Goal: Task Accomplishment & Management: Complete application form

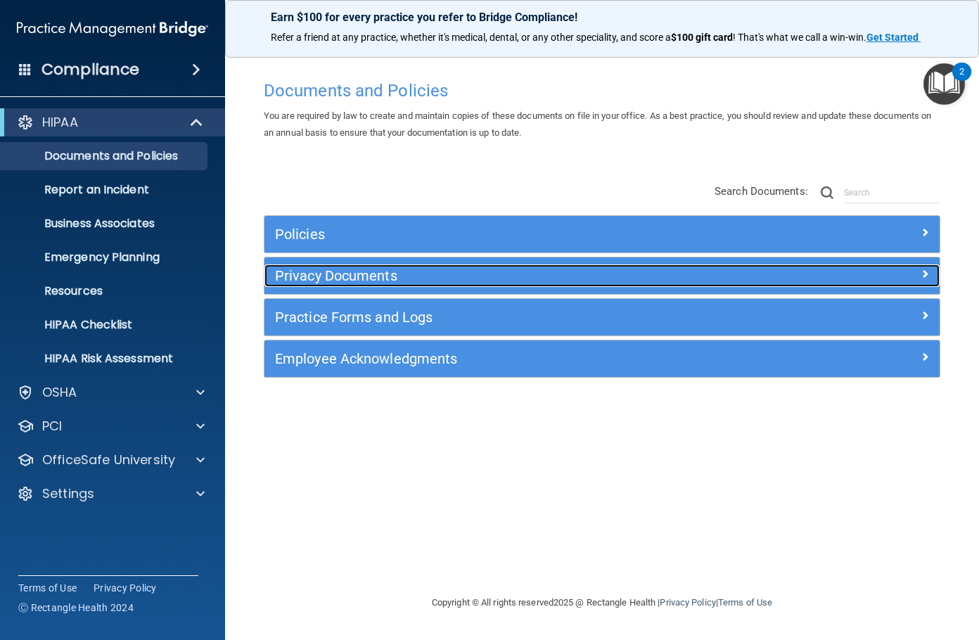
click at [393, 265] on div "Privacy Documents" at bounding box center [517, 275] width 506 height 23
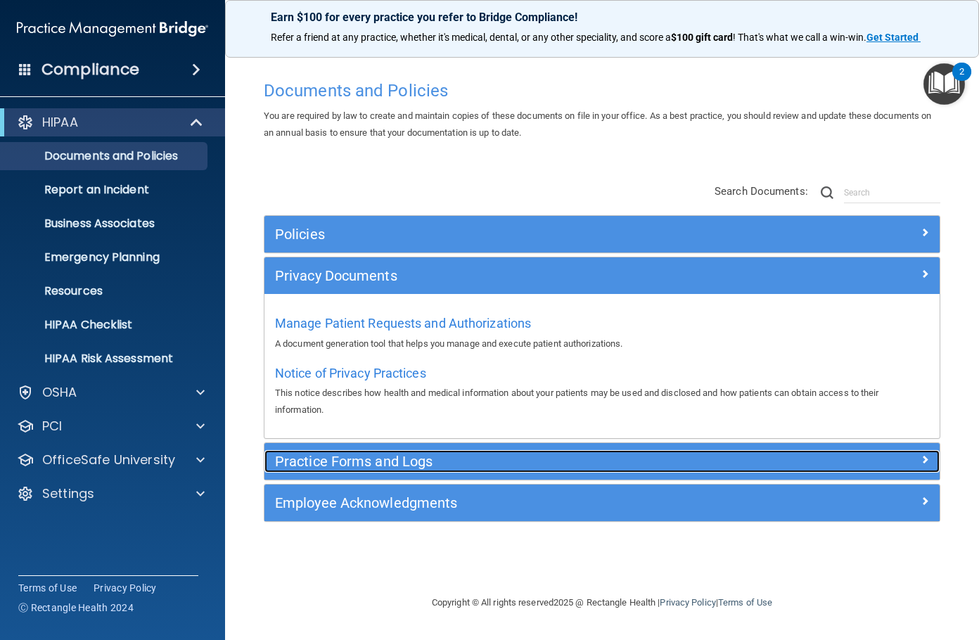
click at [387, 463] on h5 "Practice Forms and Logs" at bounding box center [517, 461] width 485 height 15
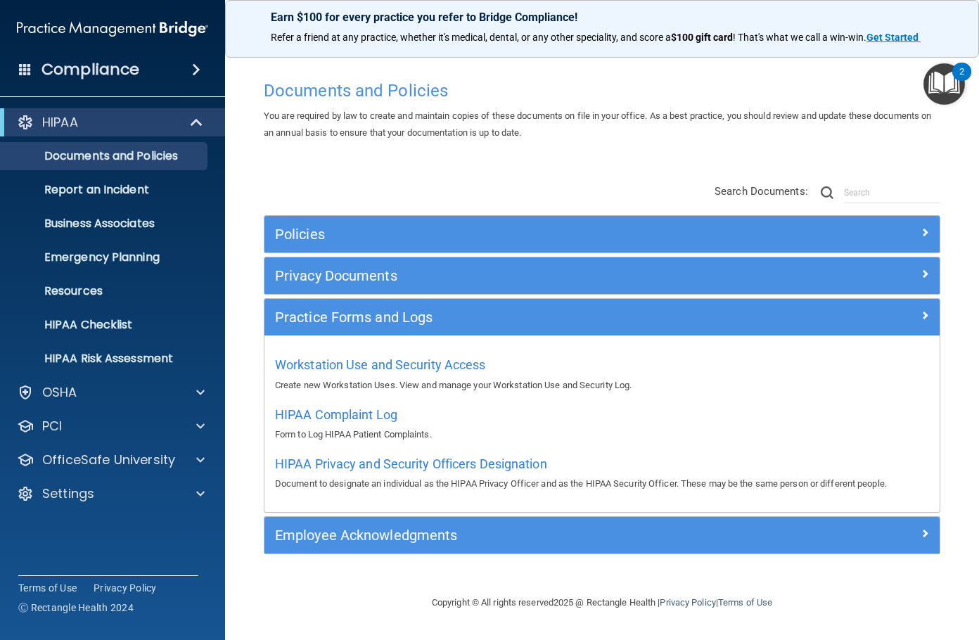
click at [161, 91] on div "Compliance HIPAA Documents and Policies Report an Incident Business Associates …" at bounding box center [112, 320] width 225 height 640
click at [161, 83] on div "Compliance" at bounding box center [112, 69] width 225 height 31
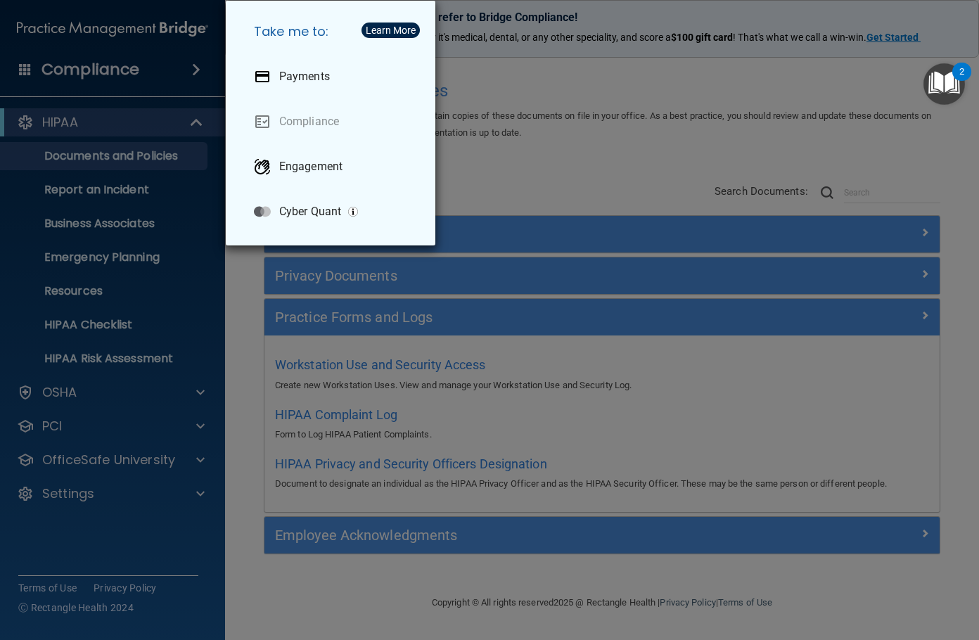
click at [608, 181] on div "Take me to: Payments Compliance Engagement Cyber Quant" at bounding box center [489, 320] width 979 height 640
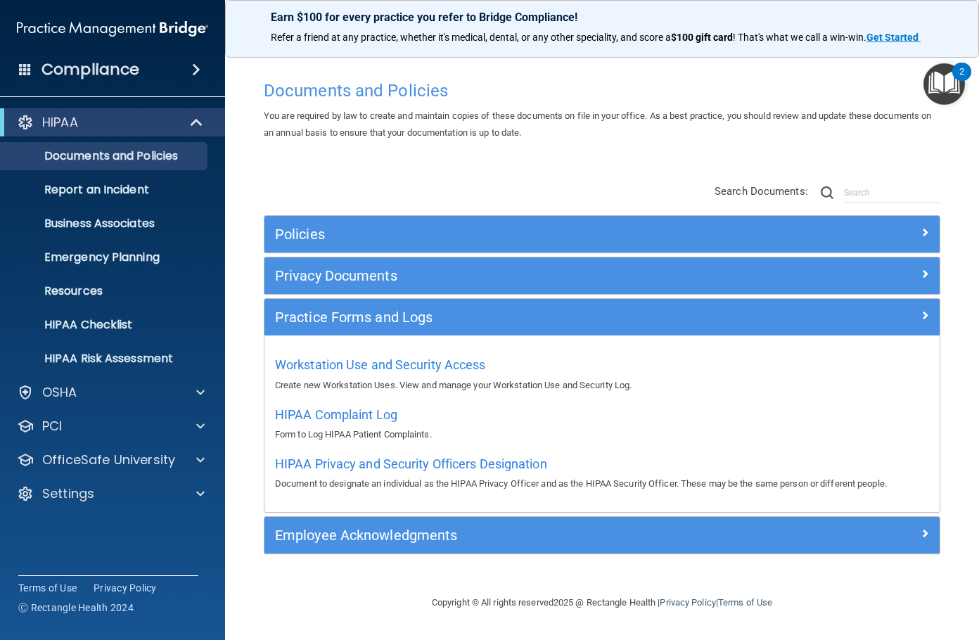
click at [949, 81] on img "Open Resource Center, 2 new notifications" at bounding box center [943, 83] width 41 height 41
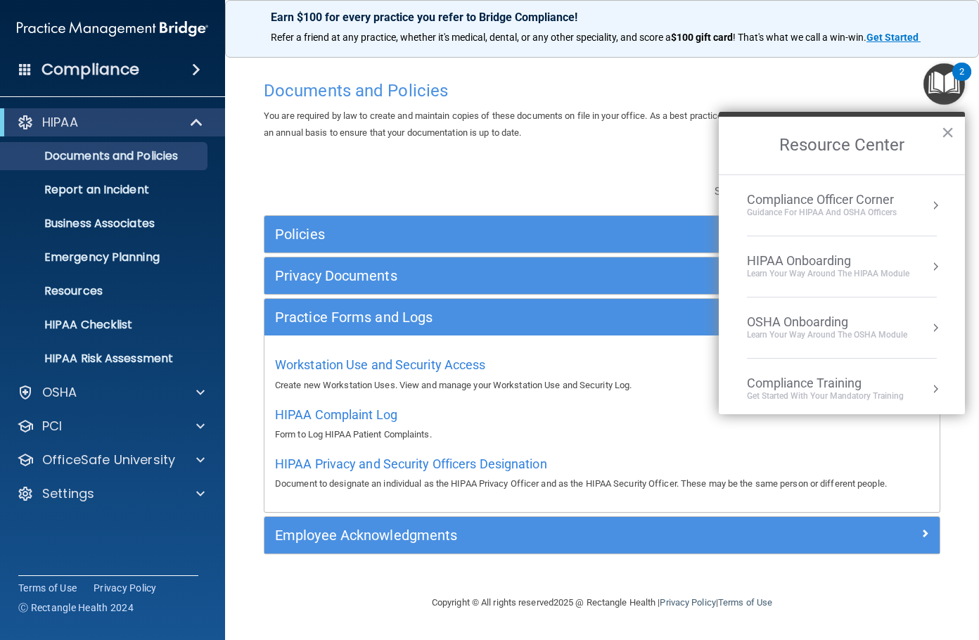
click at [928, 210] on button "Resource Center" at bounding box center [935, 205] width 14 height 14
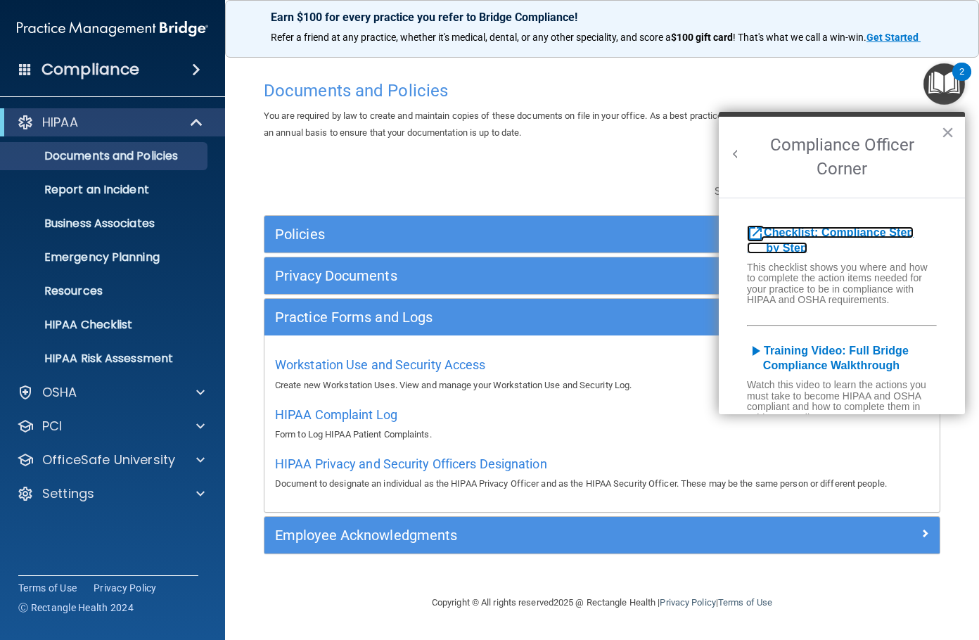
click at [880, 235] on b "Checklist: Compliance Step by Step" at bounding box center [830, 239] width 167 height 27
click at [951, 131] on button "×" at bounding box center [947, 132] width 13 height 23
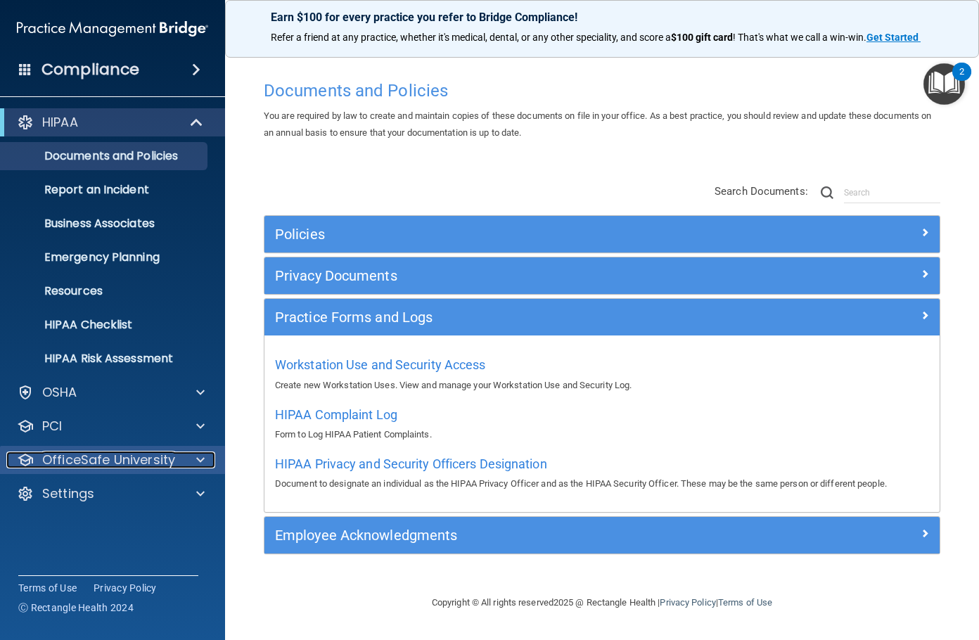
click at [132, 454] on p "OfficeSafe University" at bounding box center [108, 459] width 133 height 17
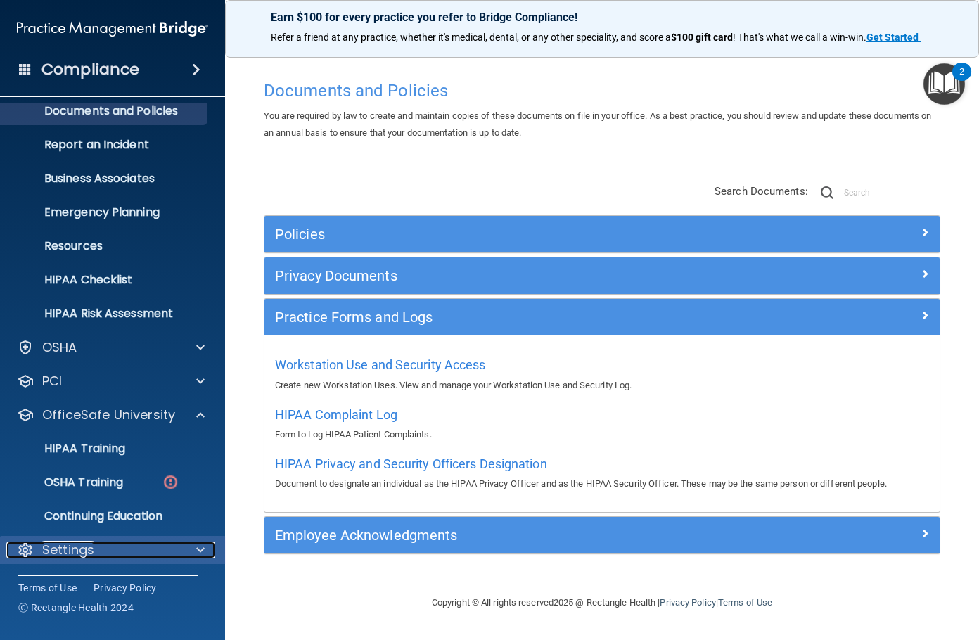
click at [98, 550] on div "Settings" at bounding box center [93, 549] width 174 height 17
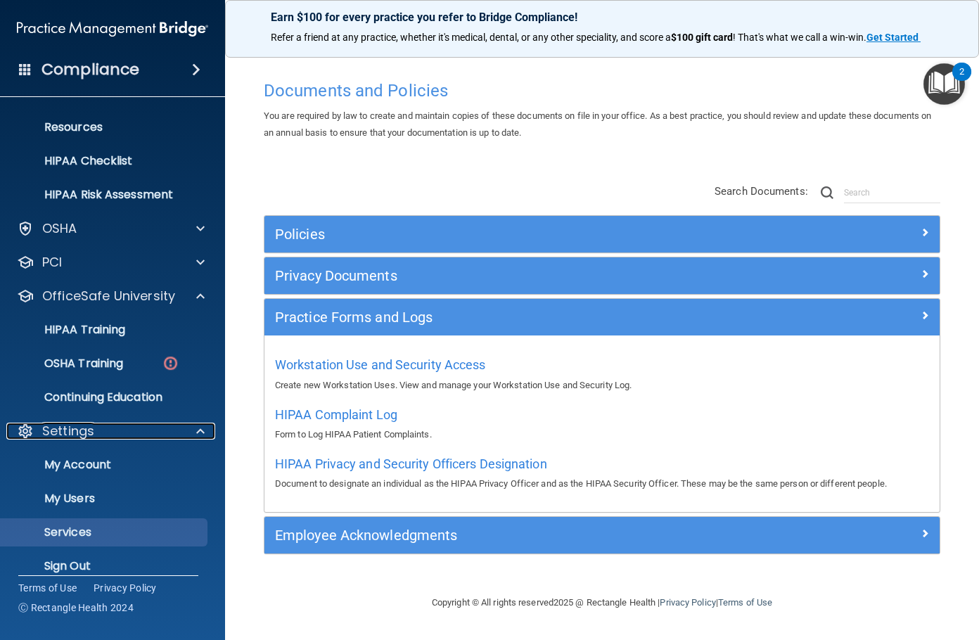
scroll to position [178, 0]
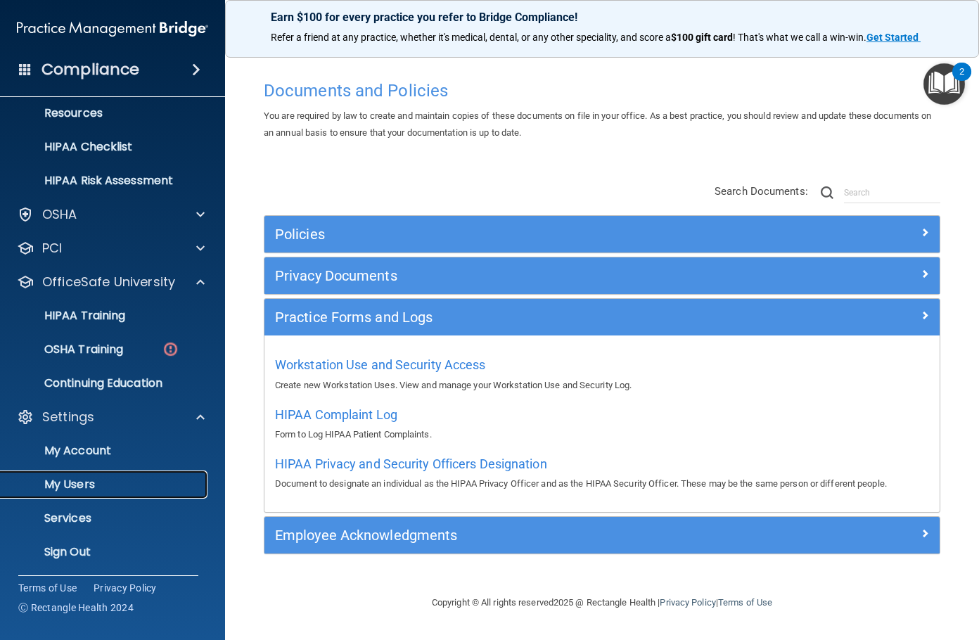
click at [91, 487] on p "My Users" at bounding box center [105, 484] width 192 height 14
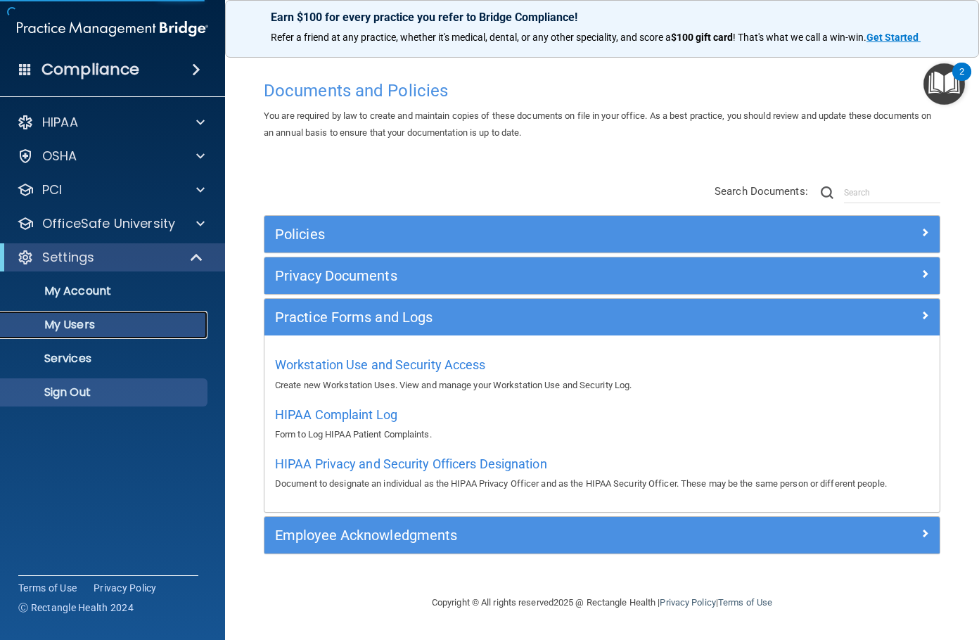
select select "20"
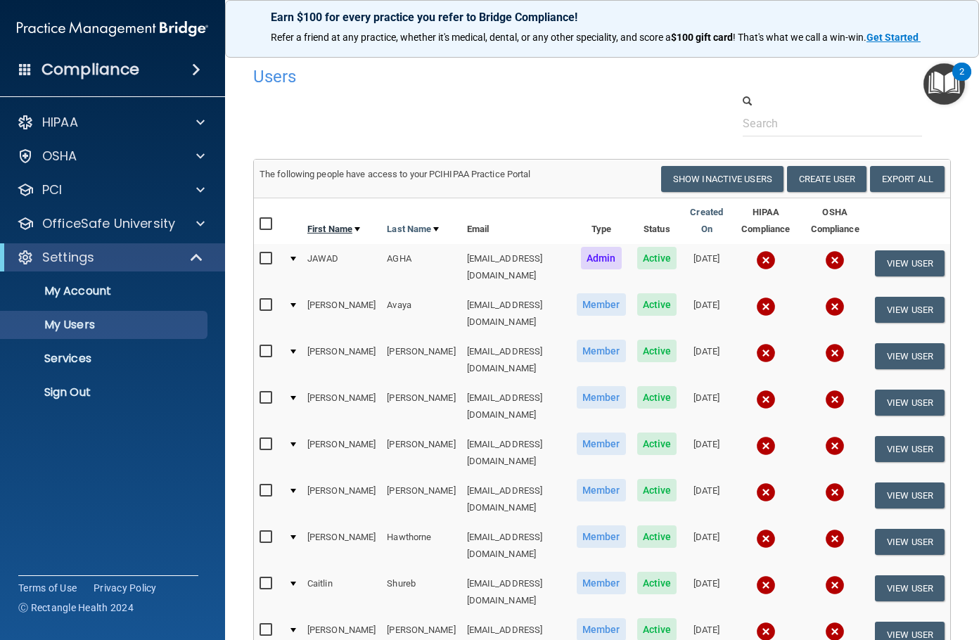
click at [328, 222] on link "First Name" at bounding box center [333, 229] width 53 height 17
select select "20"
click at [828, 184] on button "Create User" at bounding box center [826, 179] width 79 height 26
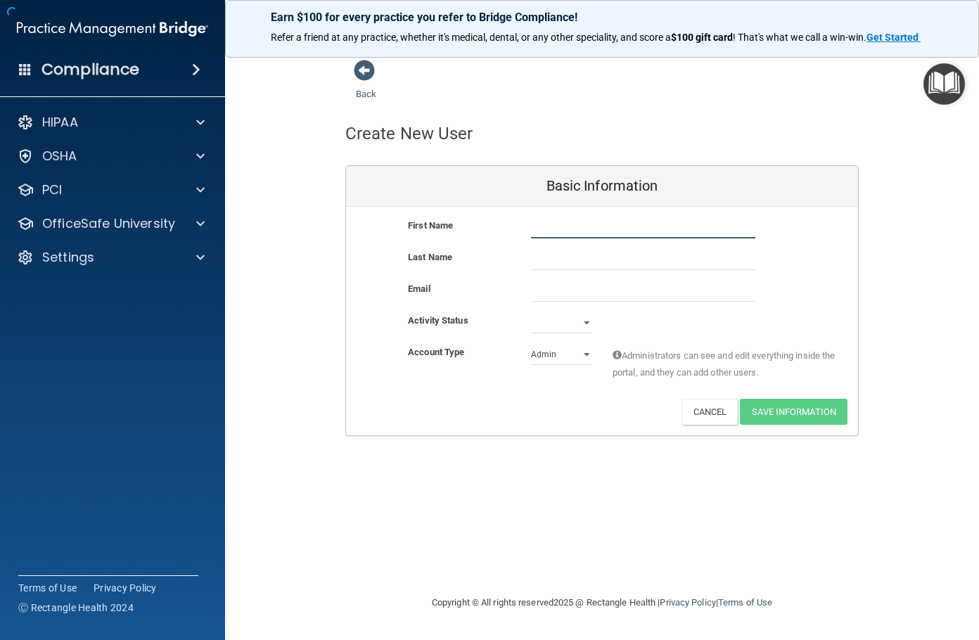
click at [548, 228] on input "text" at bounding box center [643, 227] width 224 height 21
type input "[PERSON_NAME]"
click at [591, 277] on div "Last Name [PERSON_NAME]" at bounding box center [602, 265] width 512 height 32
click at [590, 288] on input "email" at bounding box center [643, 291] width 224 height 21
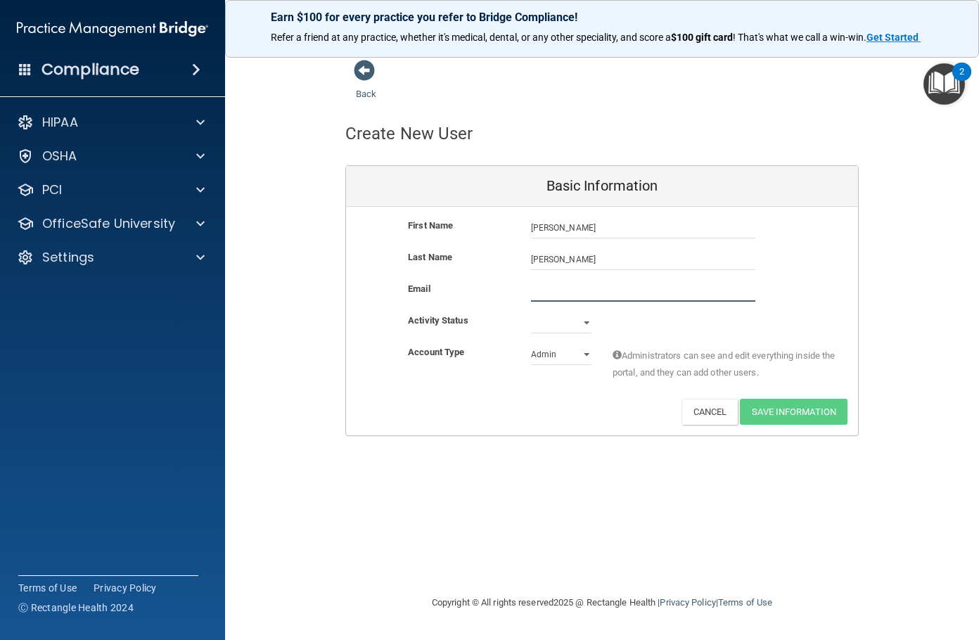
paste input "[EMAIL_ADDRESS][DOMAIN_NAME]"
type input "[EMAIL_ADDRESS][DOMAIN_NAME]"
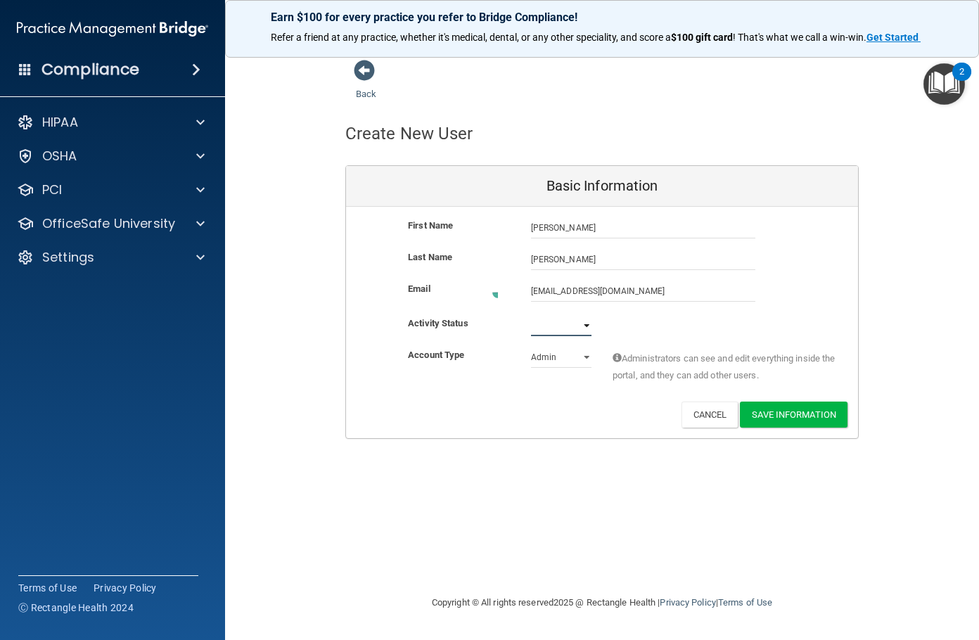
click at [582, 316] on select "Active Inactive" at bounding box center [561, 325] width 60 height 21
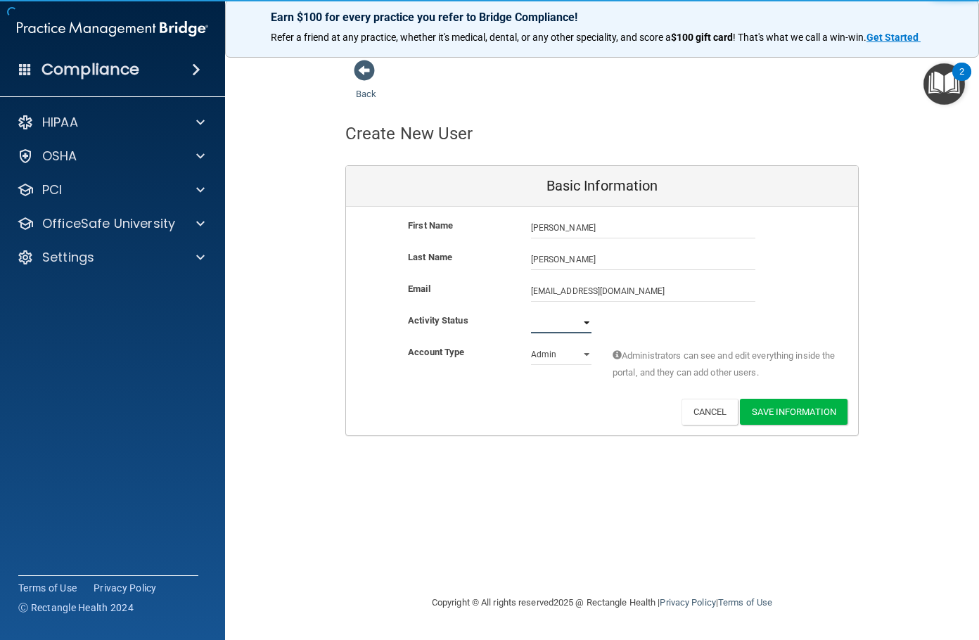
select select "active"
click at [531, 312] on select "Active Inactive" at bounding box center [561, 322] width 60 height 21
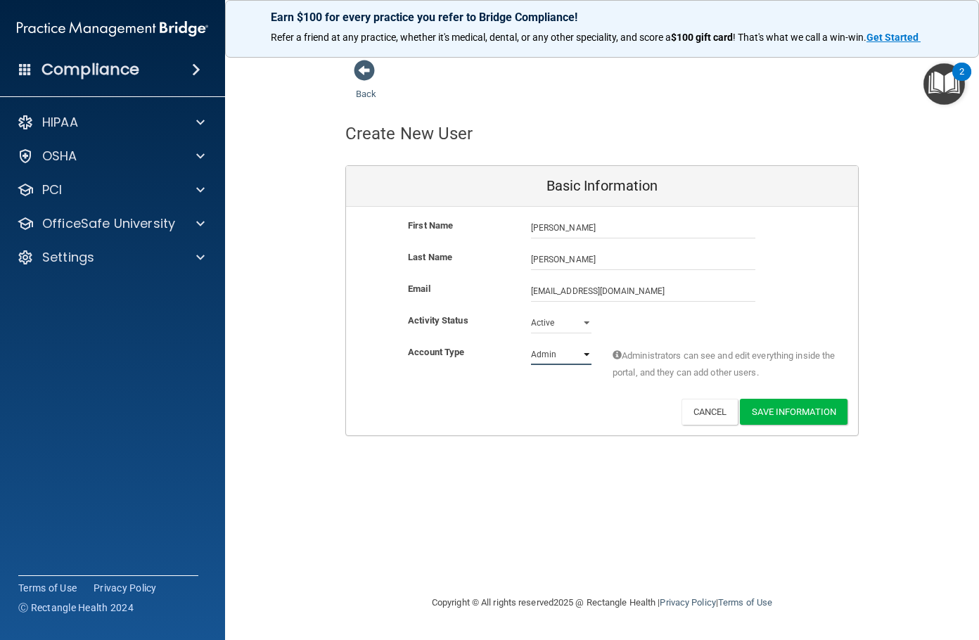
click at [579, 358] on select "Admin Member" at bounding box center [561, 354] width 60 height 21
select select "practice_member"
click at [531, 344] on select "Admin Member" at bounding box center [561, 354] width 60 height 21
click at [803, 406] on button "Save Information" at bounding box center [794, 412] width 108 height 26
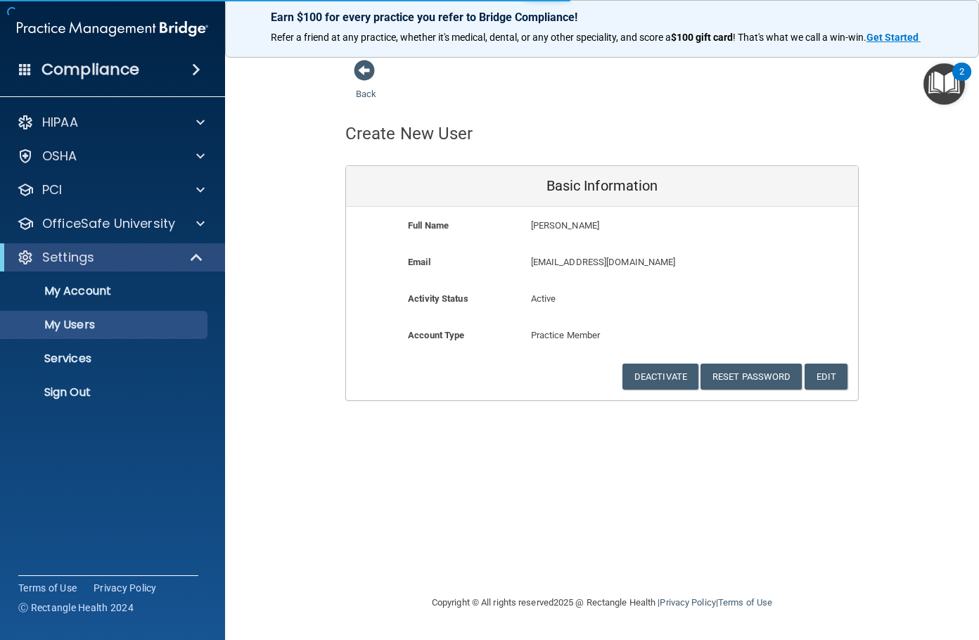
select select "20"
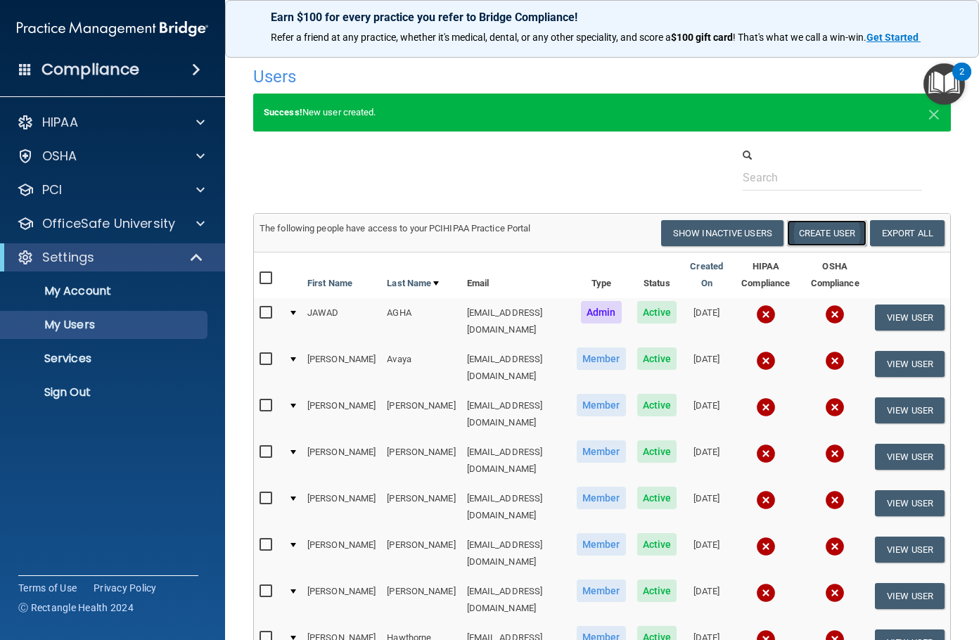
click at [804, 229] on button "Create User" at bounding box center [826, 233] width 79 height 26
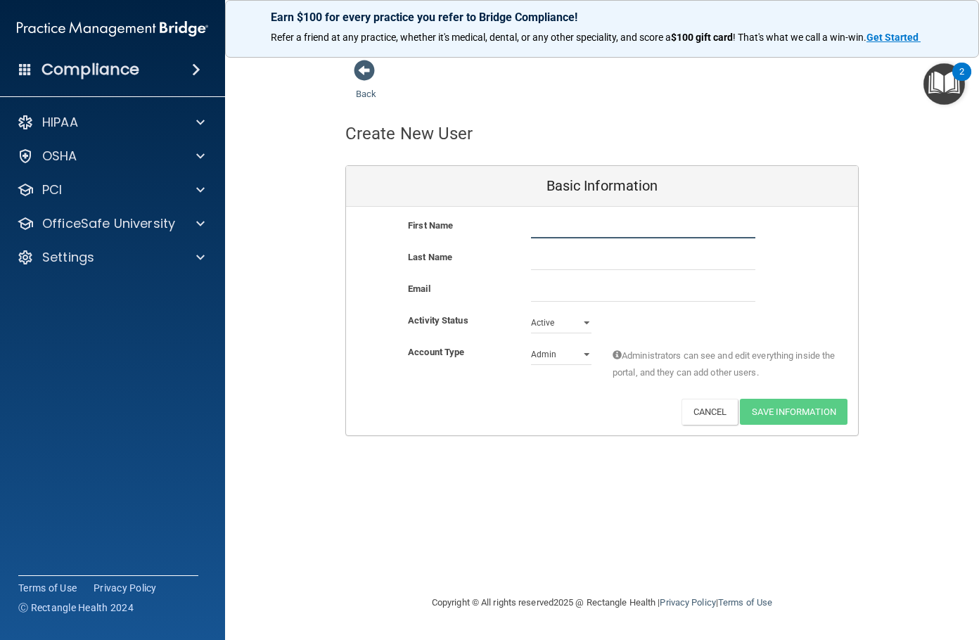
click at [549, 228] on input "text" at bounding box center [643, 227] width 224 height 21
type input "[PERSON_NAME]"
type input "Hertz"
click at [563, 300] on input "email" at bounding box center [643, 291] width 224 height 21
paste input "[EMAIL_ADDRESS][DOMAIN_NAME]"
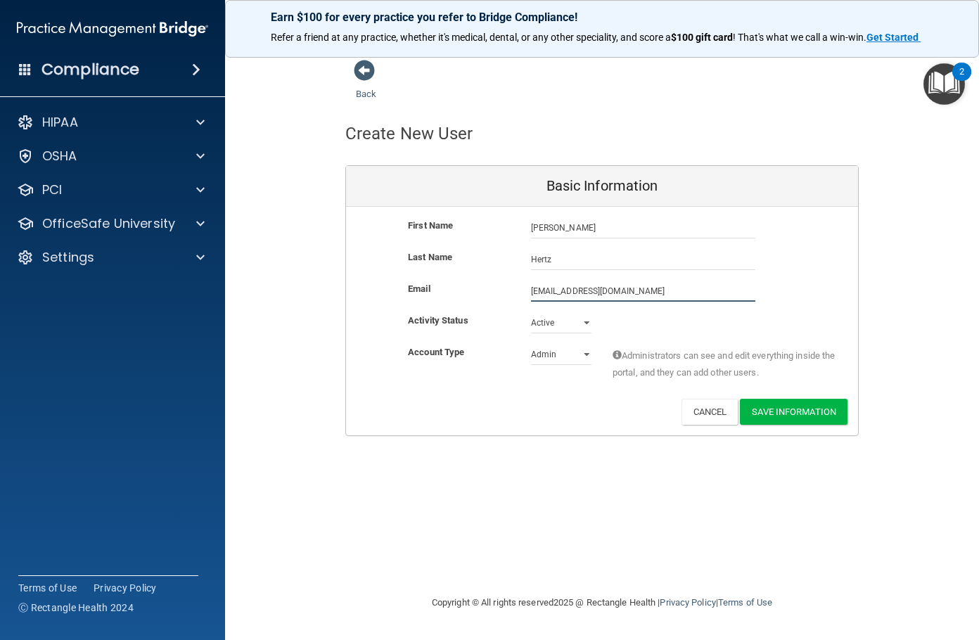
type input "[EMAIL_ADDRESS][DOMAIN_NAME]"
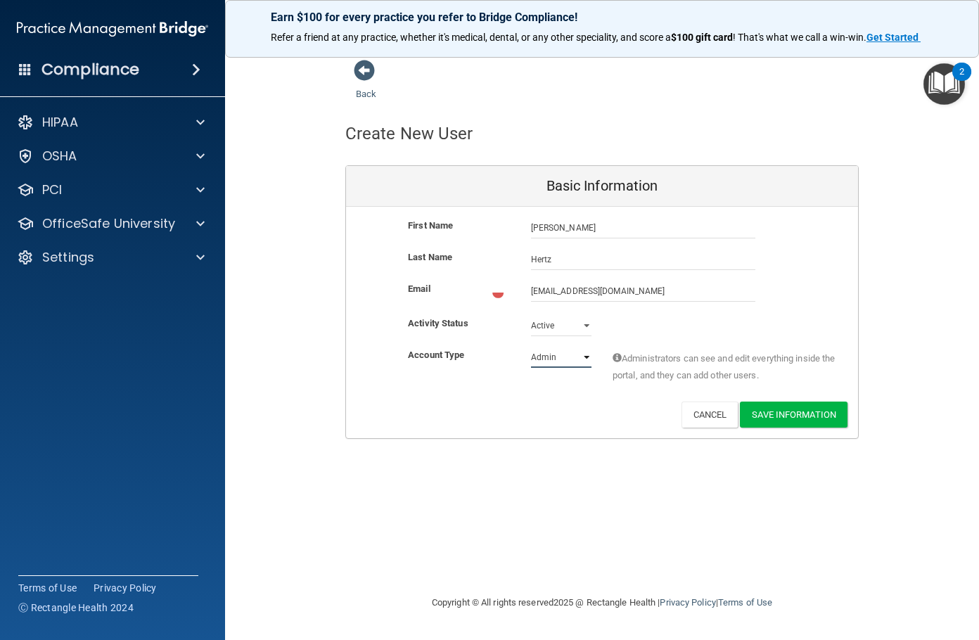
click at [565, 357] on select "Admin Member" at bounding box center [561, 357] width 60 height 21
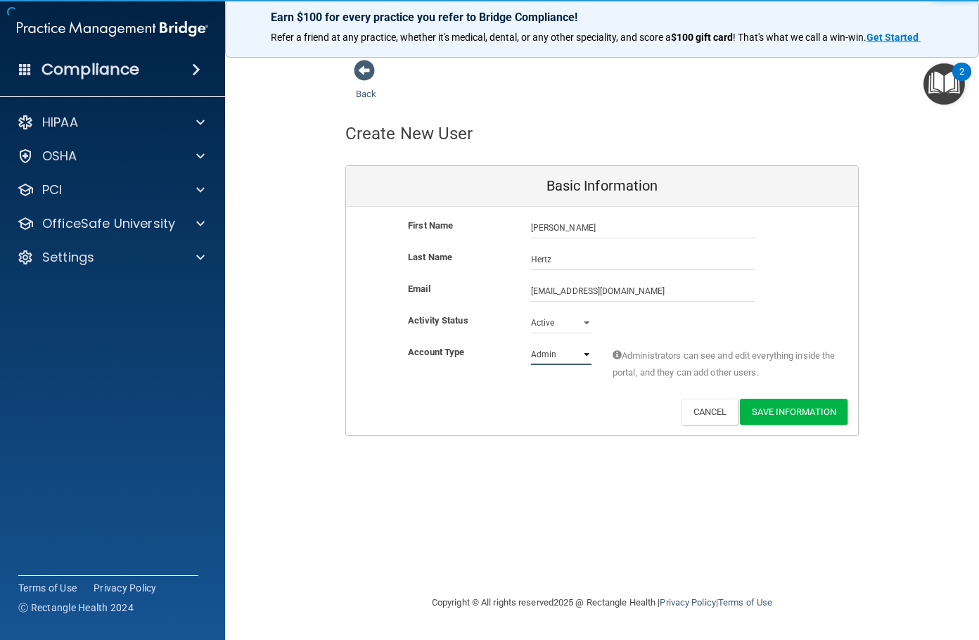
select select "practice_member"
click at [531, 344] on select "Admin Member" at bounding box center [561, 354] width 60 height 21
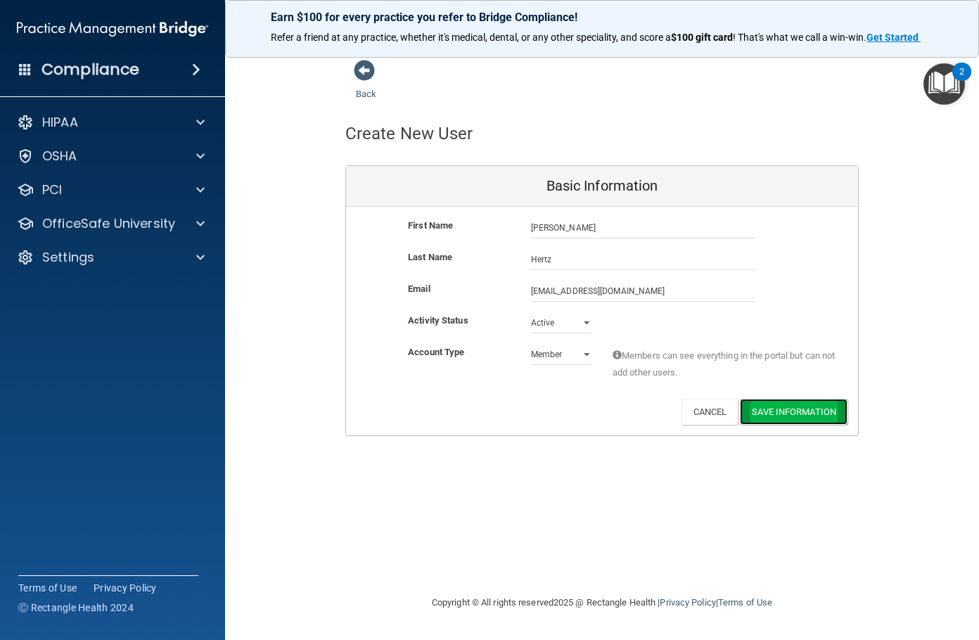
click at [781, 421] on button "Save Information" at bounding box center [794, 412] width 108 height 26
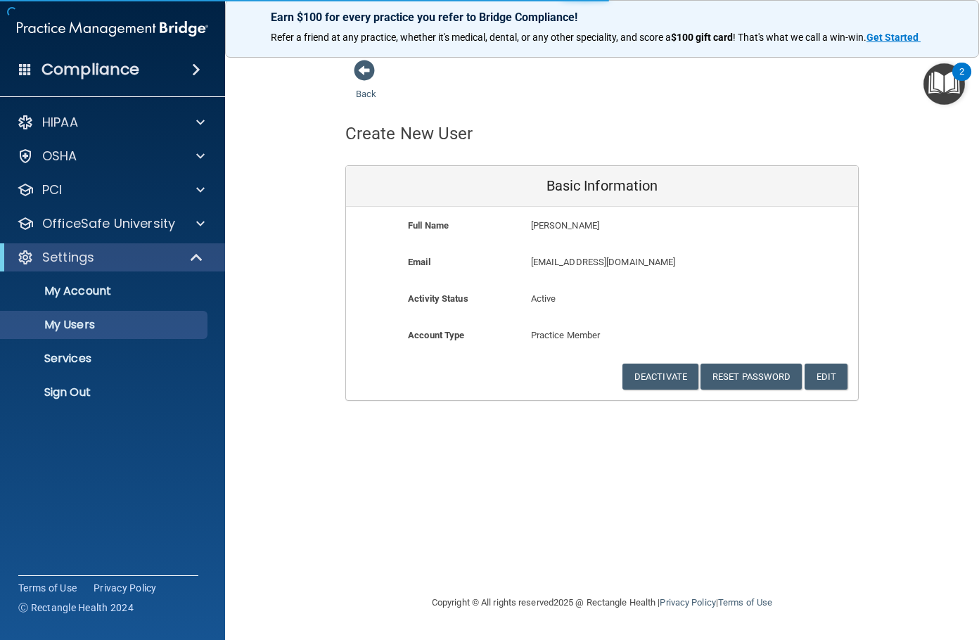
select select "20"
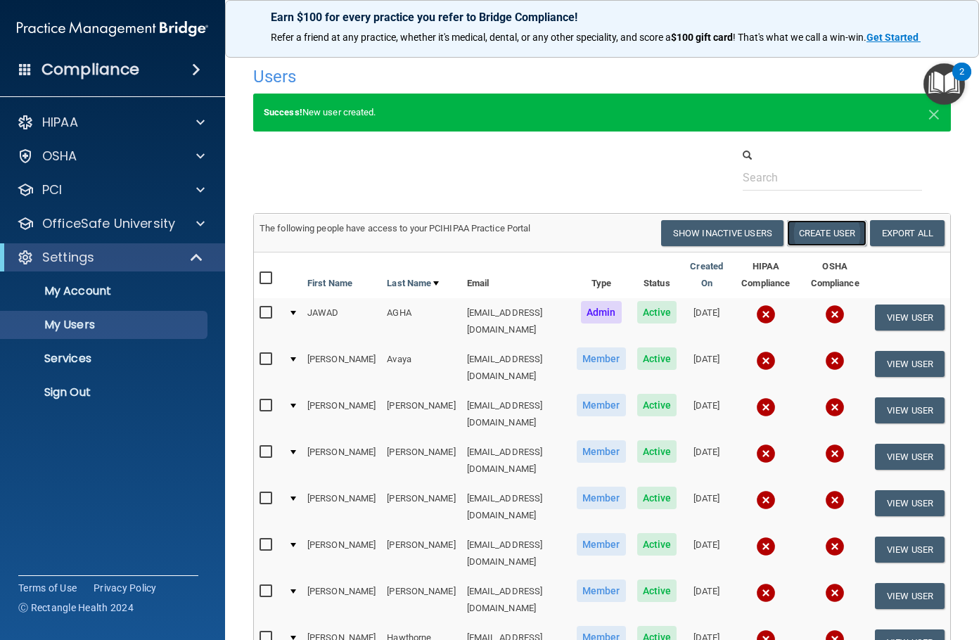
click at [804, 240] on button "Create User" at bounding box center [826, 233] width 79 height 26
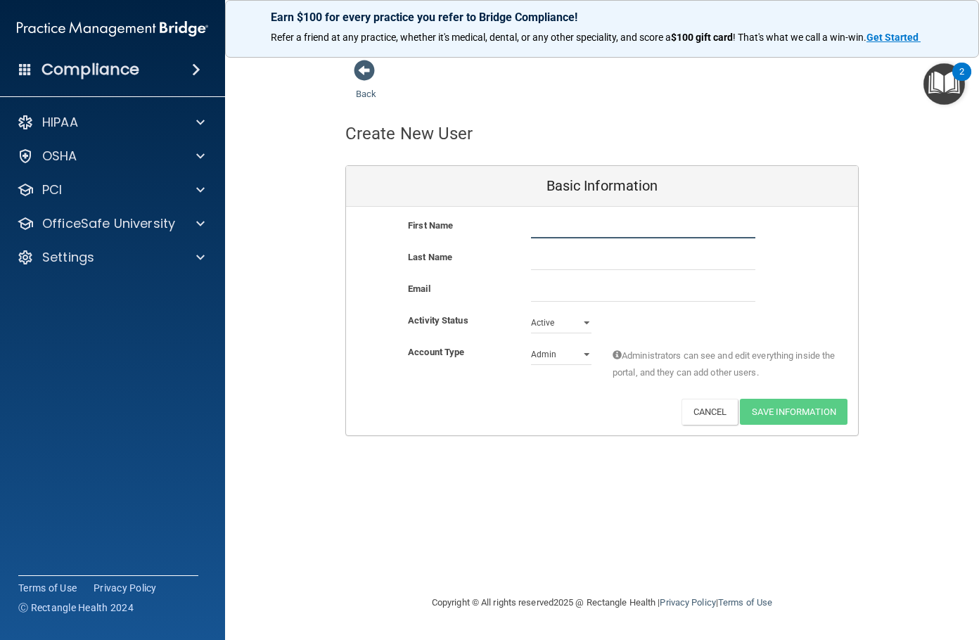
click at [601, 222] on input "text" at bounding box center [643, 227] width 224 height 21
type input "Crystal"
type input "[PERSON_NAME]"
click at [566, 288] on input "email" at bounding box center [643, 291] width 224 height 21
paste input "[EMAIL_ADDRESS][DOMAIN_NAME]"
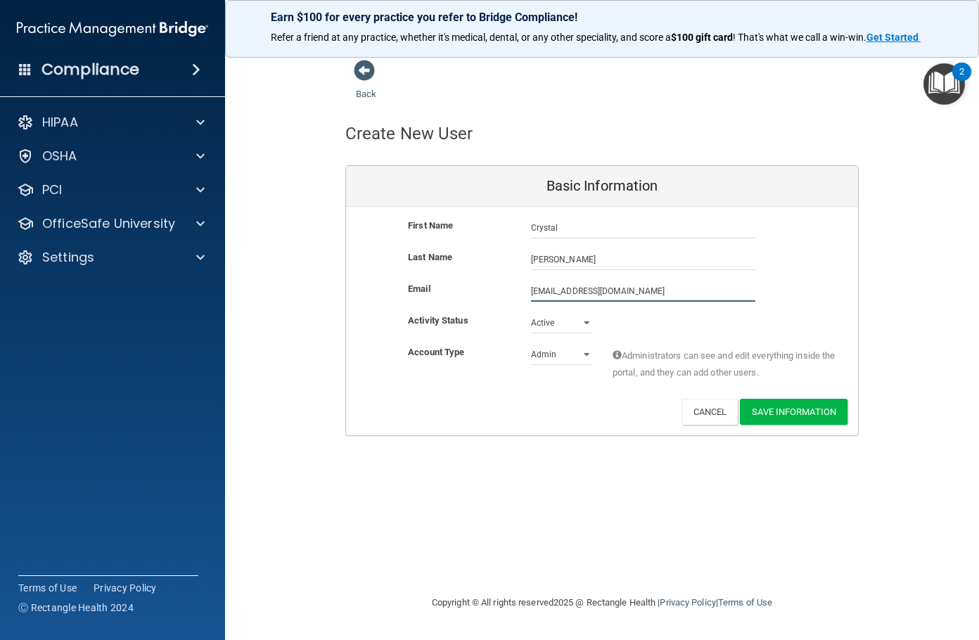
type input "[EMAIL_ADDRESS][DOMAIN_NAME]"
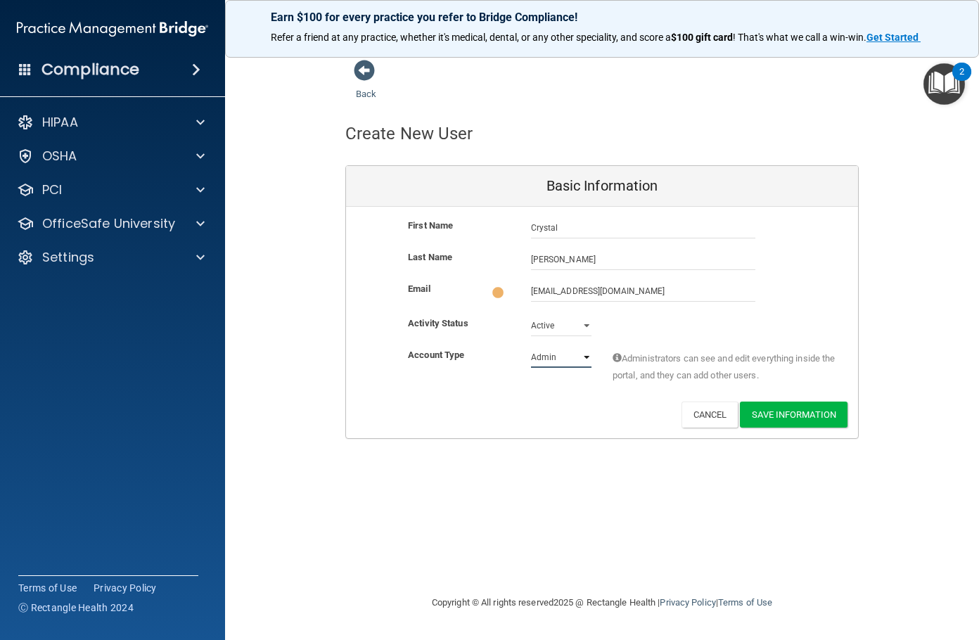
click at [557, 354] on select "Admin Member" at bounding box center [561, 357] width 60 height 21
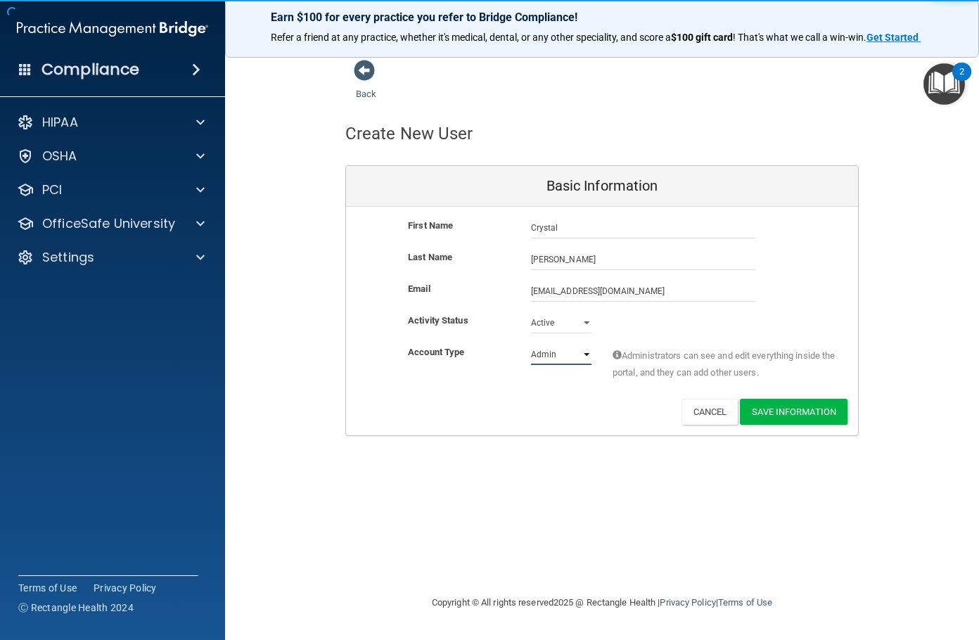
select select "practice_member"
click at [531, 344] on select "Admin Member" at bounding box center [561, 354] width 60 height 21
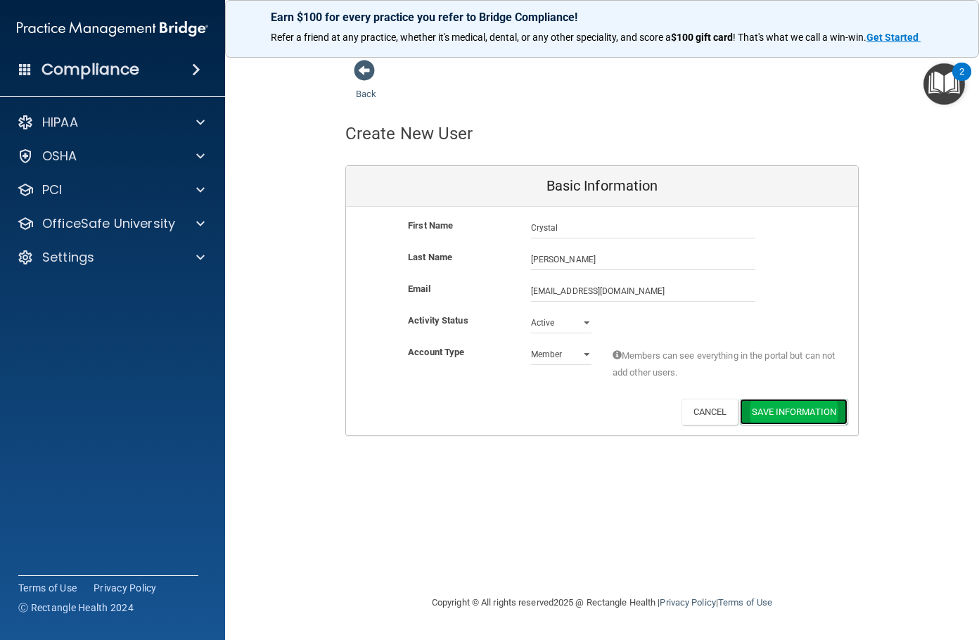
click at [777, 420] on button "Save Information" at bounding box center [794, 412] width 108 height 26
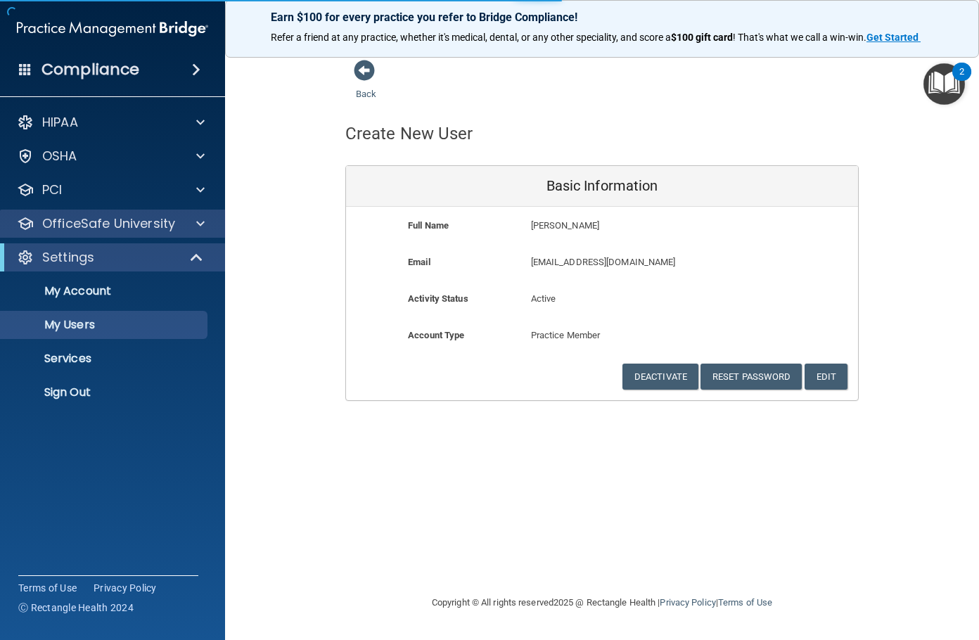
select select "20"
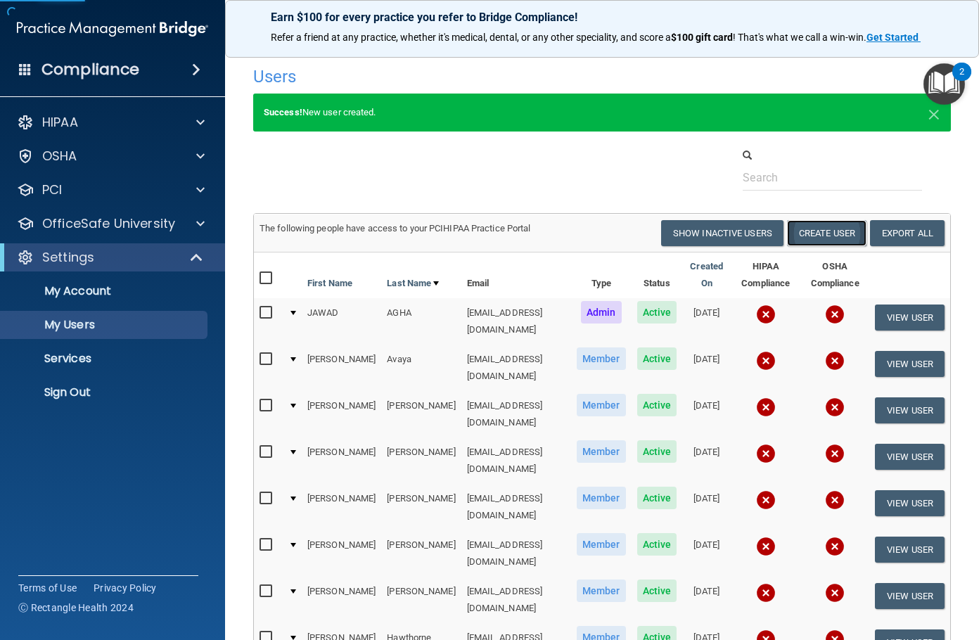
click at [833, 231] on button "Create User" at bounding box center [826, 233] width 79 height 26
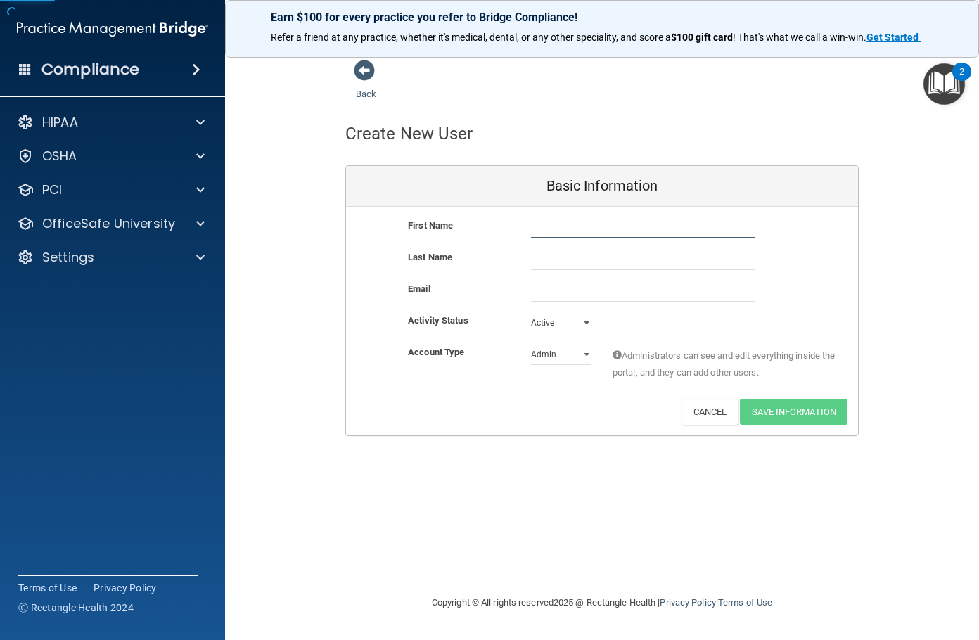
click at [552, 233] on input "text" at bounding box center [643, 227] width 224 height 21
type input "Eman"
type input "[PERSON_NAME]"
click at [565, 293] on input "email" at bounding box center [643, 291] width 224 height 21
paste input "[EMAIL_ADDRESS][DOMAIN_NAME]"
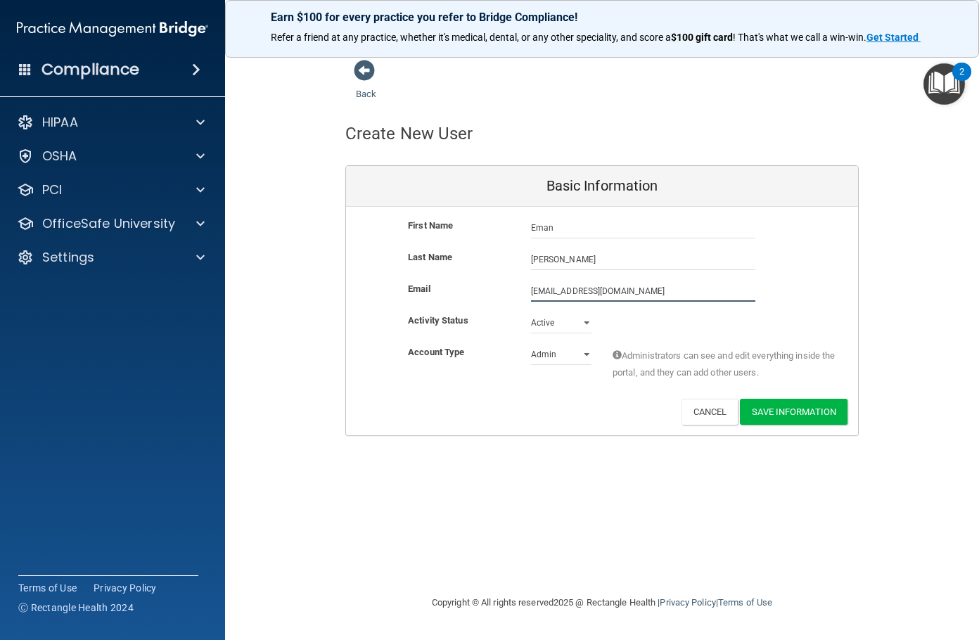
type input "[EMAIL_ADDRESS][DOMAIN_NAME]"
click at [565, 347] on select "Admin Member" at bounding box center [561, 354] width 60 height 21
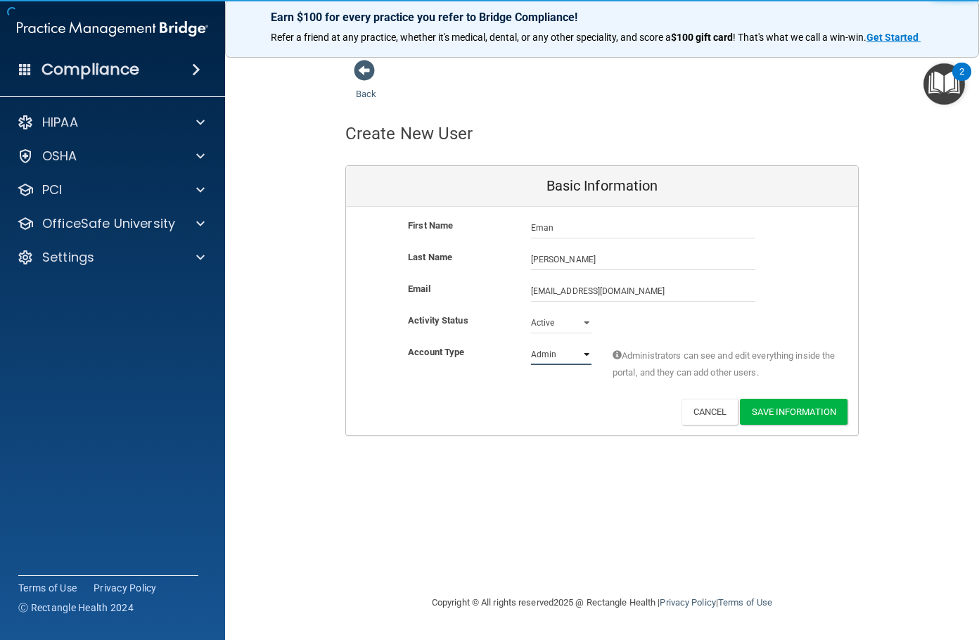
select select "practice_member"
click at [531, 344] on select "Admin Member" at bounding box center [561, 354] width 60 height 21
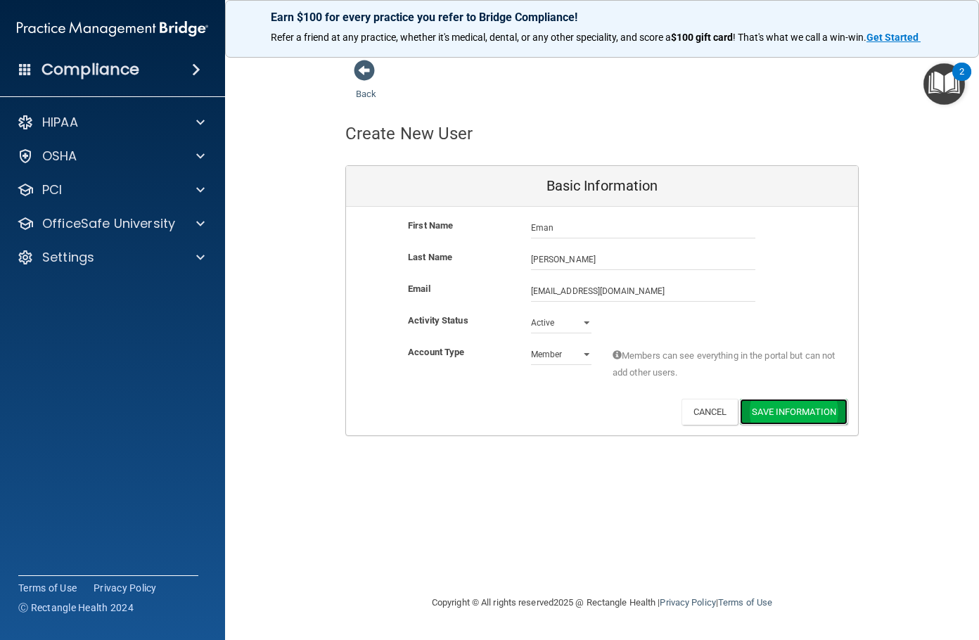
click at [757, 411] on button "Save Information" at bounding box center [794, 412] width 108 height 26
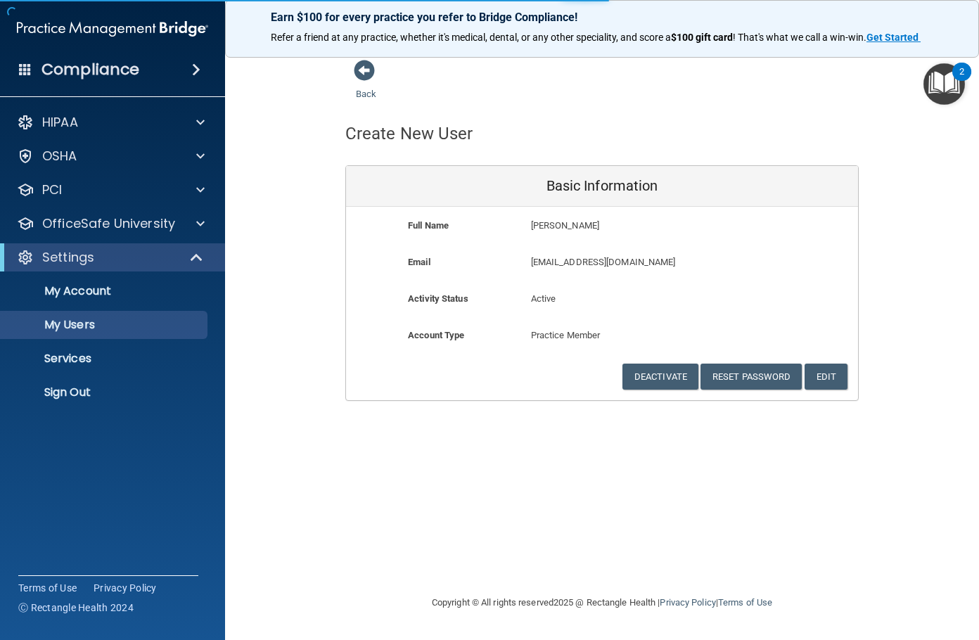
select select "20"
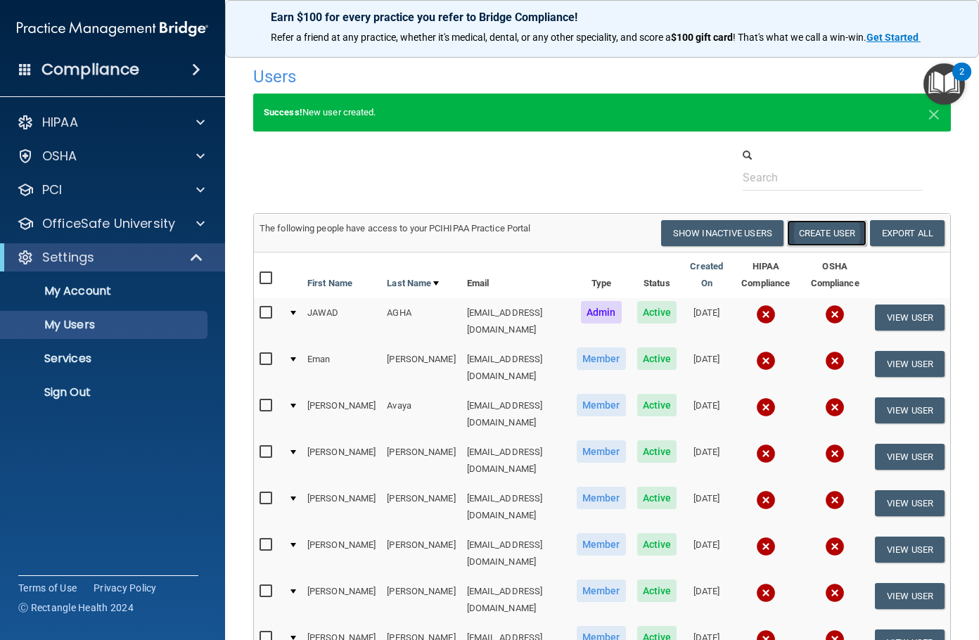
click at [834, 236] on button "Create User" at bounding box center [826, 233] width 79 height 26
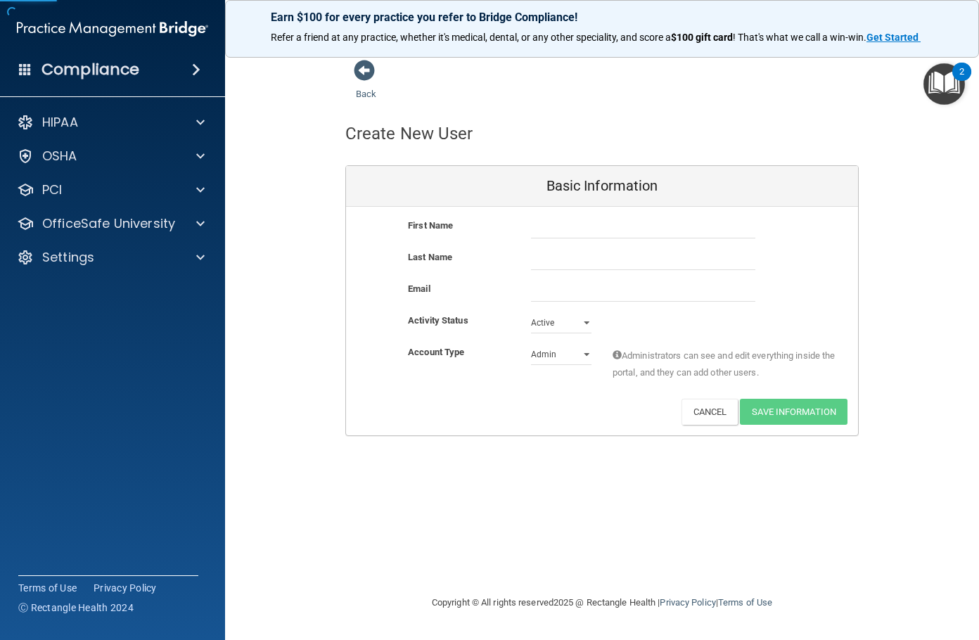
click at [529, 225] on div at bounding box center [642, 227] width 245 height 21
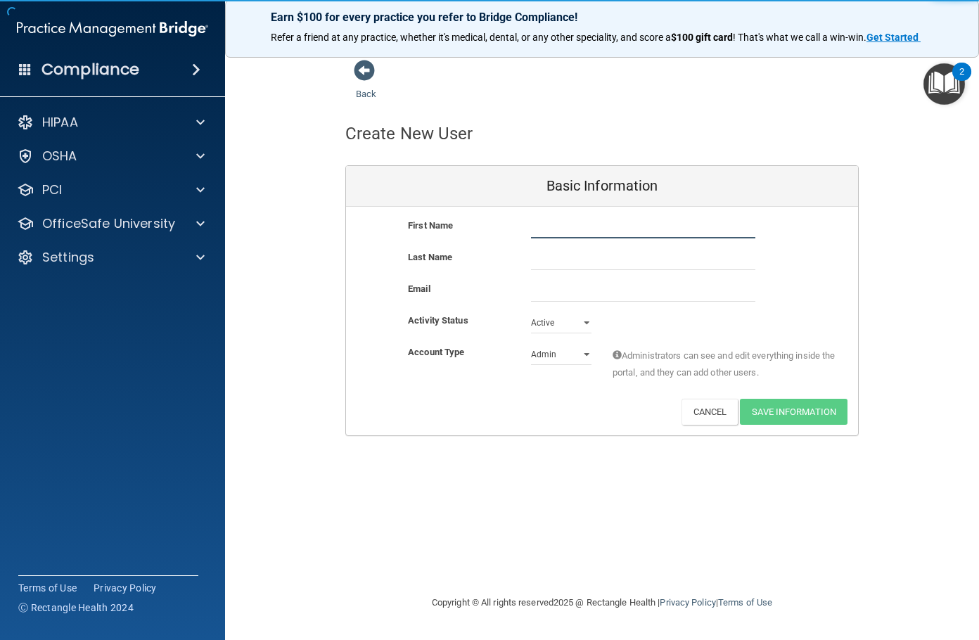
click at [551, 225] on input "text" at bounding box center [643, 227] width 224 height 21
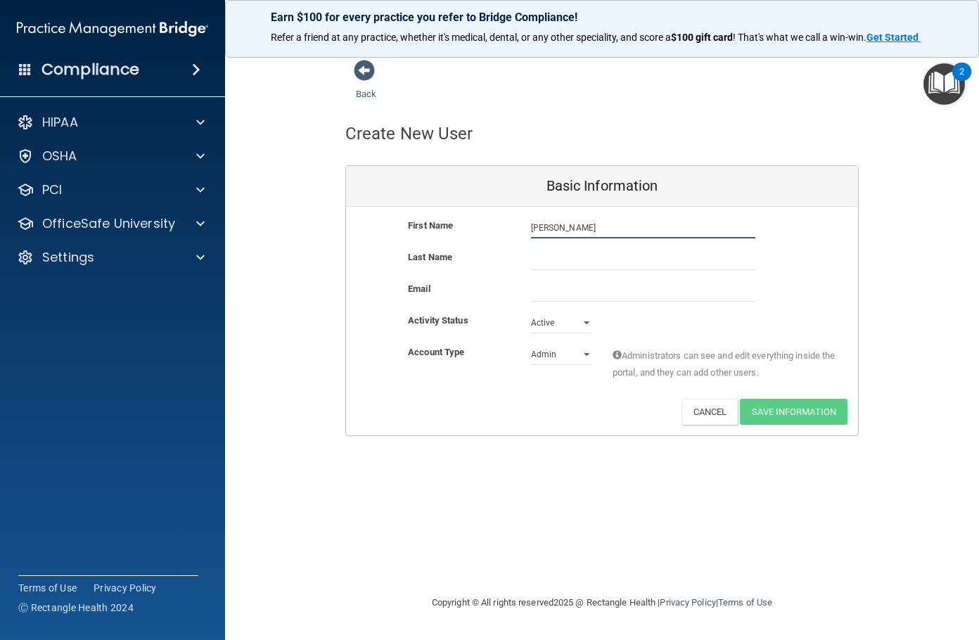
type input "[PERSON_NAME]"
type input "Sun"
click at [568, 289] on input "email" at bounding box center [643, 291] width 224 height 21
paste input "[EMAIL_ADDRESS][DOMAIN_NAME]"
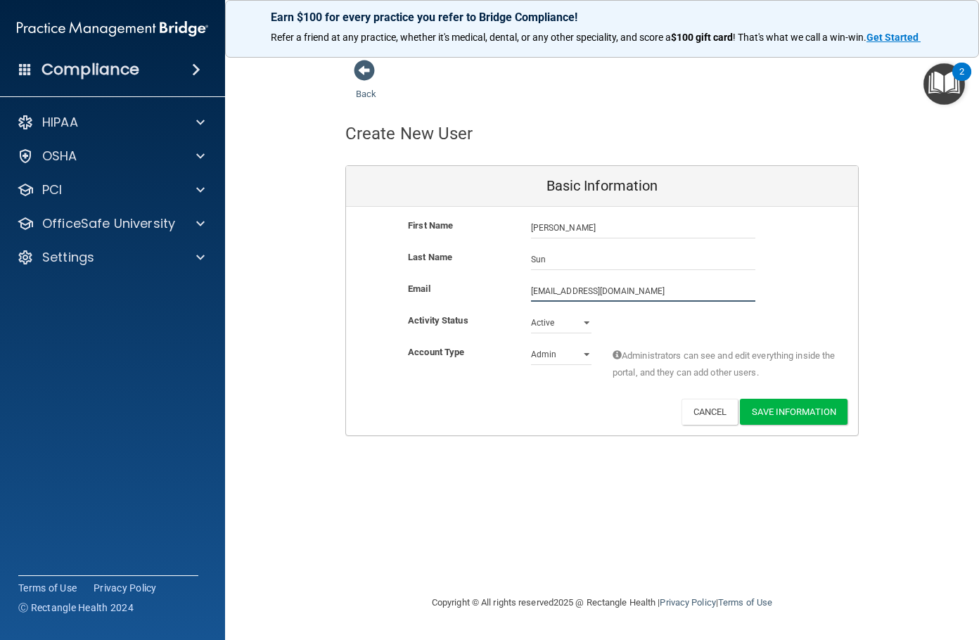
type input "[EMAIL_ADDRESS][DOMAIN_NAME]"
click at [560, 364] on select "Admin Member" at bounding box center [561, 354] width 60 height 21
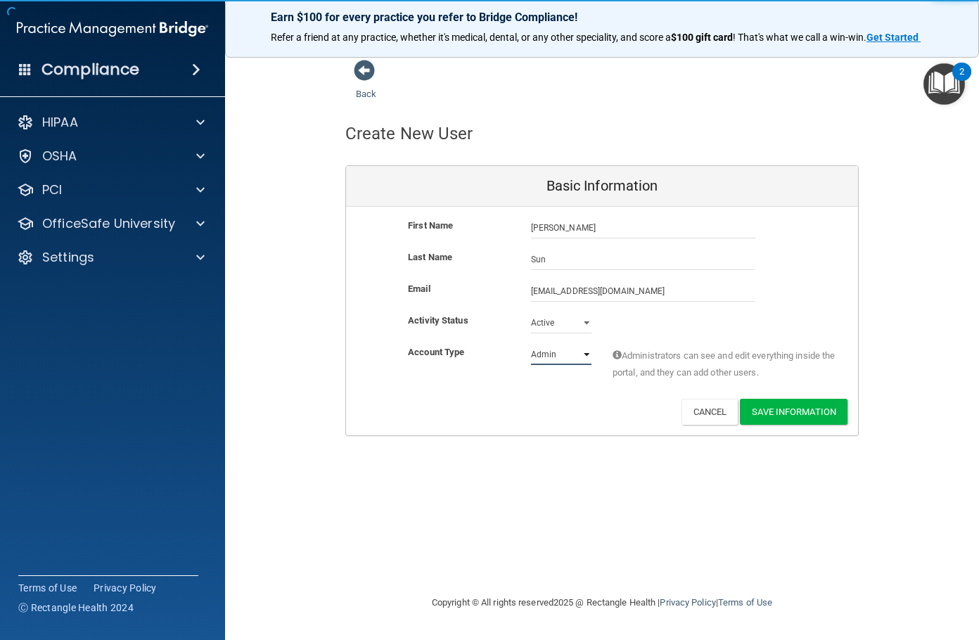
select select "practice_member"
click at [531, 344] on select "Admin Member" at bounding box center [561, 354] width 60 height 21
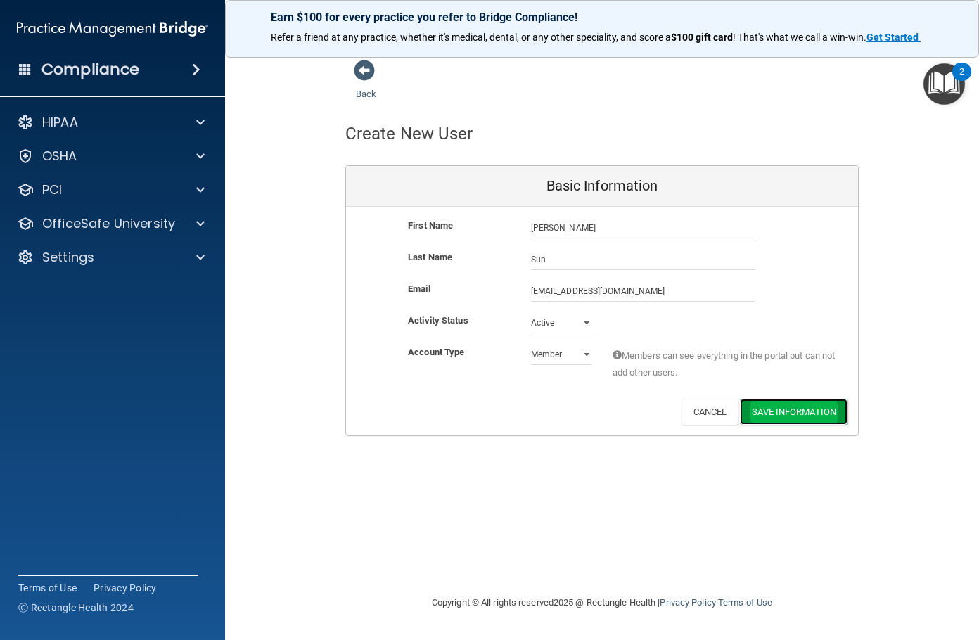
click at [777, 414] on button "Save Information" at bounding box center [794, 412] width 108 height 26
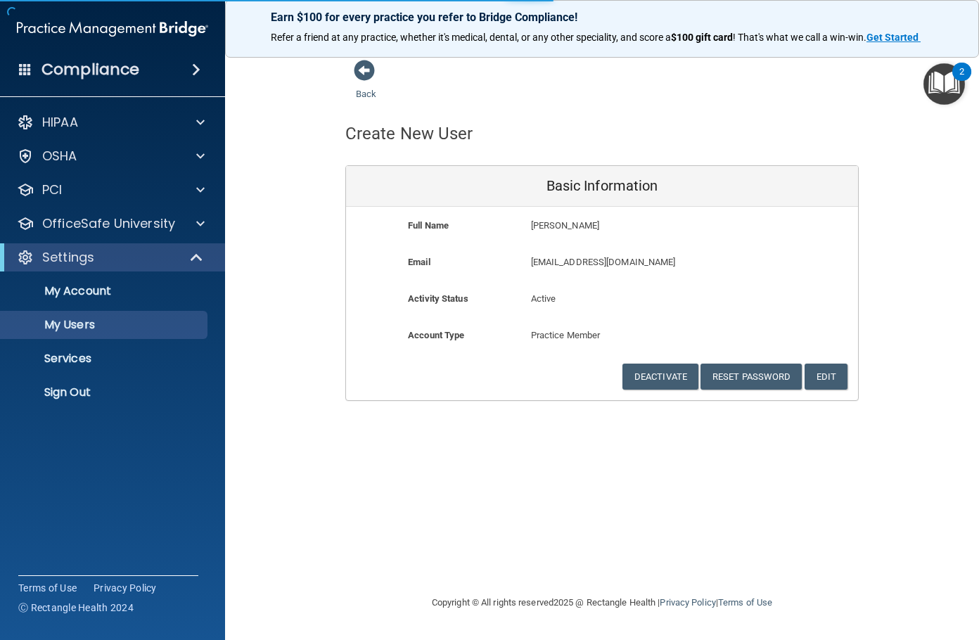
select select "20"
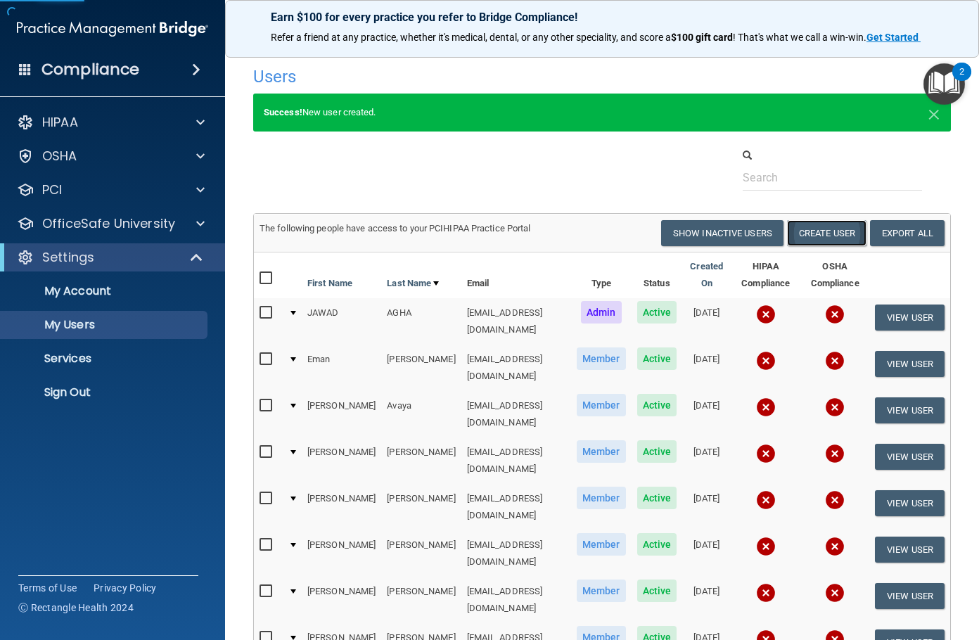
click at [810, 245] on button "Create User" at bounding box center [826, 233] width 79 height 26
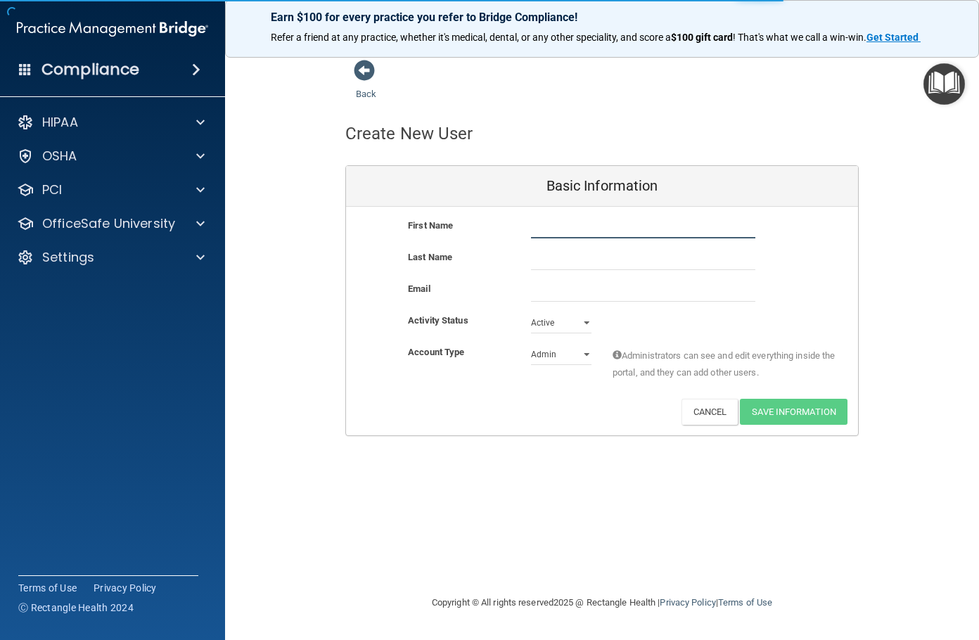
click at [556, 230] on input "text" at bounding box center [643, 227] width 224 height 21
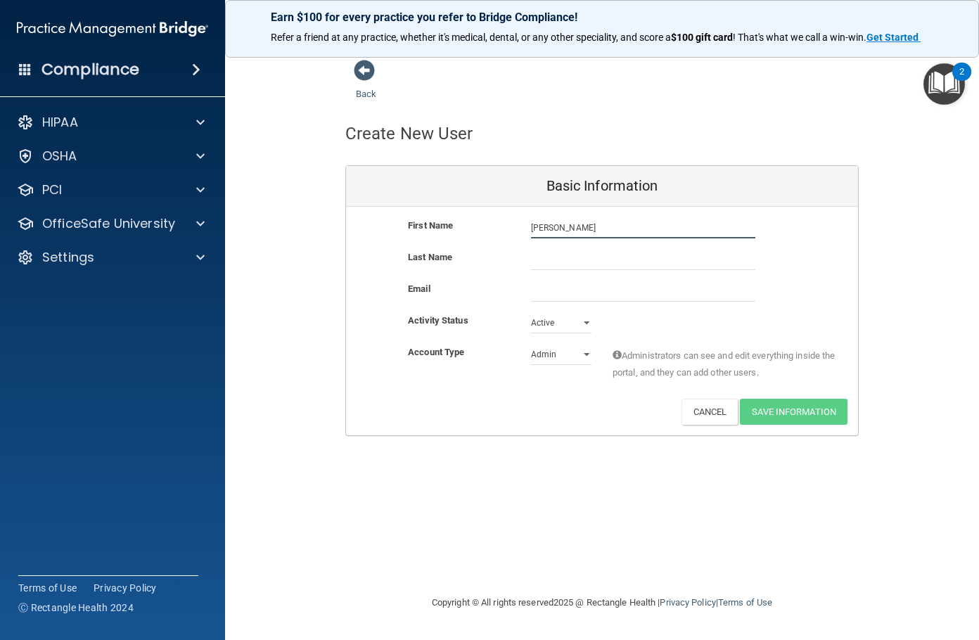
type input "[PERSON_NAME]"
type input "Dawood"
click at [556, 283] on input "email" at bounding box center [643, 291] width 224 height 21
paste input "[EMAIL_ADDRESS][DOMAIN_NAME]"
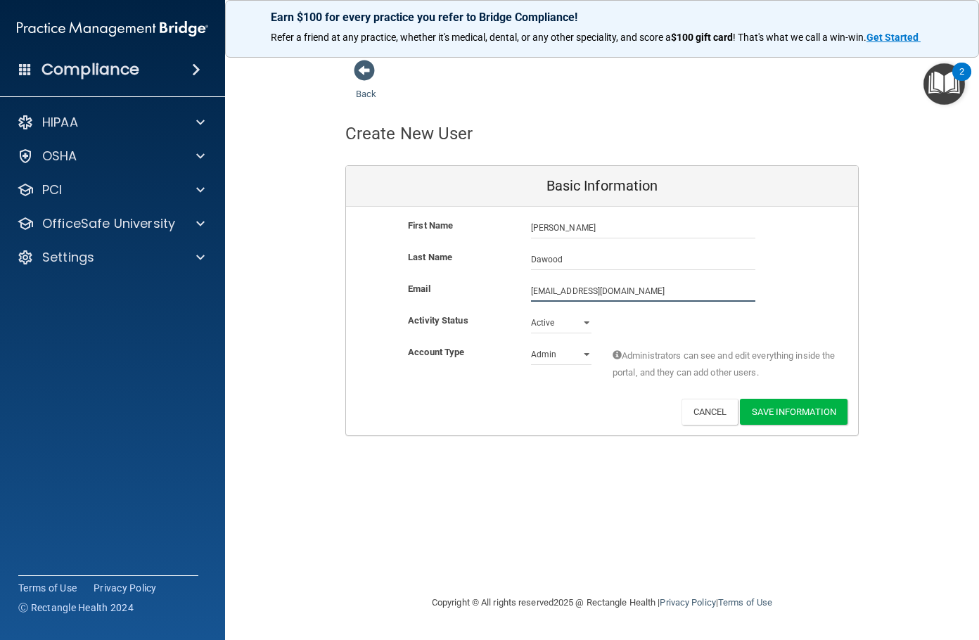
type input "[EMAIL_ADDRESS][DOMAIN_NAME]"
click at [560, 357] on select "Admin Member" at bounding box center [561, 354] width 60 height 21
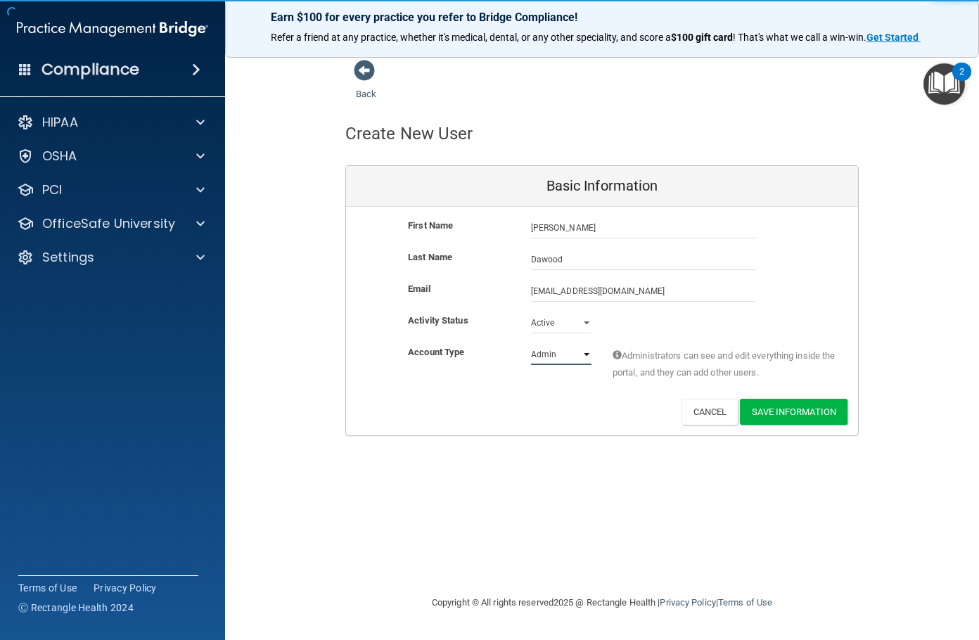
select select "practice_member"
click at [531, 344] on select "Admin Member" at bounding box center [561, 354] width 60 height 21
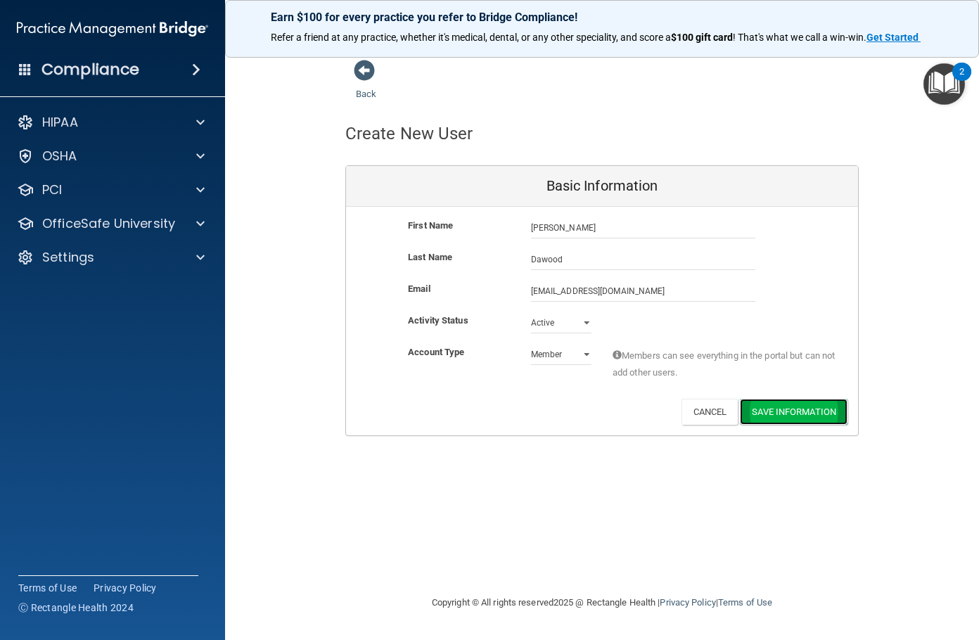
click at [807, 414] on button "Save Information" at bounding box center [794, 412] width 108 height 26
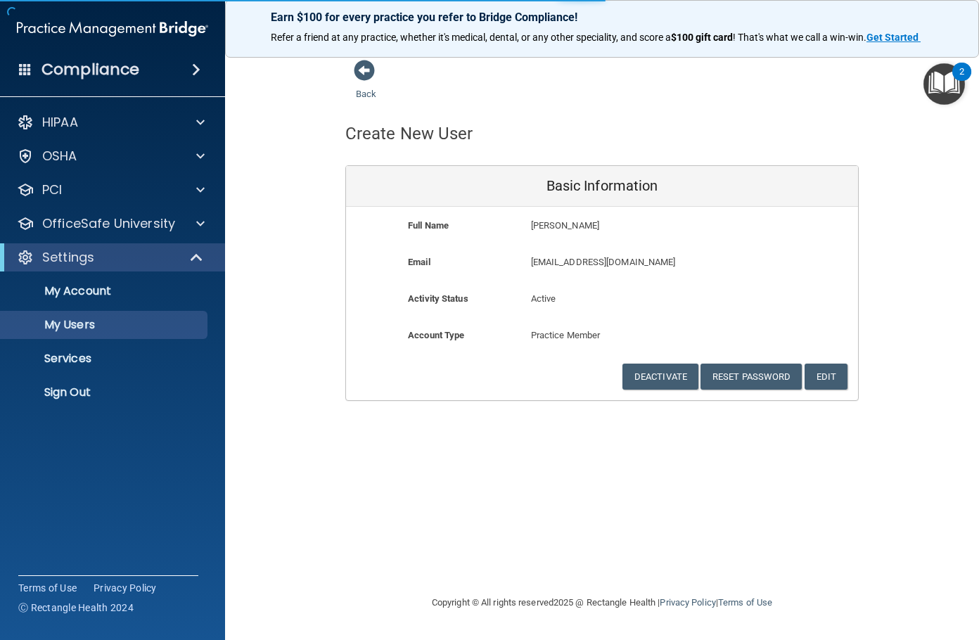
select select "20"
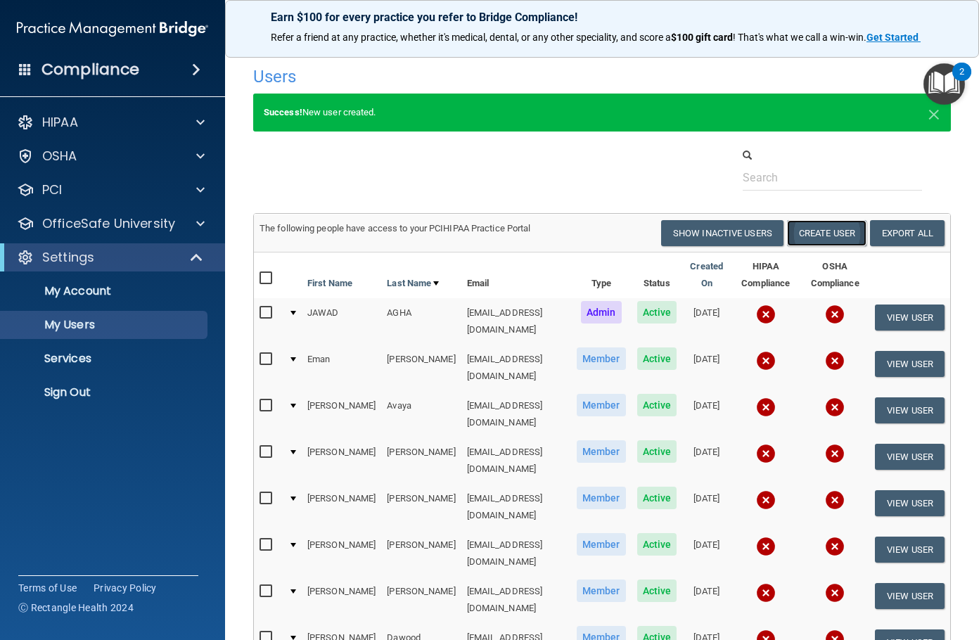
click at [835, 226] on button "Create User" at bounding box center [826, 233] width 79 height 26
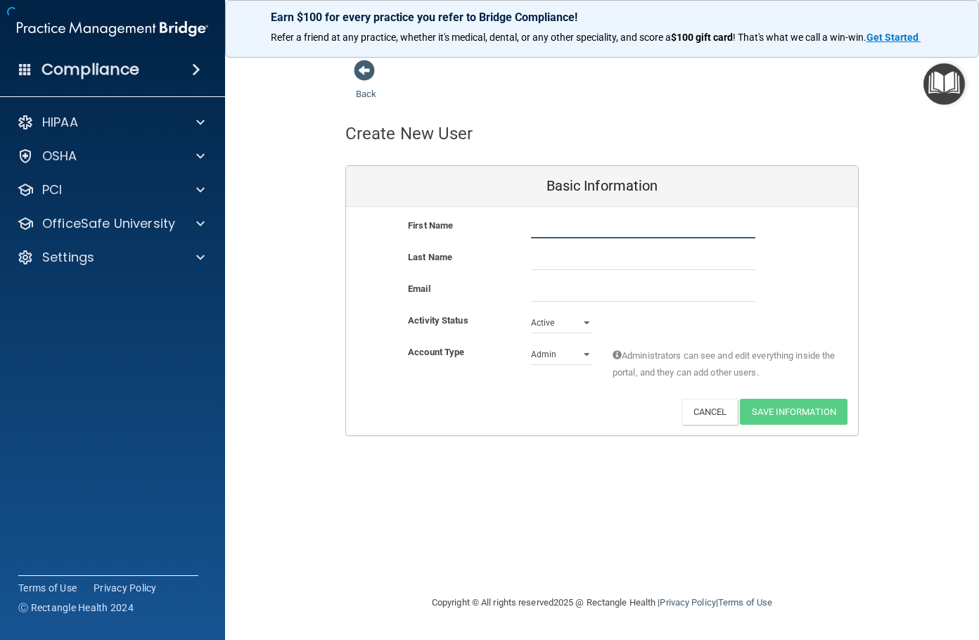
click at [620, 237] on input "text" at bounding box center [643, 227] width 224 height 21
type input "[PERSON_NAME]"
paste input "[EMAIL_ADDRESS][DOMAIN_NAME]"
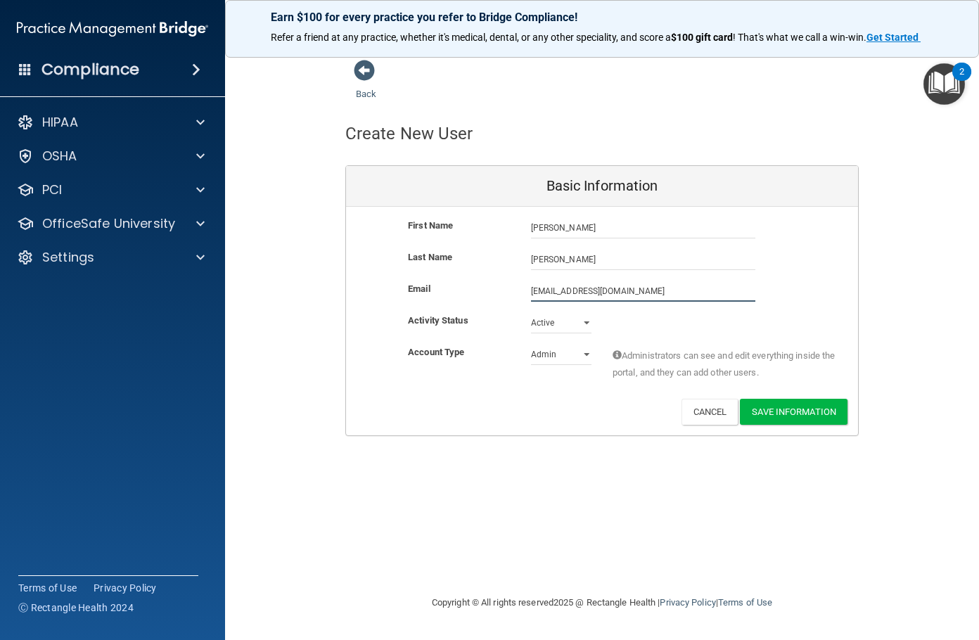
type input "[EMAIL_ADDRESS][DOMAIN_NAME]"
click at [579, 357] on select "Admin Member" at bounding box center [561, 354] width 60 height 21
select select "practice_member"
click at [531, 344] on select "Admin Member" at bounding box center [561, 354] width 60 height 21
click at [790, 407] on button "Save Information" at bounding box center [794, 412] width 108 height 26
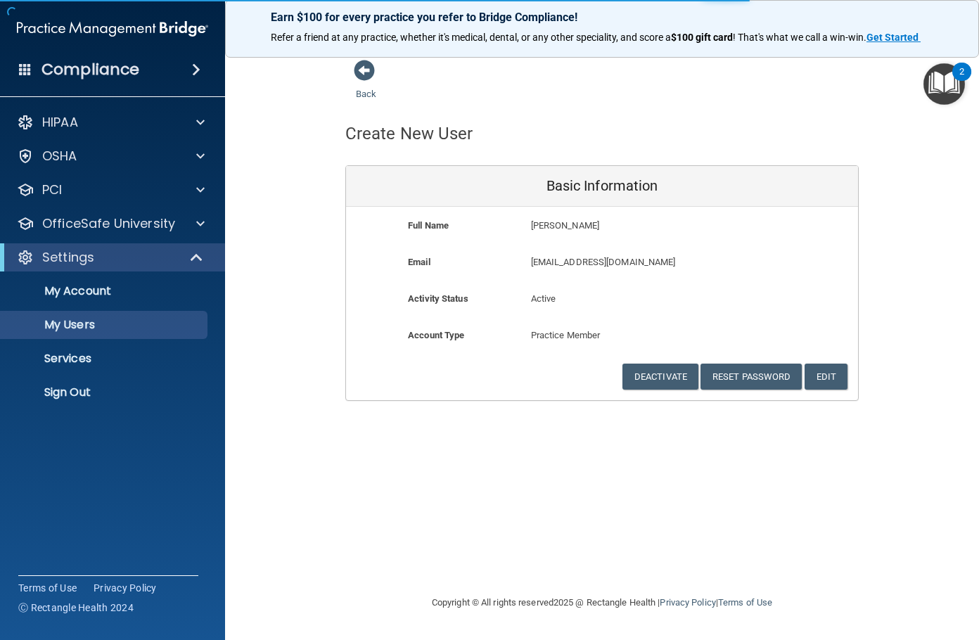
select select "20"
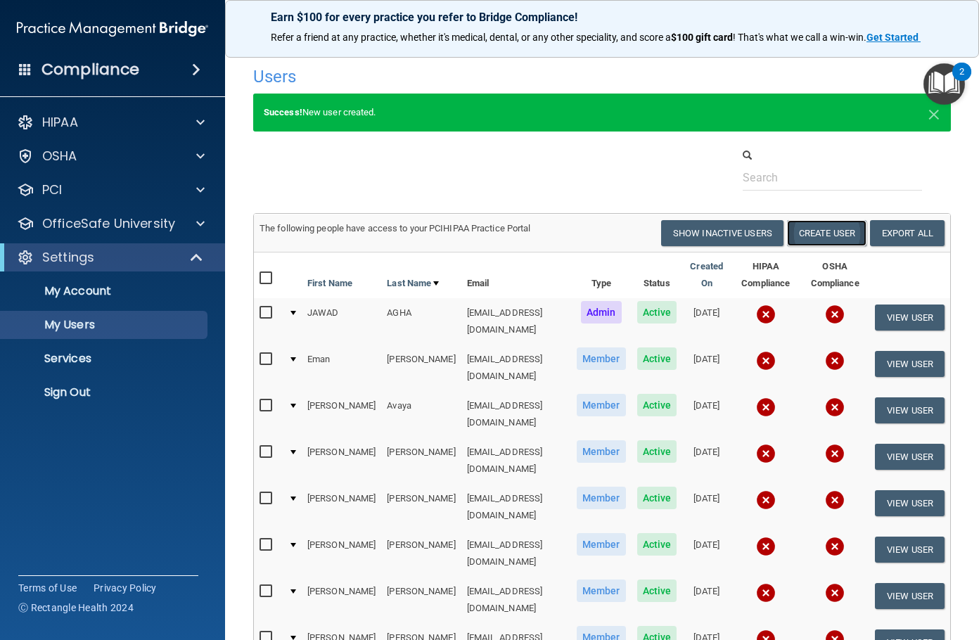
click at [842, 226] on button "Create User" at bounding box center [826, 233] width 79 height 26
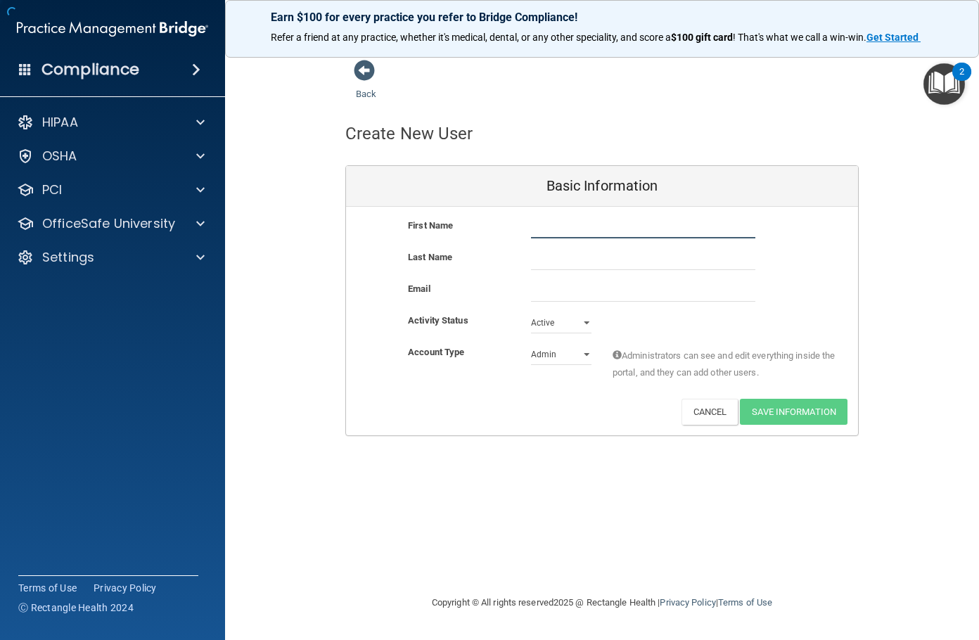
click at [567, 224] on input "text" at bounding box center [643, 227] width 224 height 21
type input "[PERSON_NAME]"
click at [560, 290] on input "email" at bounding box center [643, 291] width 224 height 21
paste input "[EMAIL_ADDRESS][DOMAIN_NAME]"
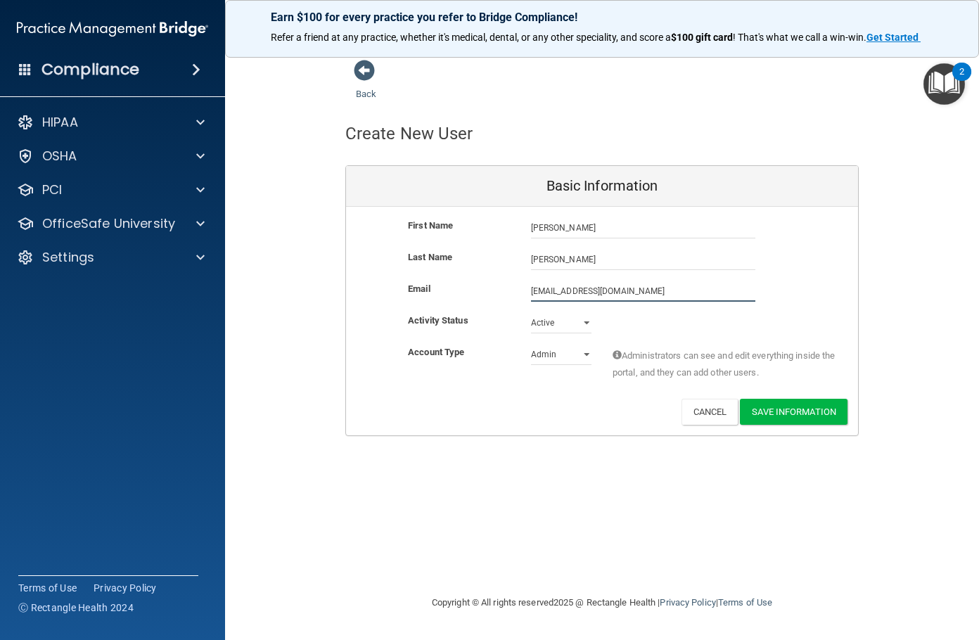
type input "[EMAIL_ADDRESS][DOMAIN_NAME]"
click at [568, 352] on select "Admin Member" at bounding box center [561, 354] width 60 height 21
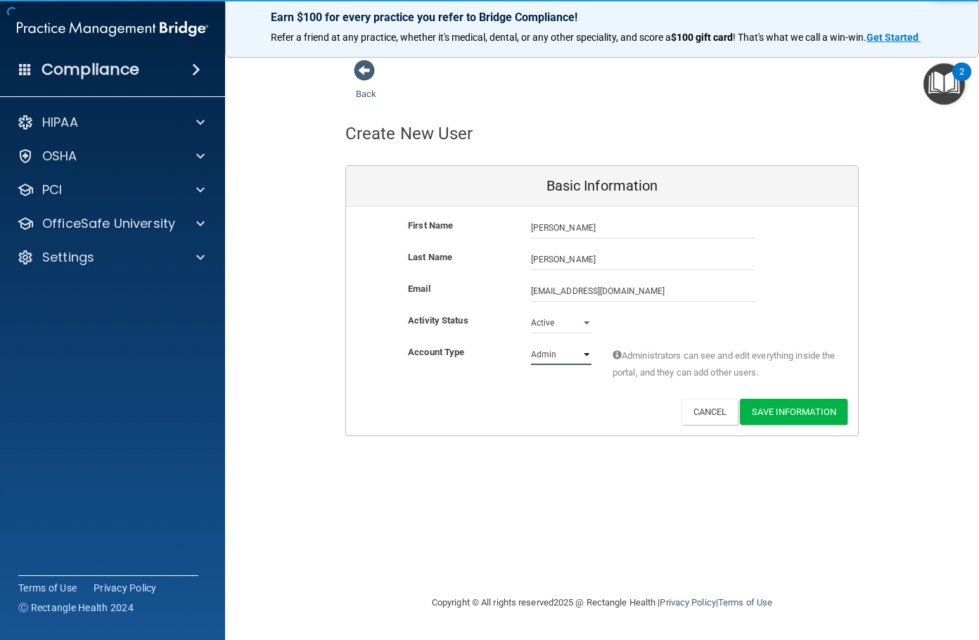
select select "practice_member"
click at [531, 344] on select "Admin Member" at bounding box center [561, 354] width 60 height 21
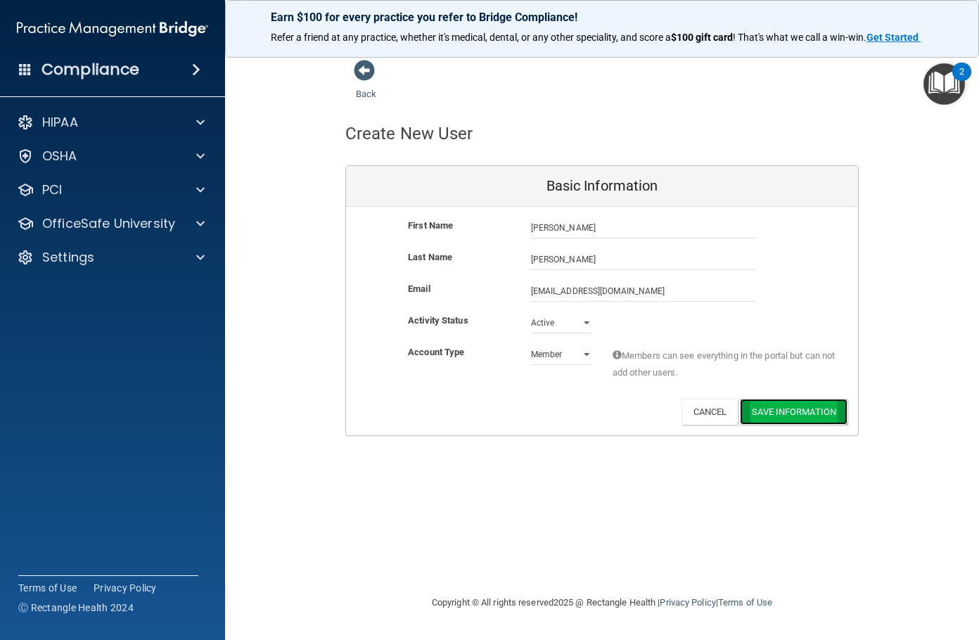
click at [753, 409] on button "Save Information" at bounding box center [794, 412] width 108 height 26
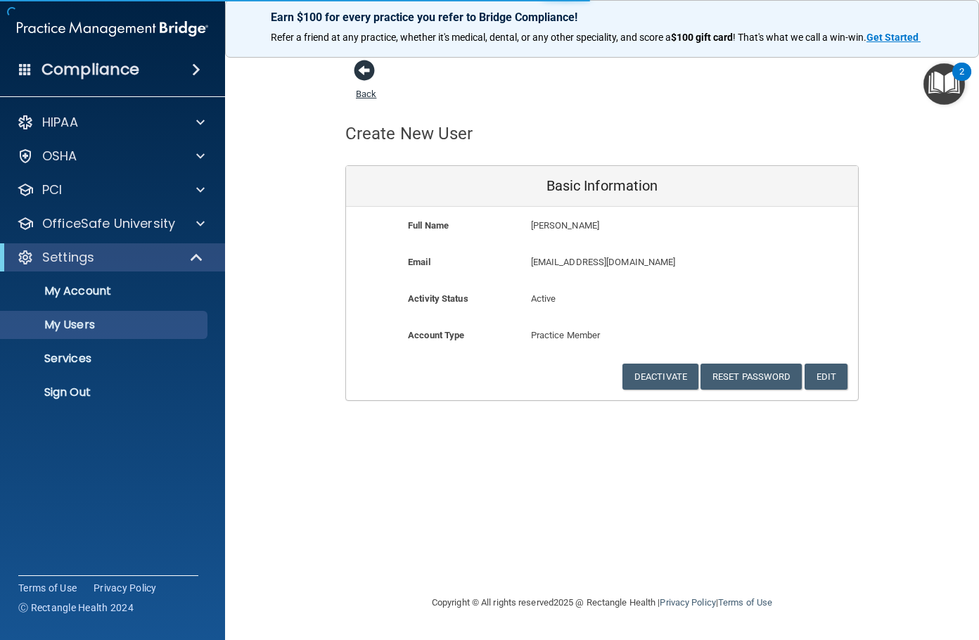
select select "20"
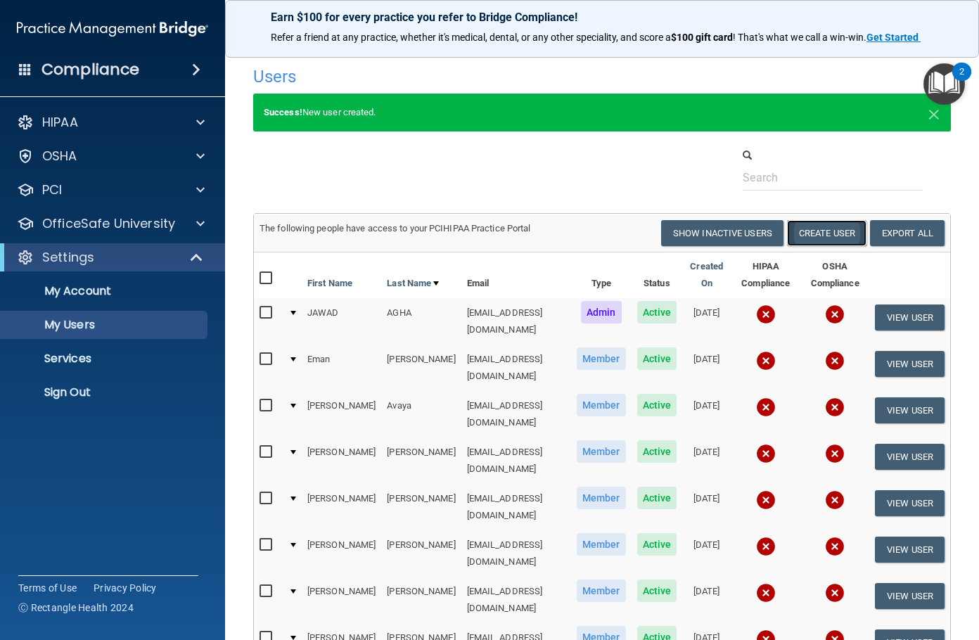
click at [842, 234] on button "Create User" at bounding box center [826, 233] width 79 height 26
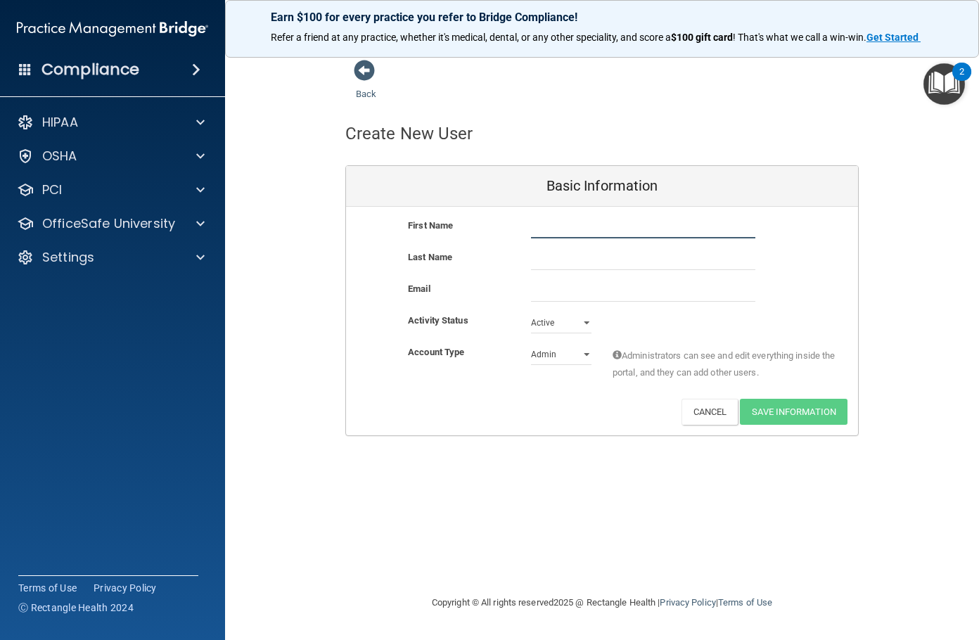
click at [589, 236] on input "text" at bounding box center [643, 227] width 224 height 21
type input "[PERSON_NAME]"
click at [548, 306] on div "Email" at bounding box center [602, 297] width 512 height 32
click at [548, 297] on input "email" at bounding box center [643, 291] width 224 height 21
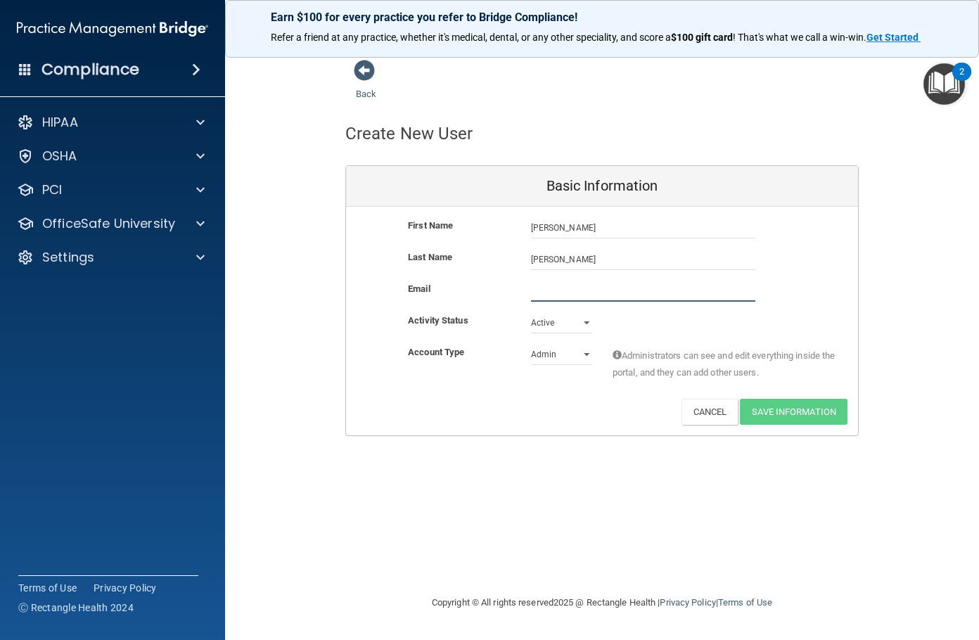
paste input "[EMAIL_ADDRESS][DOMAIN_NAME]"
type input "[EMAIL_ADDRESS][DOMAIN_NAME]"
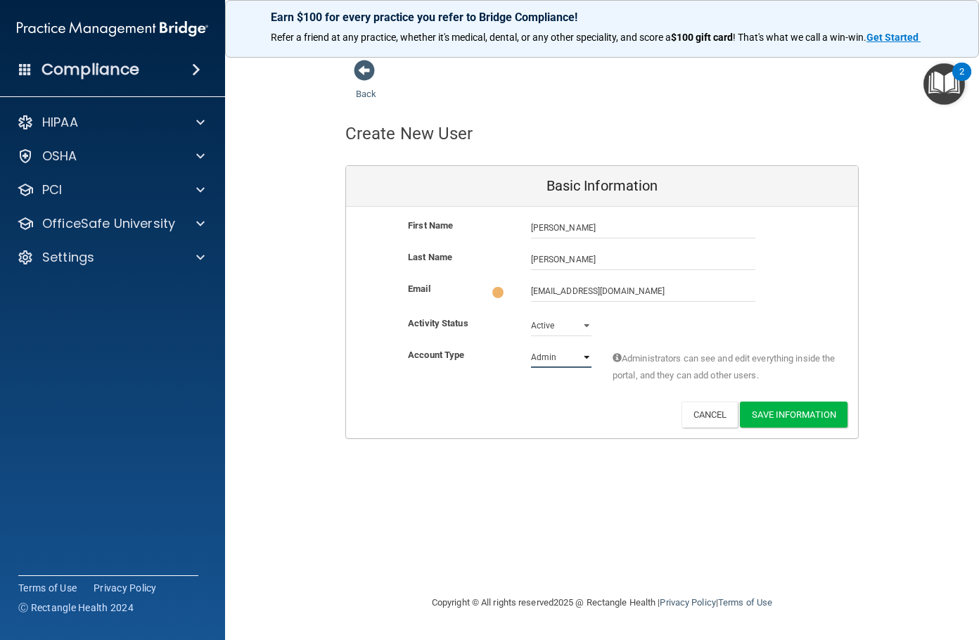
click at [554, 355] on select "Admin Member" at bounding box center [561, 357] width 60 height 21
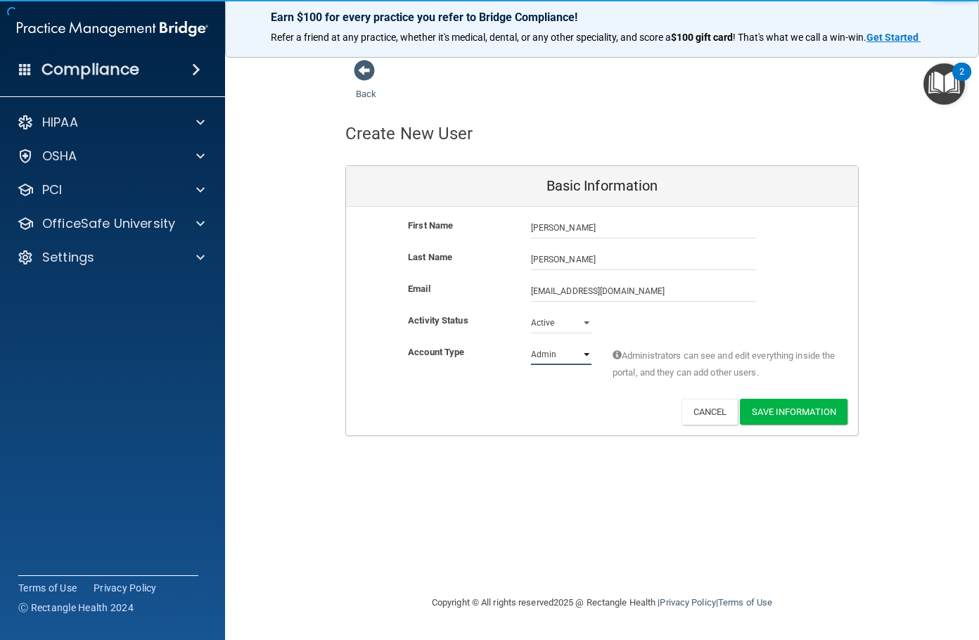
select select "practice_member"
click at [531, 344] on select "Admin Member" at bounding box center [561, 354] width 60 height 21
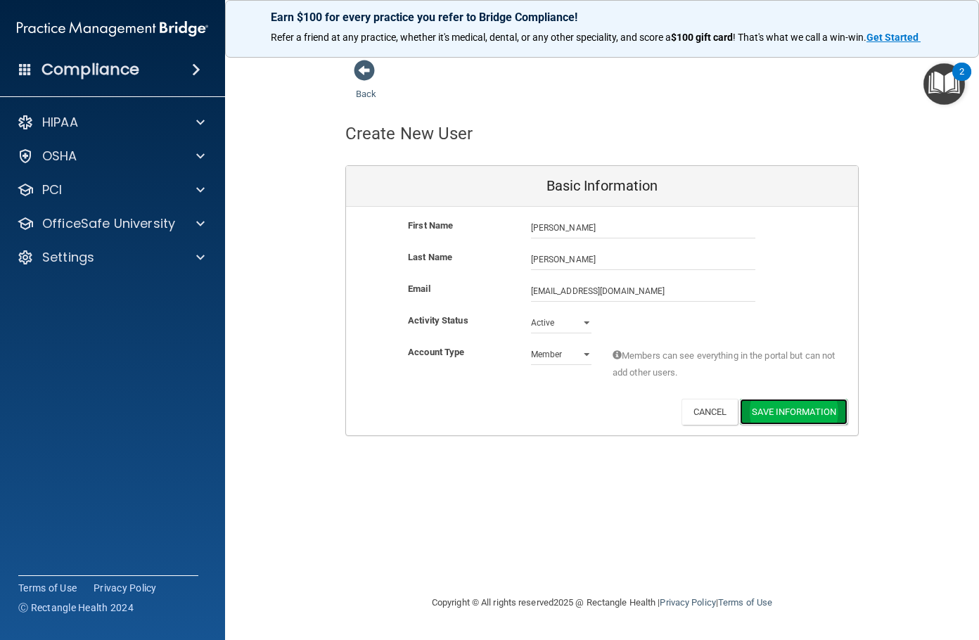
click at [802, 412] on button "Save Information" at bounding box center [794, 412] width 108 height 26
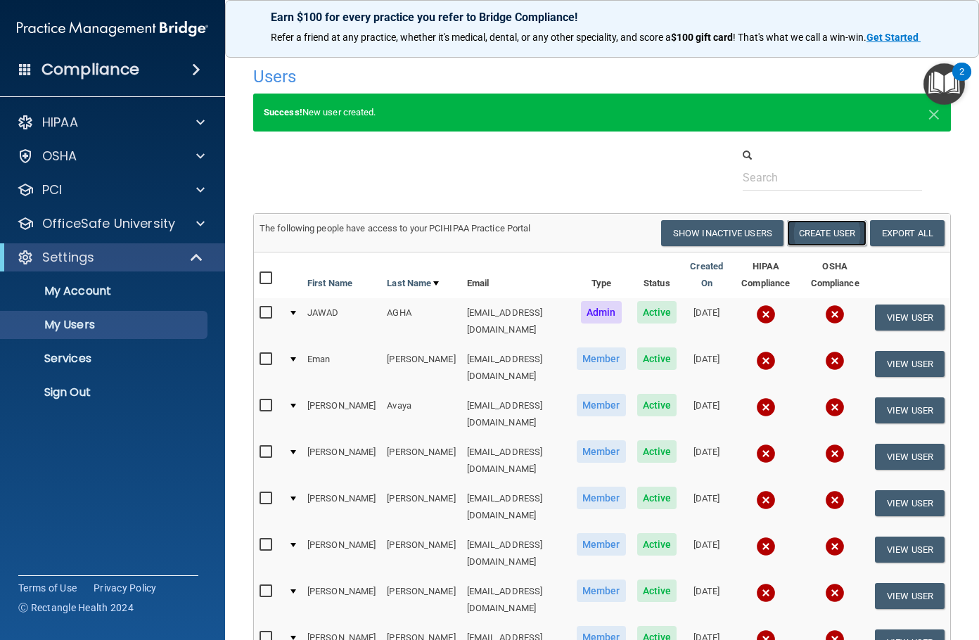
click at [806, 237] on button "Create User" at bounding box center [826, 233] width 79 height 26
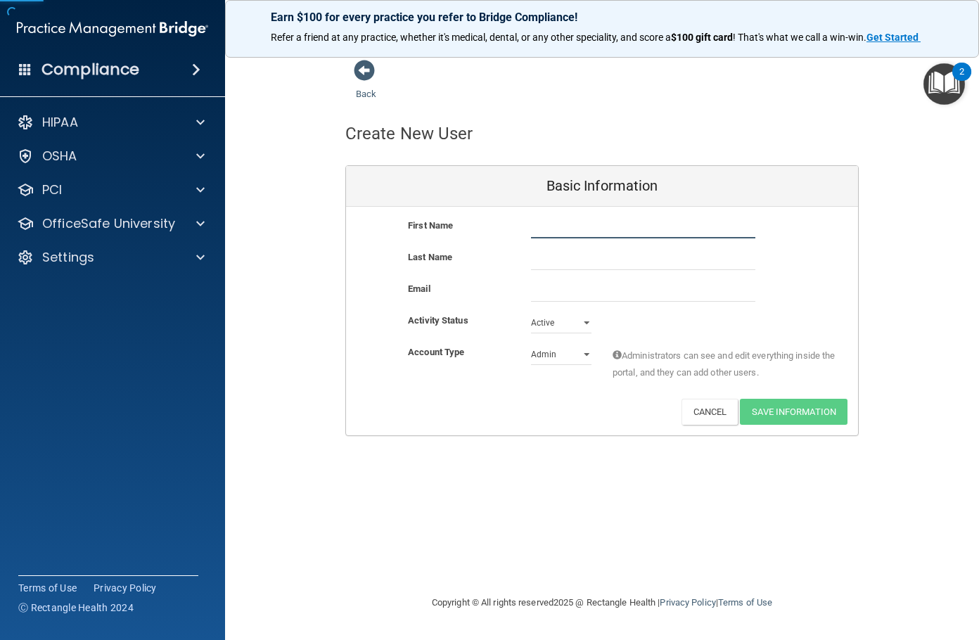
click at [572, 235] on input "text" at bounding box center [643, 227] width 224 height 21
type input "[PERSON_NAME]"
type input "Sundar"
click at [561, 289] on input "email" at bounding box center [643, 291] width 224 height 21
paste input "[EMAIL_ADDRESS][DOMAIN_NAME]"
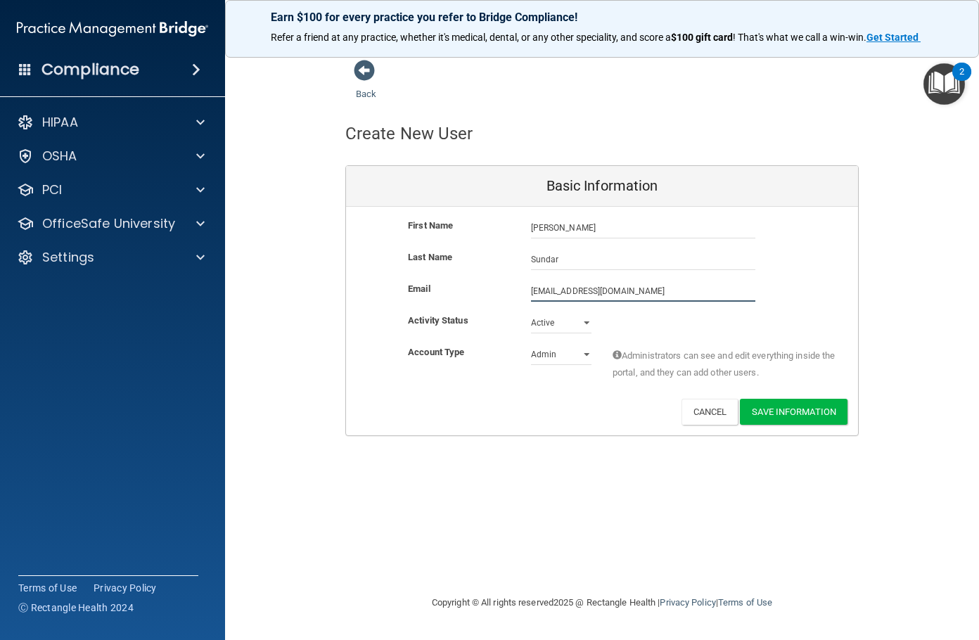
type input "[EMAIL_ADDRESS][DOMAIN_NAME]"
click at [551, 359] on select "Admin Member" at bounding box center [561, 354] width 60 height 21
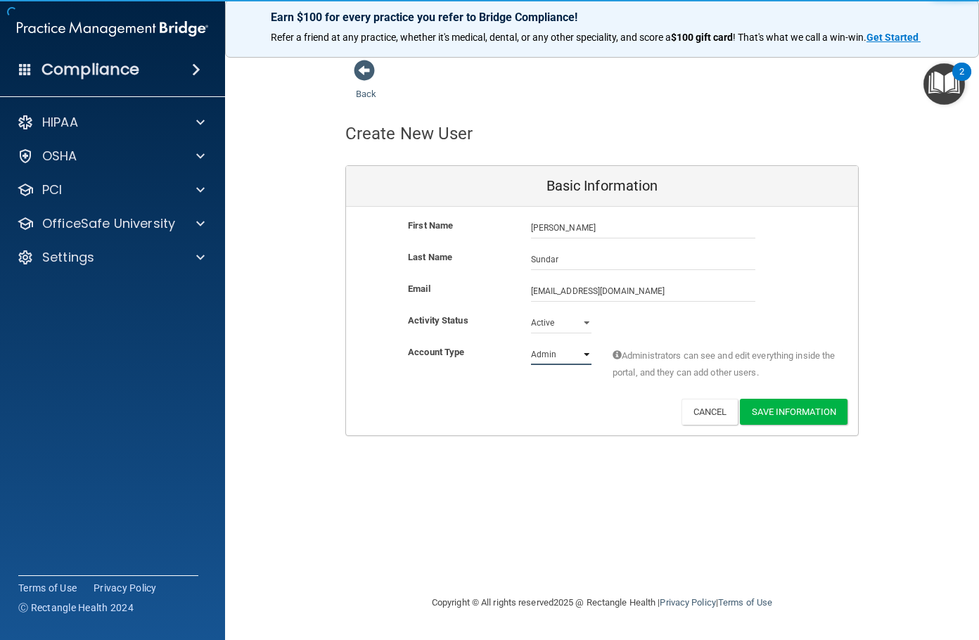
select select "practice_member"
click at [531, 344] on select "Admin Member" at bounding box center [561, 354] width 60 height 21
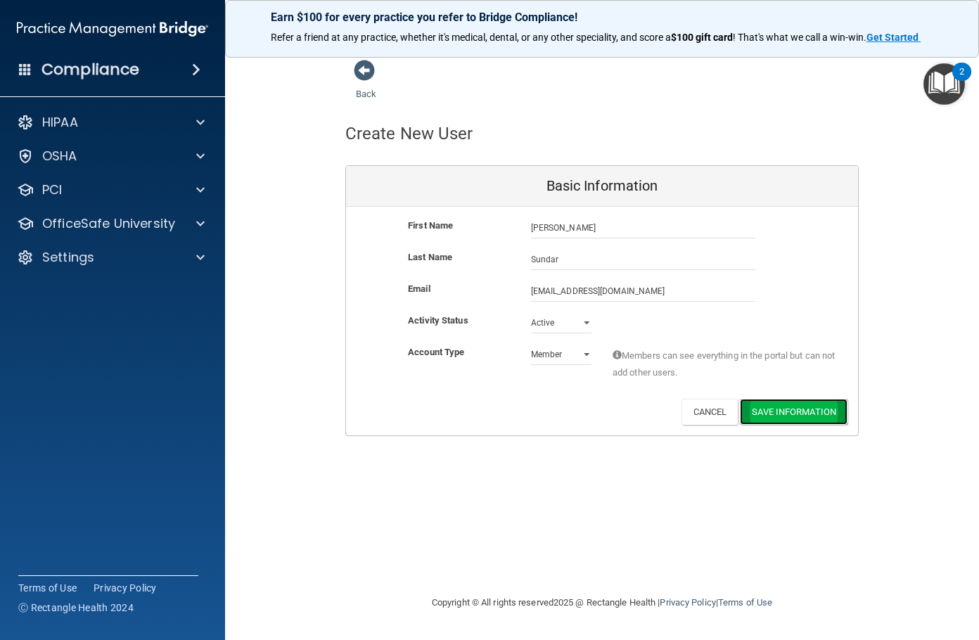
click at [773, 406] on button "Save Information" at bounding box center [794, 412] width 108 height 26
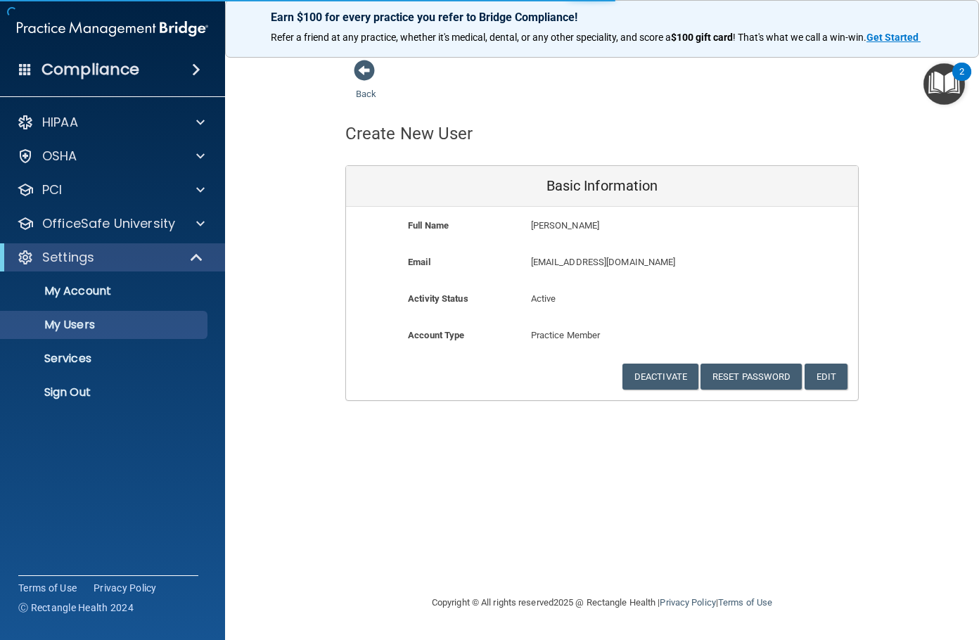
select select "20"
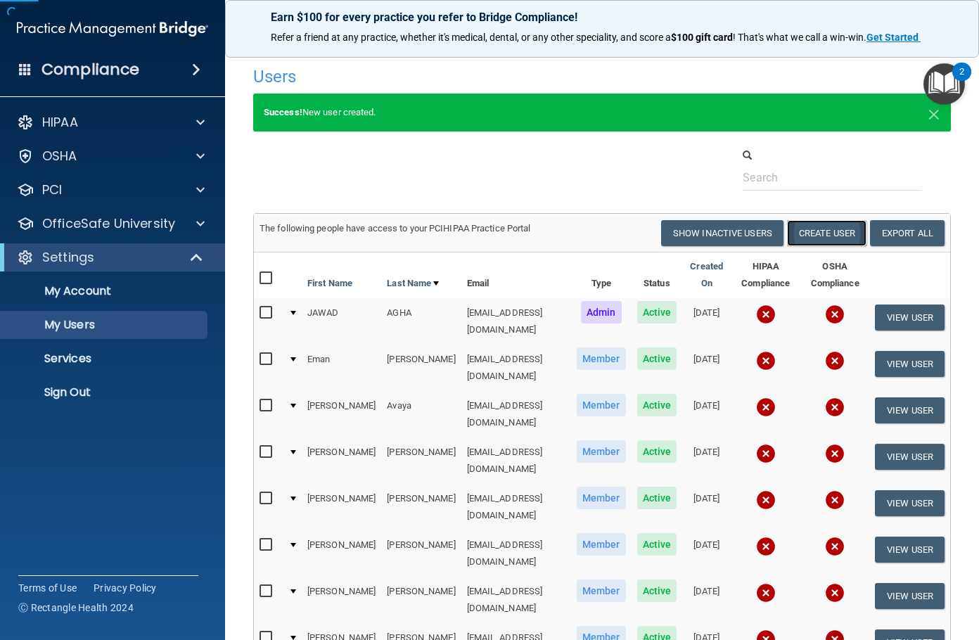
click at [828, 236] on button "Create User" at bounding box center [826, 233] width 79 height 26
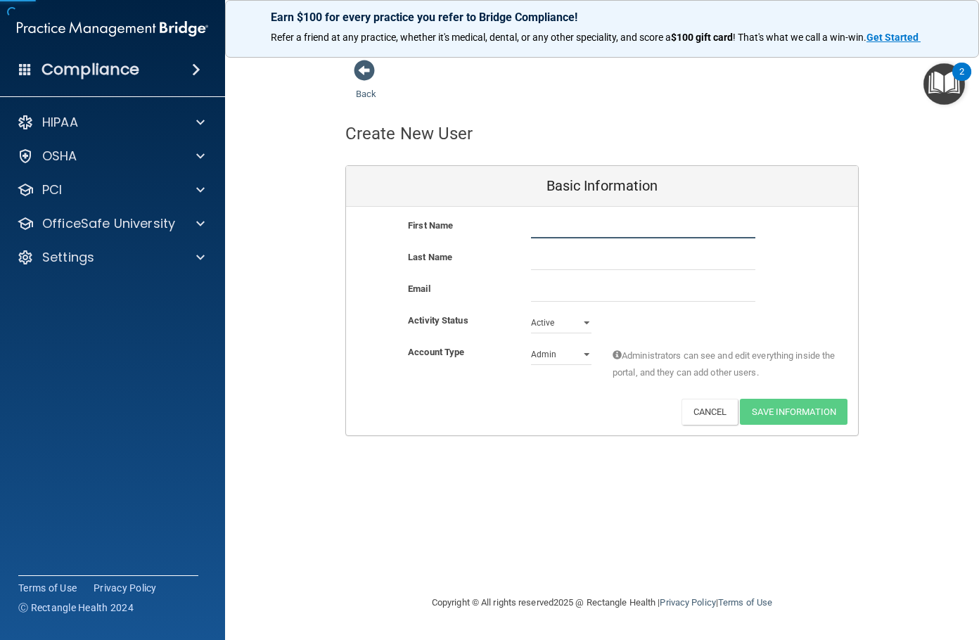
click at [565, 230] on input "text" at bounding box center [643, 227] width 224 height 21
type input "Lanaya"
type input "[PERSON_NAME]"
click at [541, 290] on input "email" at bounding box center [643, 291] width 224 height 21
paste input "[EMAIL_ADDRESS][DOMAIN_NAME]"
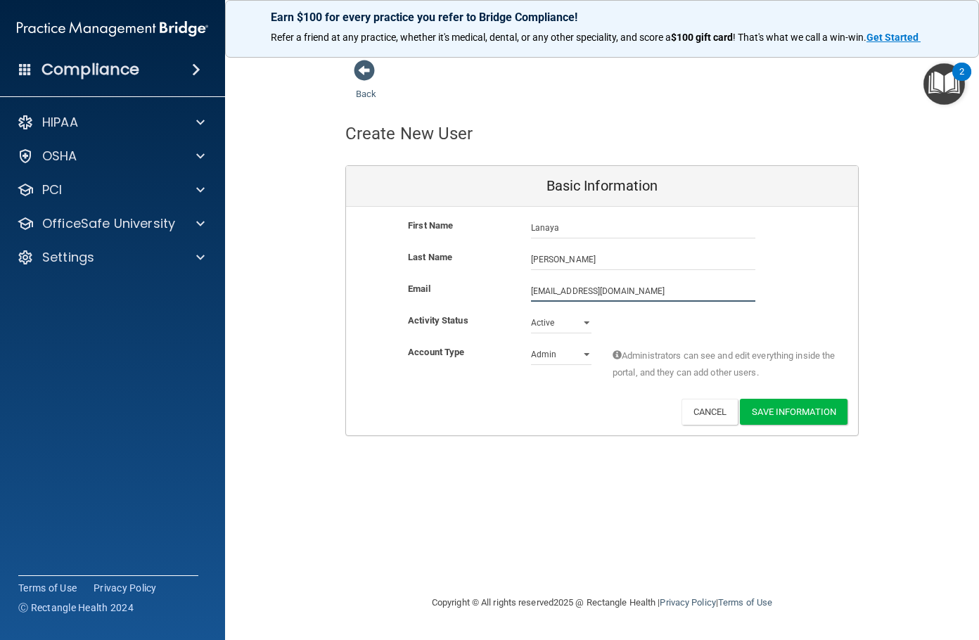
type input "[EMAIL_ADDRESS][DOMAIN_NAME]"
click at [556, 358] on select "Admin Member" at bounding box center [561, 354] width 60 height 21
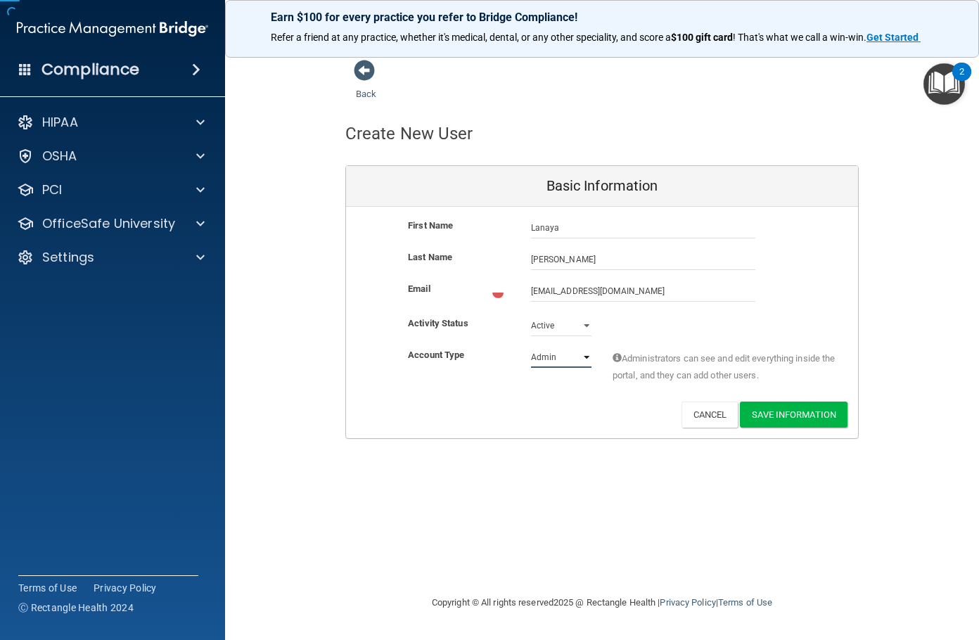
select select "practice_member"
click at [531, 347] on select "Admin Member" at bounding box center [561, 357] width 60 height 21
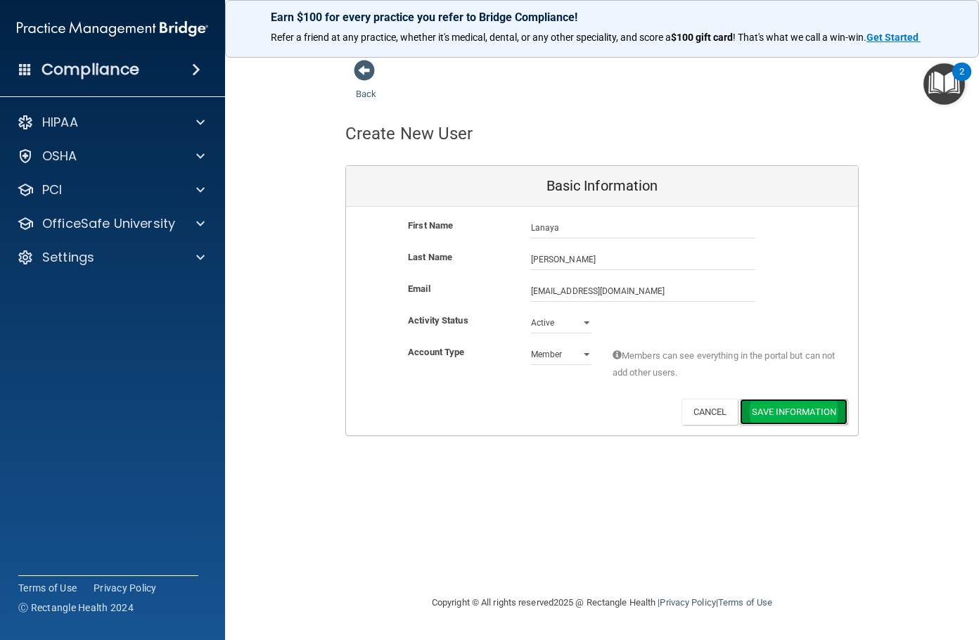
click at [791, 412] on button "Save Information" at bounding box center [794, 412] width 108 height 26
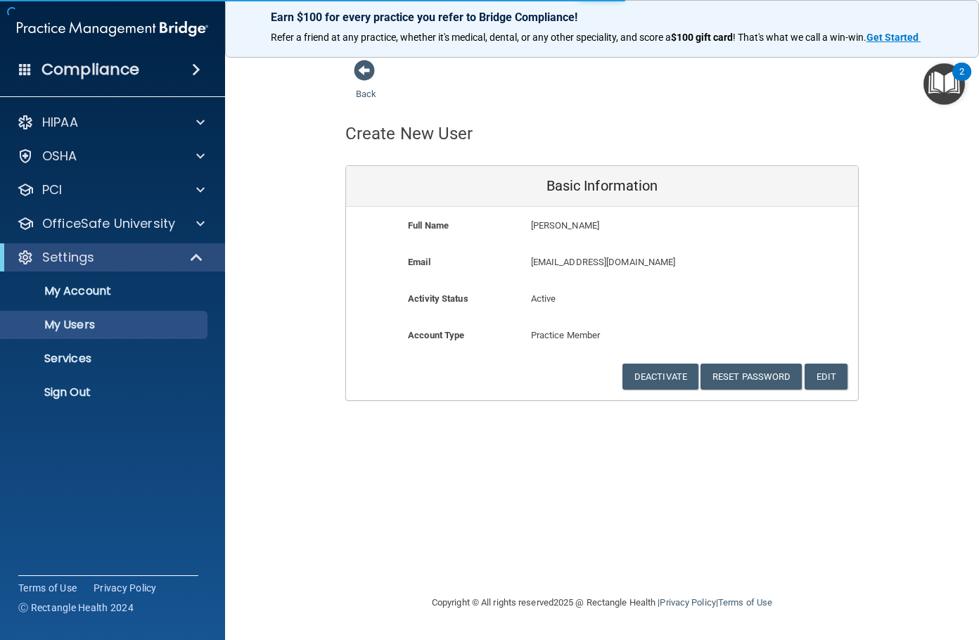
select select "20"
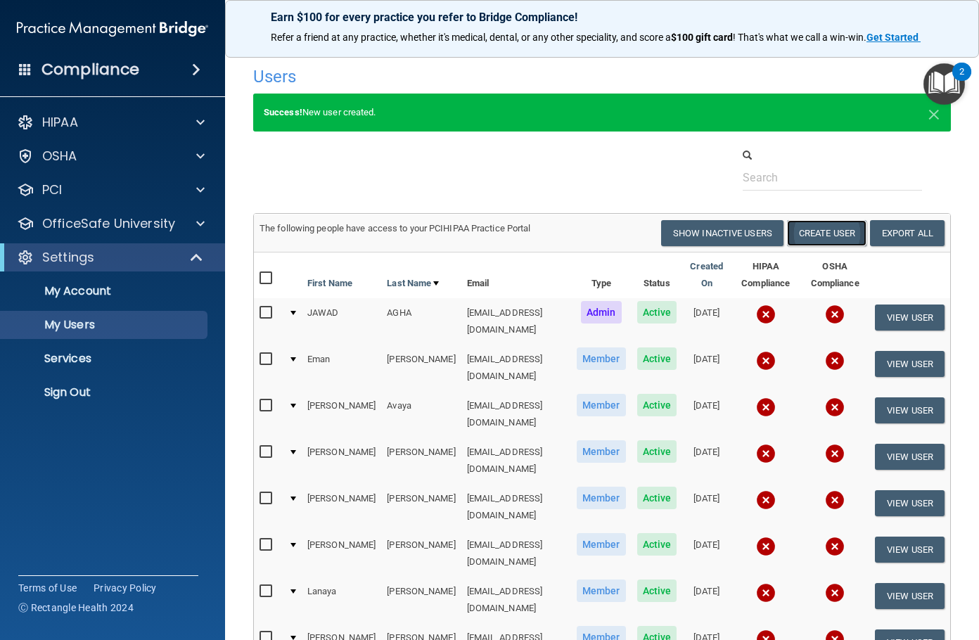
click at [838, 235] on button "Create User" at bounding box center [826, 233] width 79 height 26
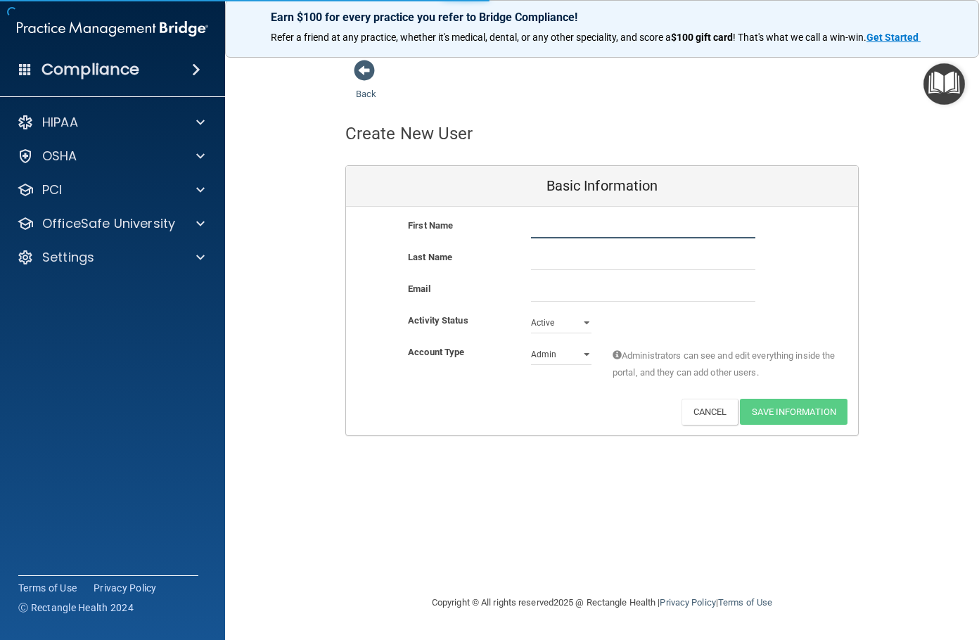
click at [556, 231] on input "text" at bounding box center [643, 227] width 224 height 21
type input "[PERSON_NAME]"
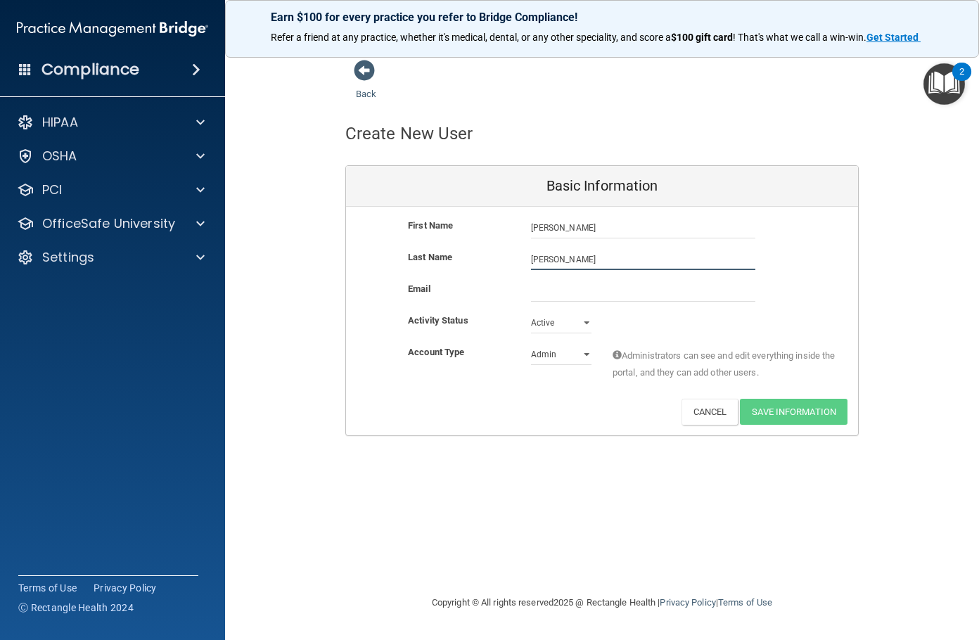
type input "[PERSON_NAME]"
click at [548, 290] on input "email" at bounding box center [643, 291] width 224 height 21
paste input "[EMAIL_ADDRESS][DOMAIN_NAME]"
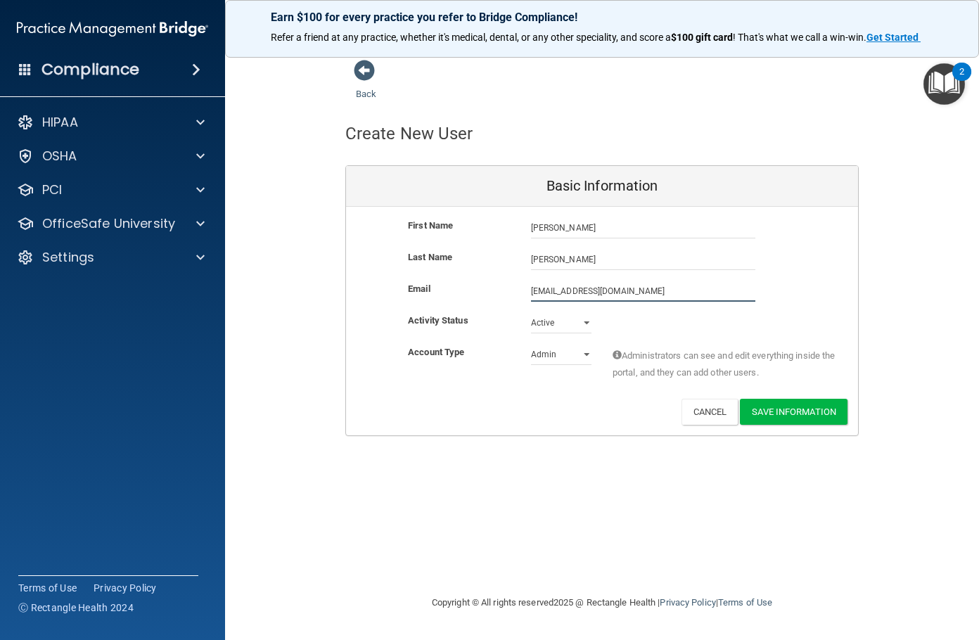
type input "[EMAIL_ADDRESS][DOMAIN_NAME]"
drag, startPoint x: 552, startPoint y: 349, endPoint x: 550, endPoint y: 362, distance: 13.5
click at [552, 349] on select "Admin Member" at bounding box center [561, 354] width 60 height 21
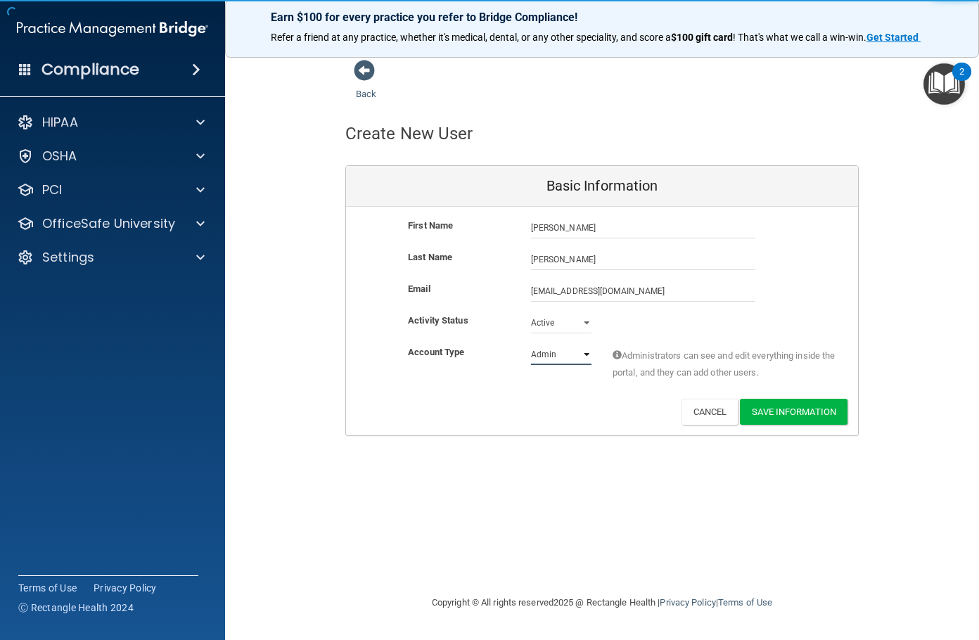
select select "practice_member"
click at [531, 344] on select "Admin Member" at bounding box center [561, 354] width 60 height 21
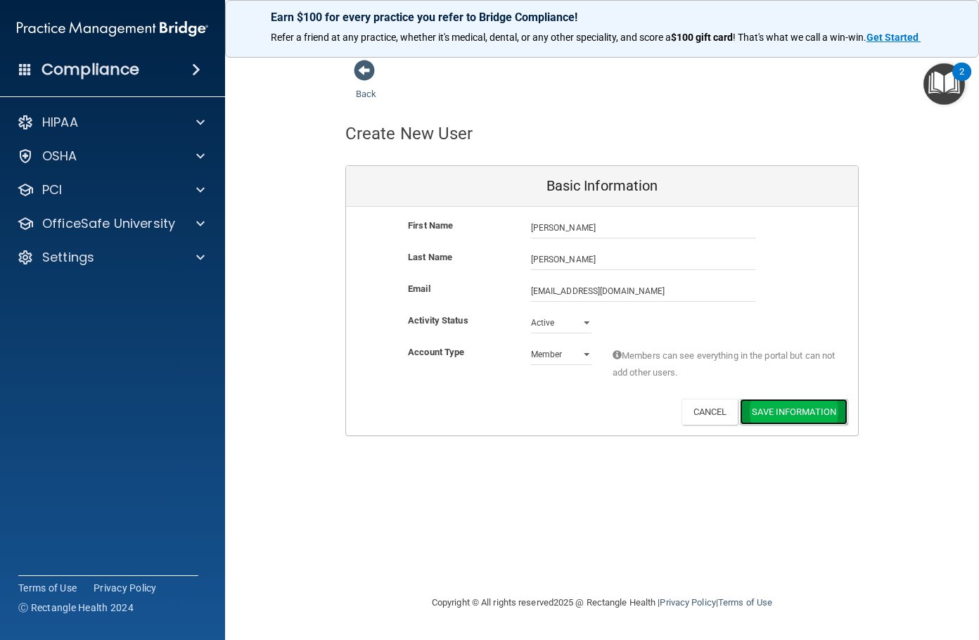
click at [797, 416] on button "Save Information" at bounding box center [794, 412] width 108 height 26
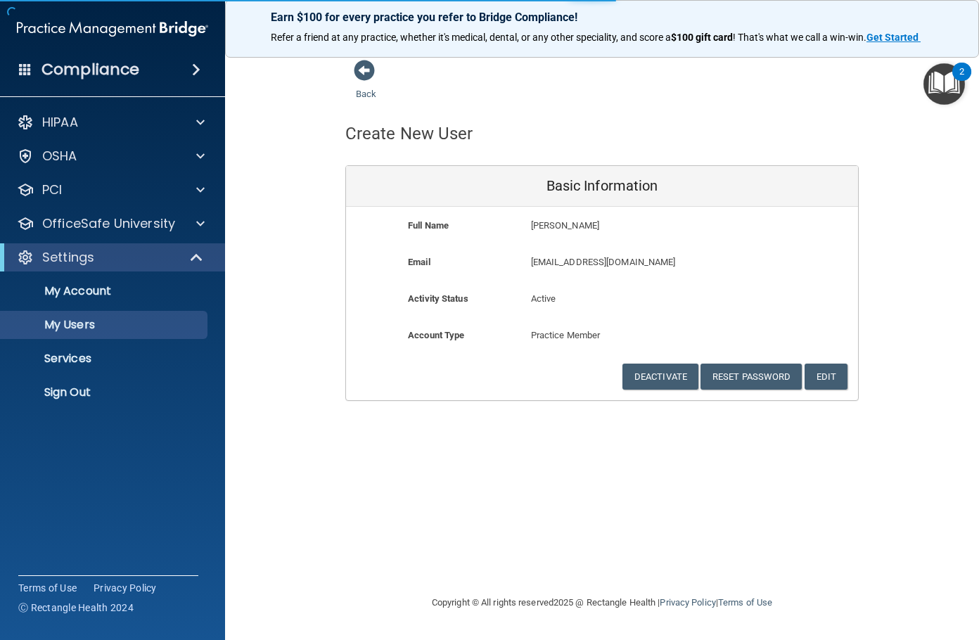
select select "20"
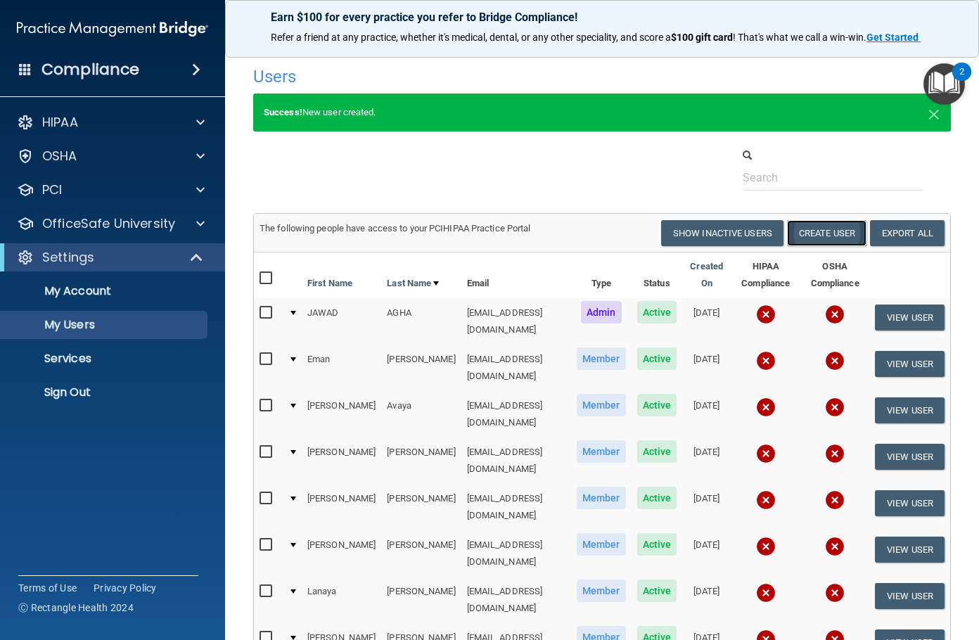
click at [809, 235] on button "Create User" at bounding box center [826, 233] width 79 height 26
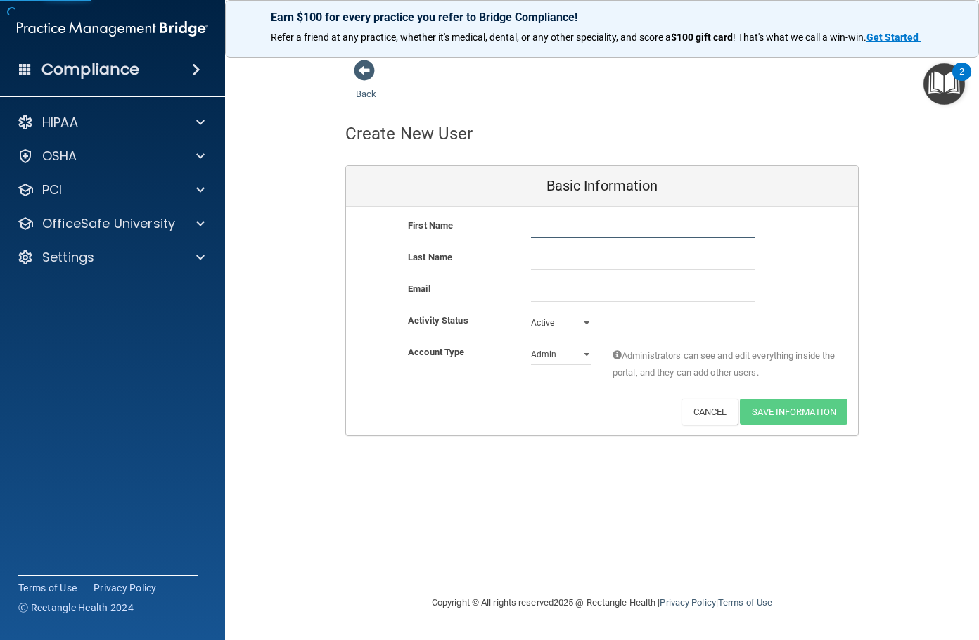
click at [653, 232] on input "text" at bounding box center [643, 227] width 224 height 21
type input "[PERSON_NAME]"
type input "Muskovac"
click at [593, 302] on input "email" at bounding box center [643, 291] width 224 height 21
paste input "[EMAIL_ADDRESS][DOMAIN_NAME]"
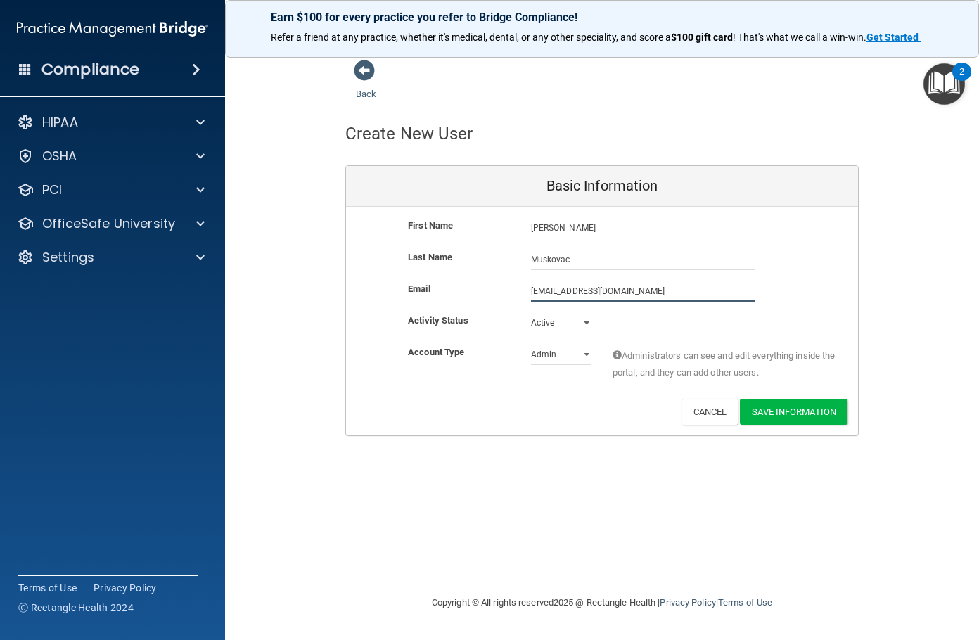
type input "[EMAIL_ADDRESS][DOMAIN_NAME]"
click at [554, 351] on select "Admin Member" at bounding box center [561, 354] width 60 height 21
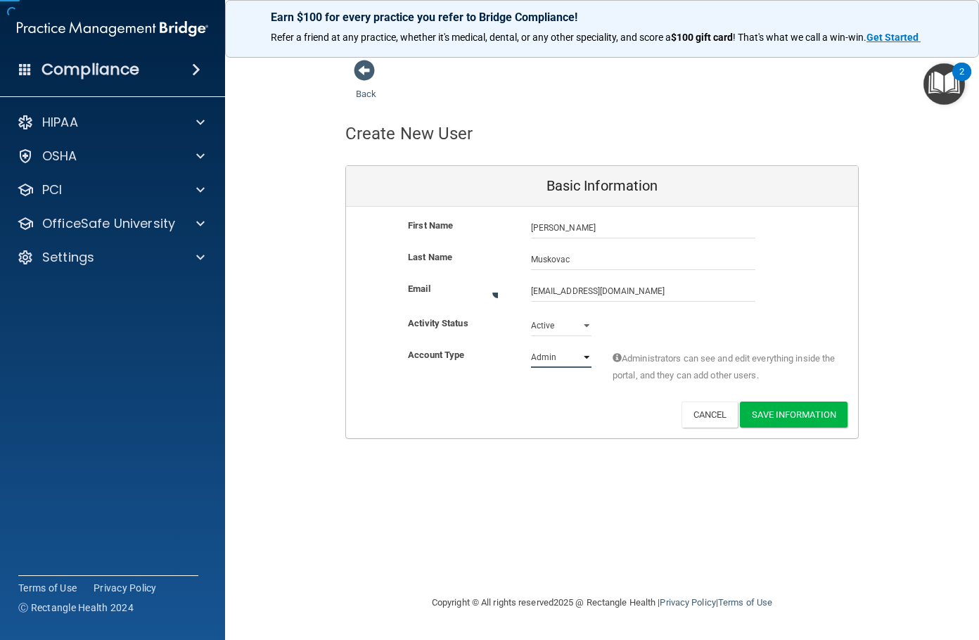
select select "practice_member"
click at [531, 347] on select "Admin Member" at bounding box center [561, 357] width 60 height 21
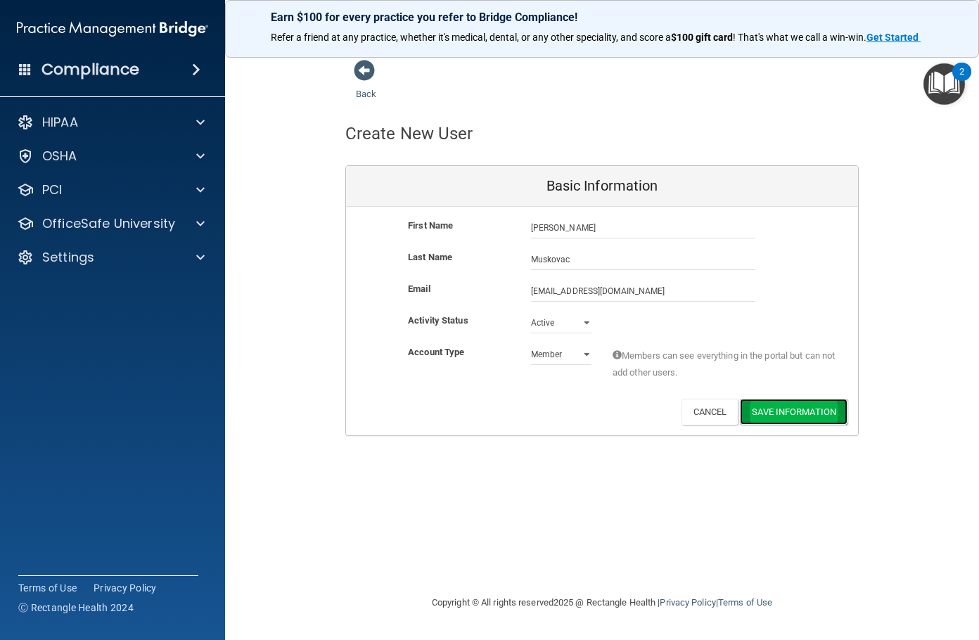
click at [761, 413] on button "Save Information" at bounding box center [794, 412] width 108 height 26
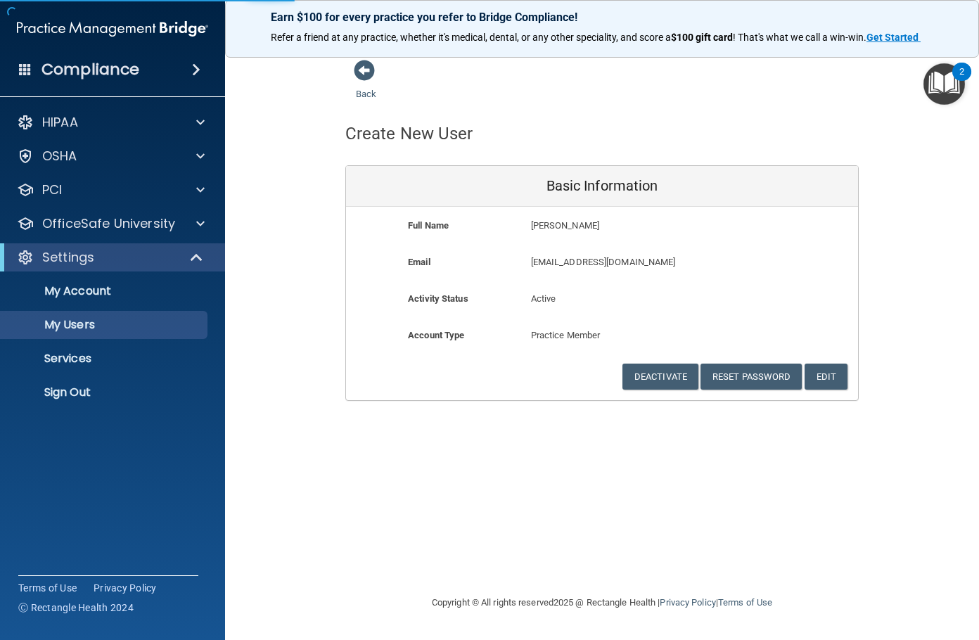
select select "20"
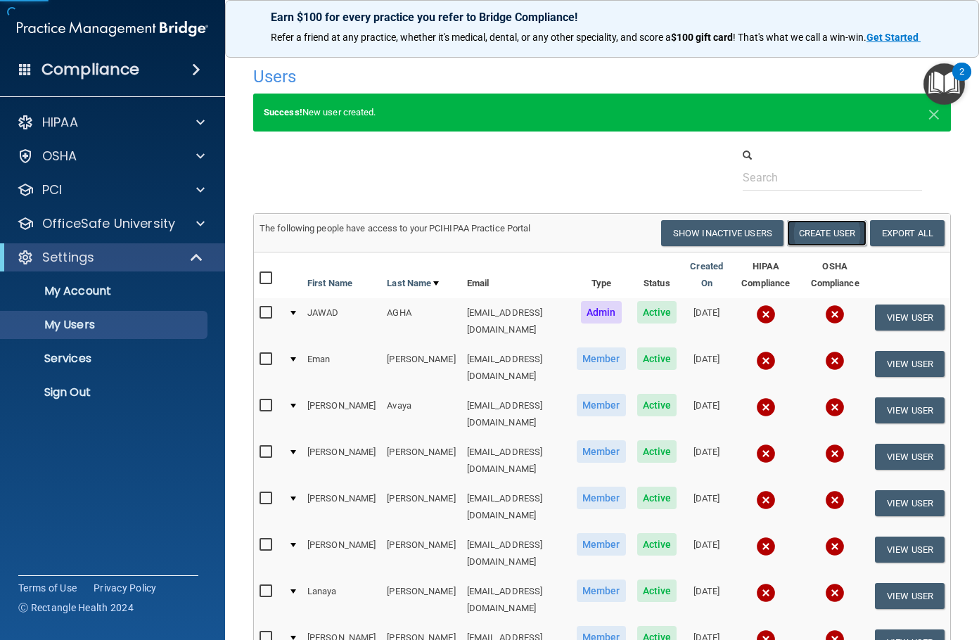
drag, startPoint x: 804, startPoint y: 238, endPoint x: 801, endPoint y: 245, distance: 7.6
click at [801, 245] on button "Create User" at bounding box center [826, 233] width 79 height 26
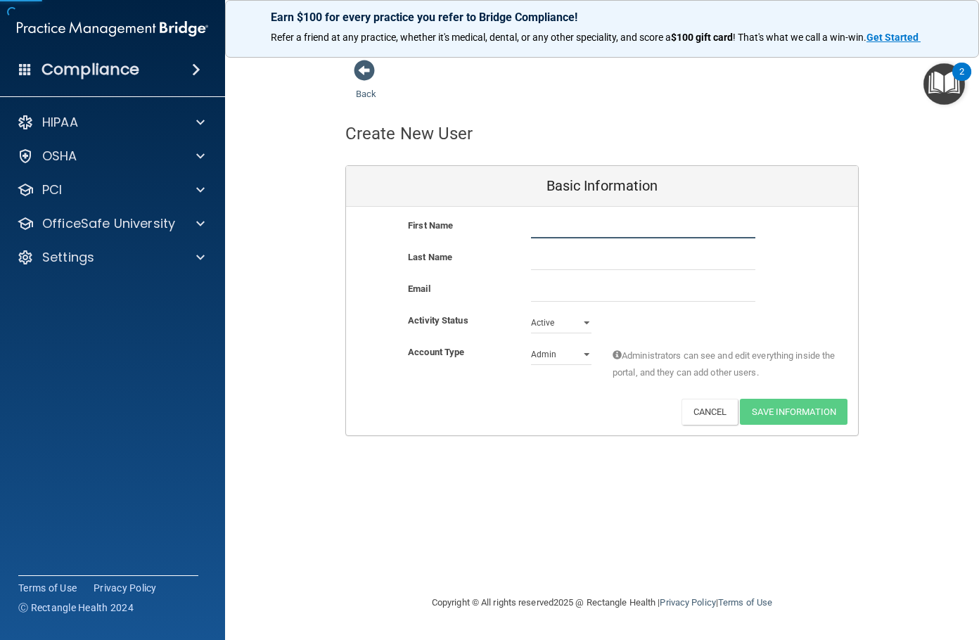
click at [569, 226] on input "text" at bounding box center [643, 227] width 224 height 21
type input "[PERSON_NAME]"
type input "T"
type input "[PERSON_NAME]"
click at [550, 286] on input "email" at bounding box center [643, 291] width 224 height 21
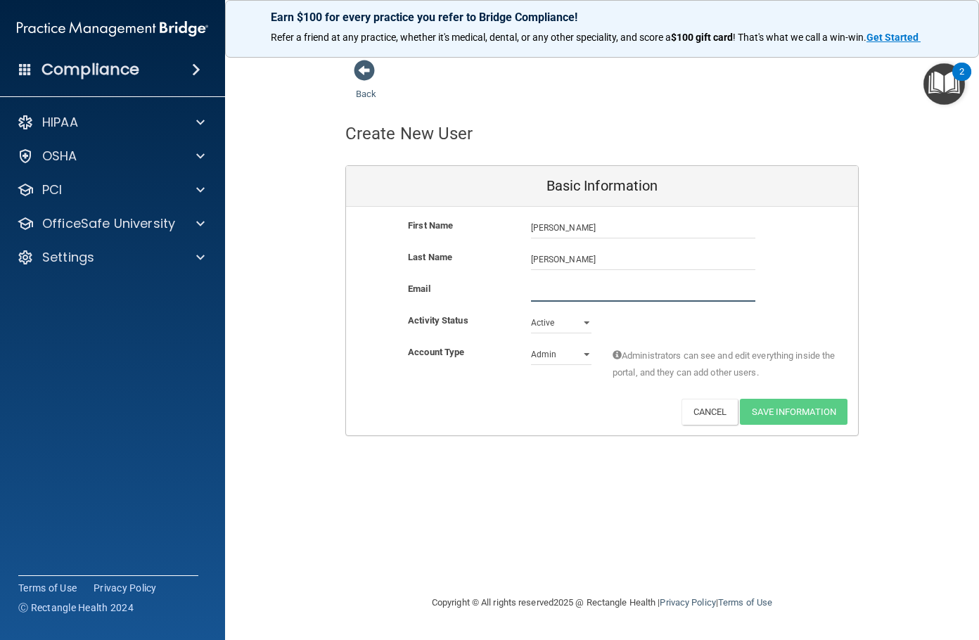
paste input "[EMAIL_ADDRESS][DOMAIN_NAME]"
type input "[EMAIL_ADDRESS][DOMAIN_NAME]"
click at [558, 356] on select "Admin Member" at bounding box center [561, 354] width 60 height 21
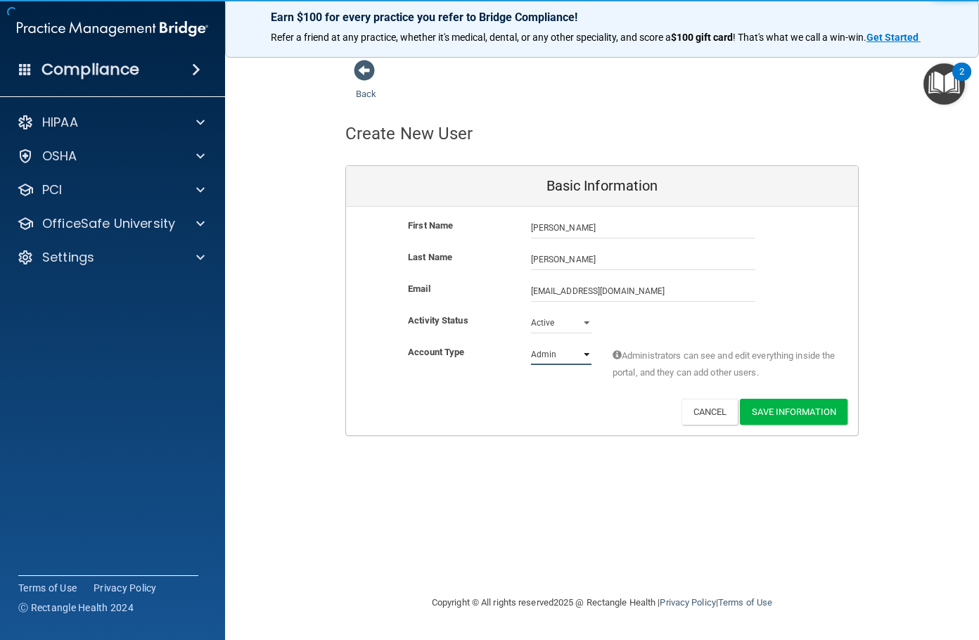
select select "practice_member"
click at [531, 344] on select "Admin Member" at bounding box center [561, 354] width 60 height 21
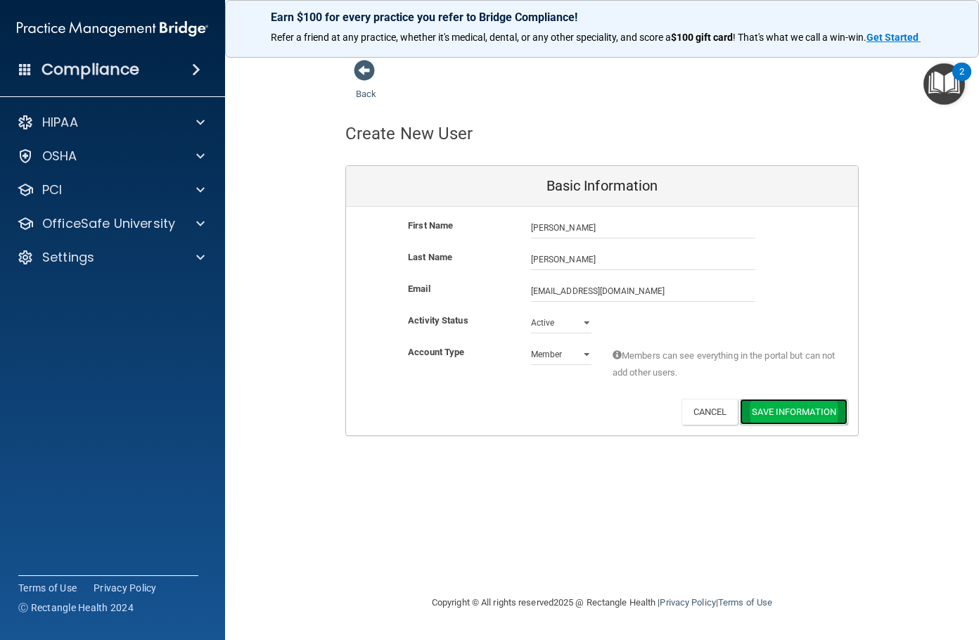
click at [831, 411] on button "Save Information" at bounding box center [794, 412] width 108 height 26
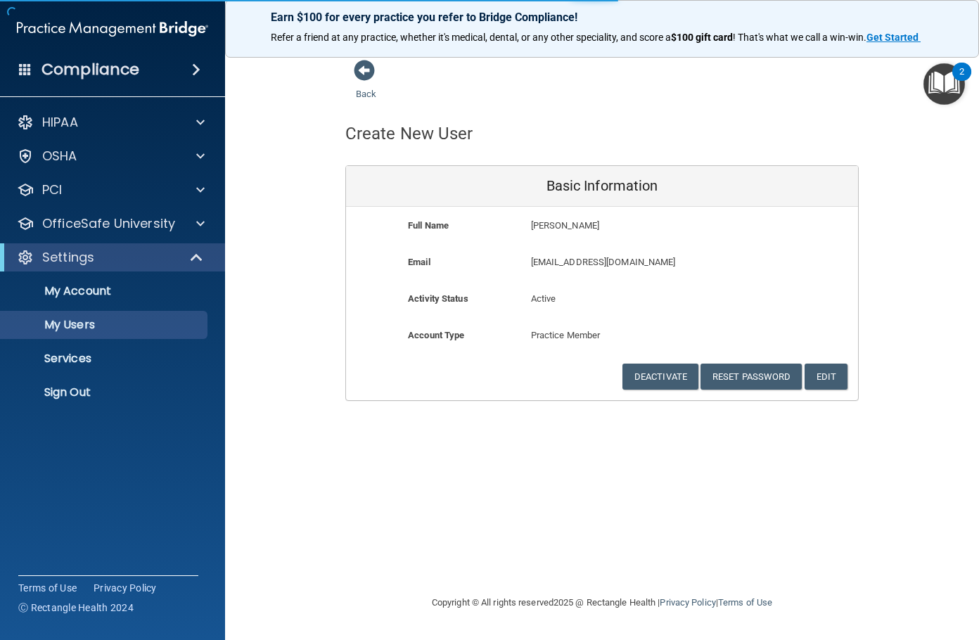
select select "20"
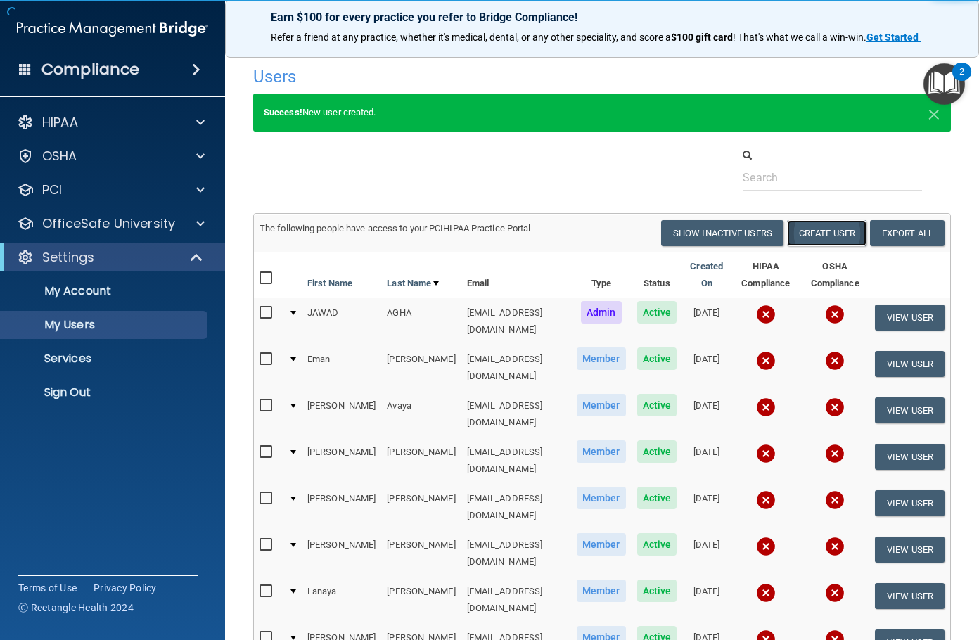
click at [832, 229] on button "Create User" at bounding box center [826, 233] width 79 height 26
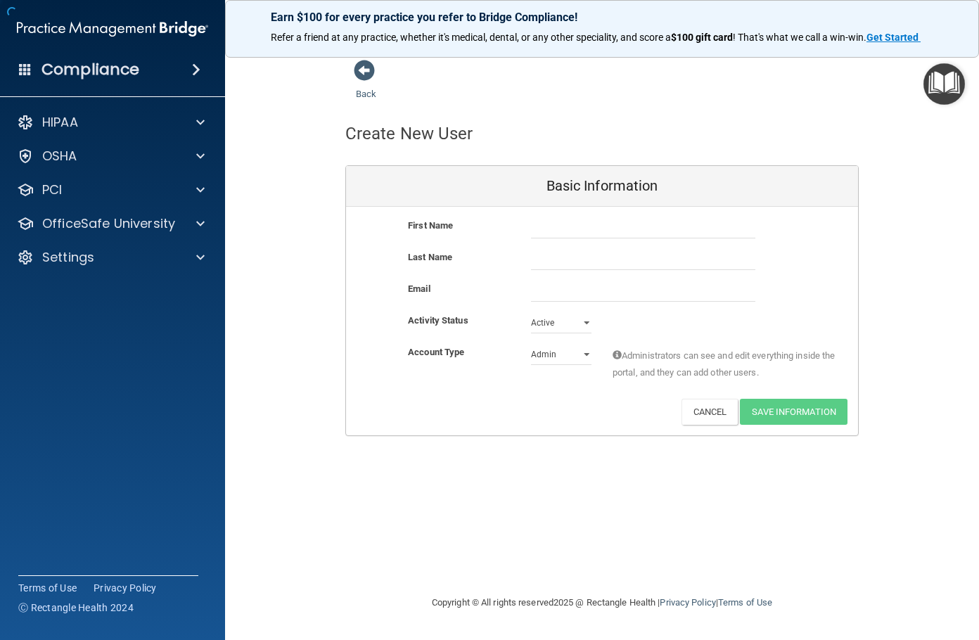
click at [522, 232] on div at bounding box center [642, 227] width 245 height 21
click at [553, 229] on input "text" at bounding box center [643, 227] width 224 height 21
type input "[PERSON_NAME]"
type input "Grafton"
paste input "[DOMAIN_NAME][EMAIL_ADDRESS][DOMAIN_NAME]"
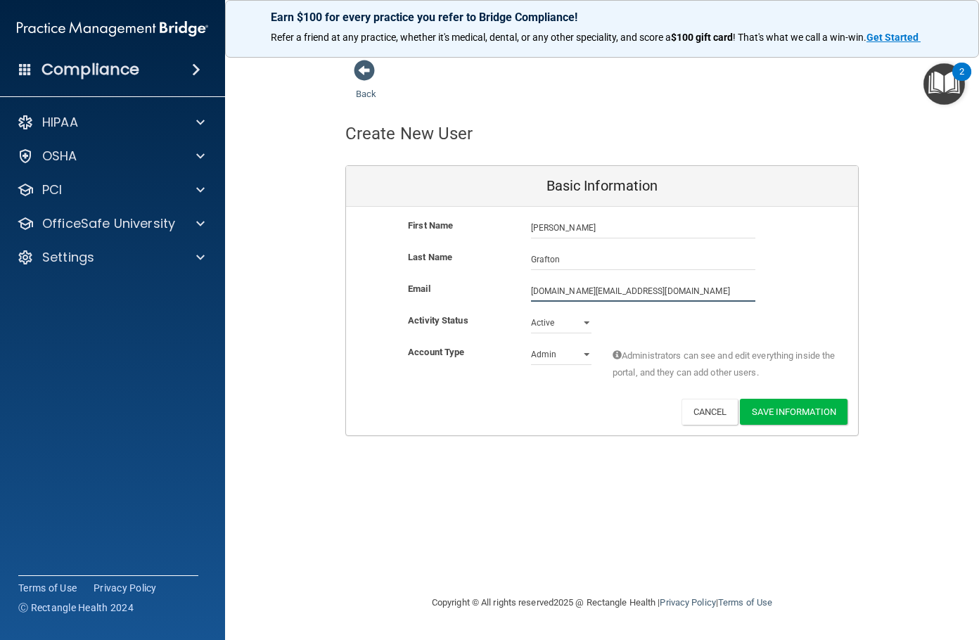
type input "[DOMAIN_NAME][EMAIL_ADDRESS][DOMAIN_NAME]"
click at [560, 347] on select "Admin Member" at bounding box center [561, 354] width 60 height 21
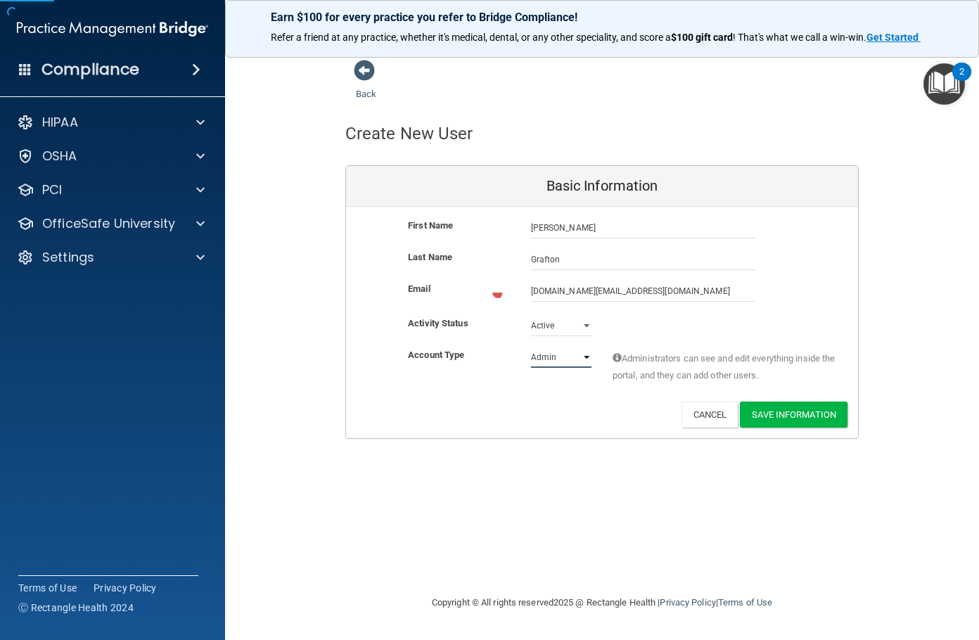
select select "practice_member"
click at [531, 347] on select "Admin Member" at bounding box center [561, 357] width 60 height 21
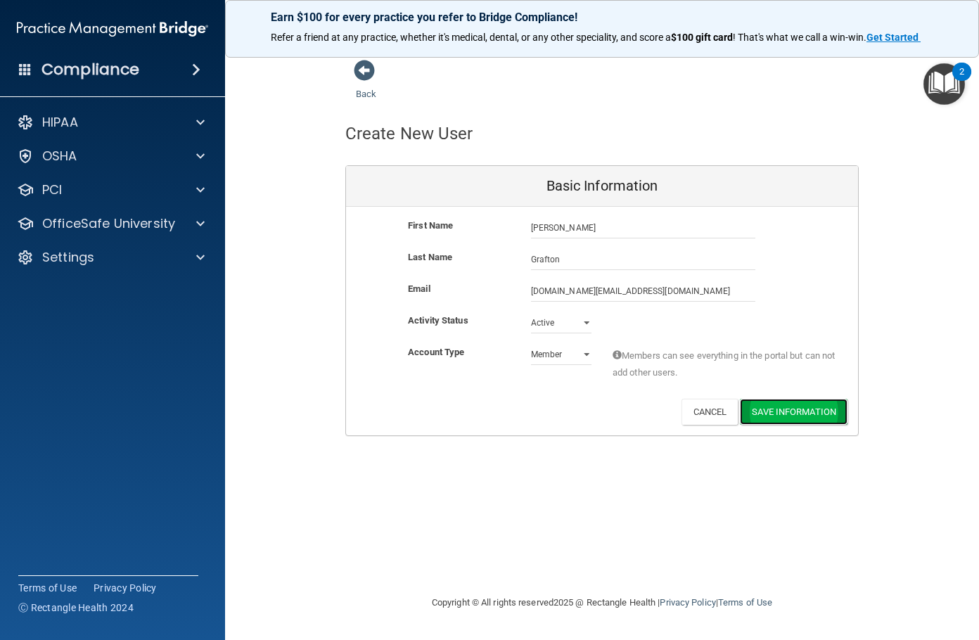
click at [771, 415] on button "Save Information" at bounding box center [794, 412] width 108 height 26
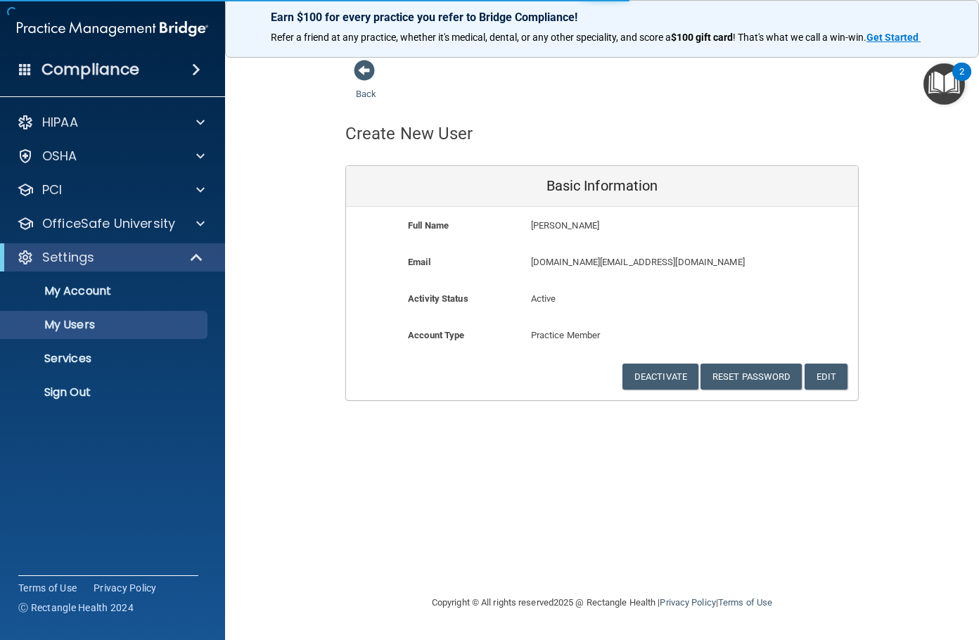
select select "20"
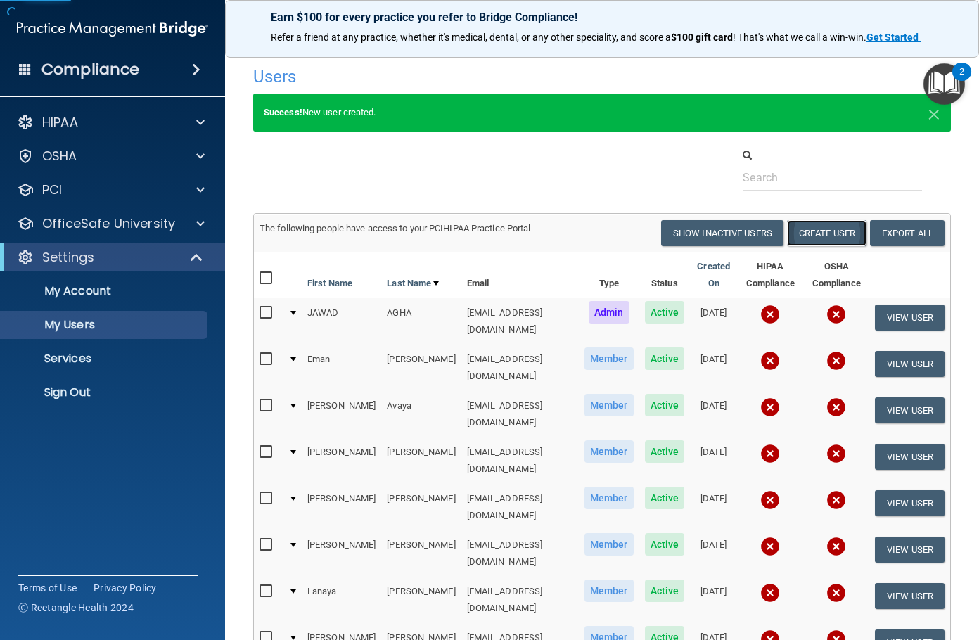
click at [796, 230] on button "Create User" at bounding box center [826, 233] width 79 height 26
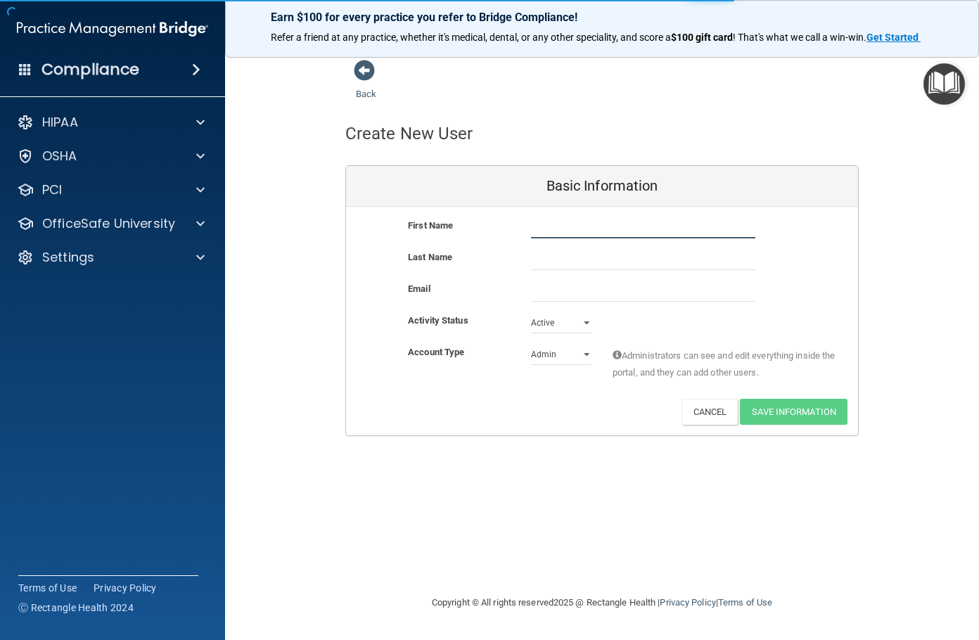
click at [557, 224] on input "text" at bounding box center [643, 227] width 224 height 21
type input "[PERSON_NAME]"
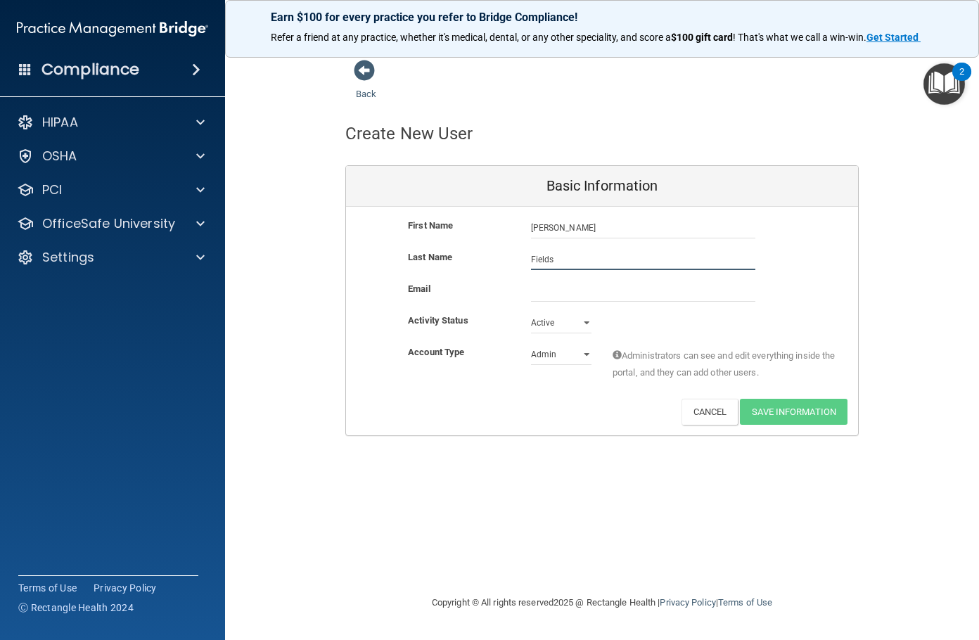
type input "Fields"
paste input "[EMAIL_ADDRESS][DOMAIN_NAME]"
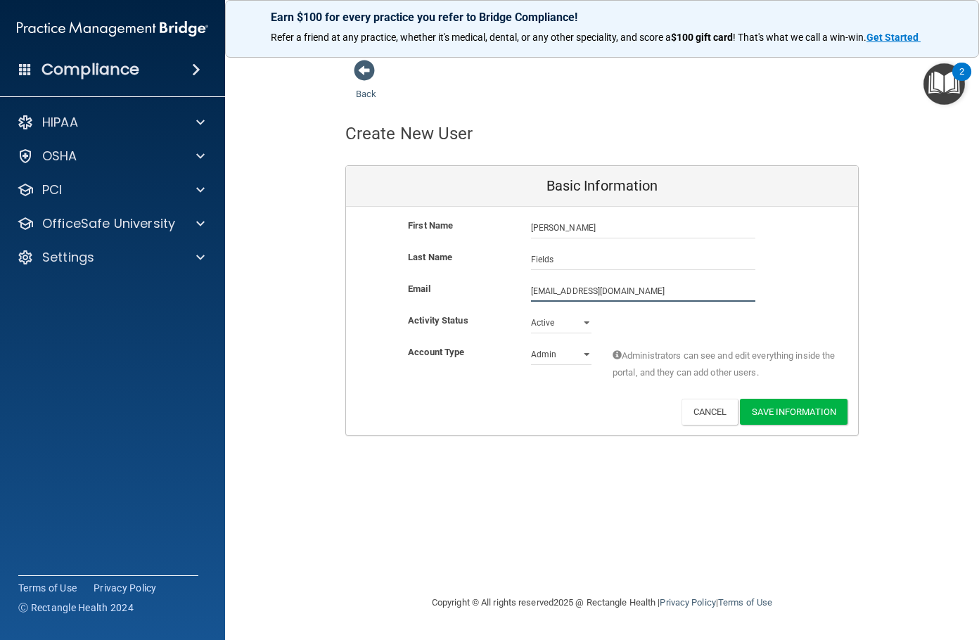
type input "[EMAIL_ADDRESS][DOMAIN_NAME]"
click at [542, 359] on select "Admin Member" at bounding box center [561, 354] width 60 height 21
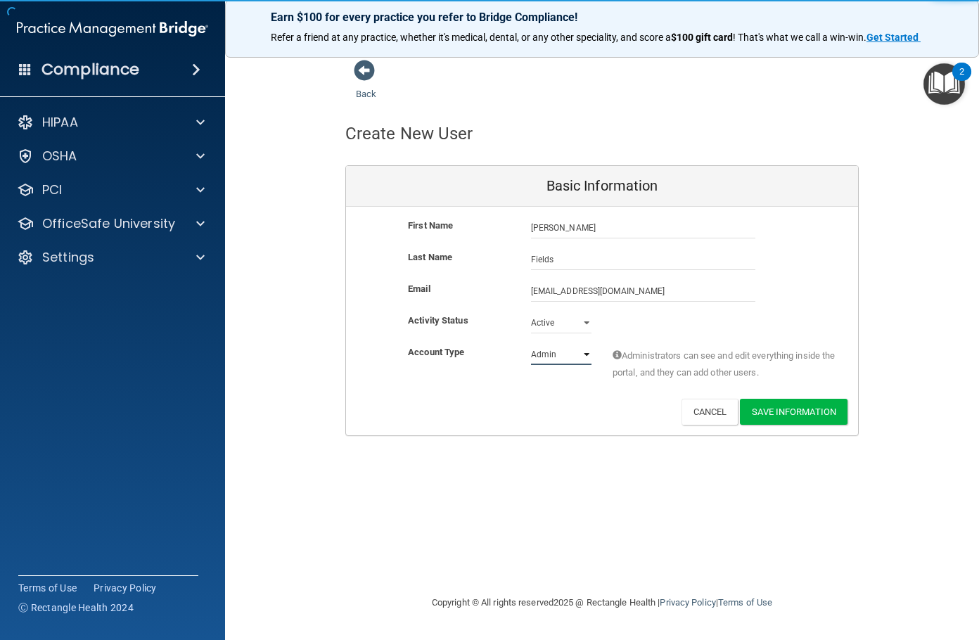
select select "practice_member"
click at [531, 344] on select "Admin Member" at bounding box center [561, 354] width 60 height 21
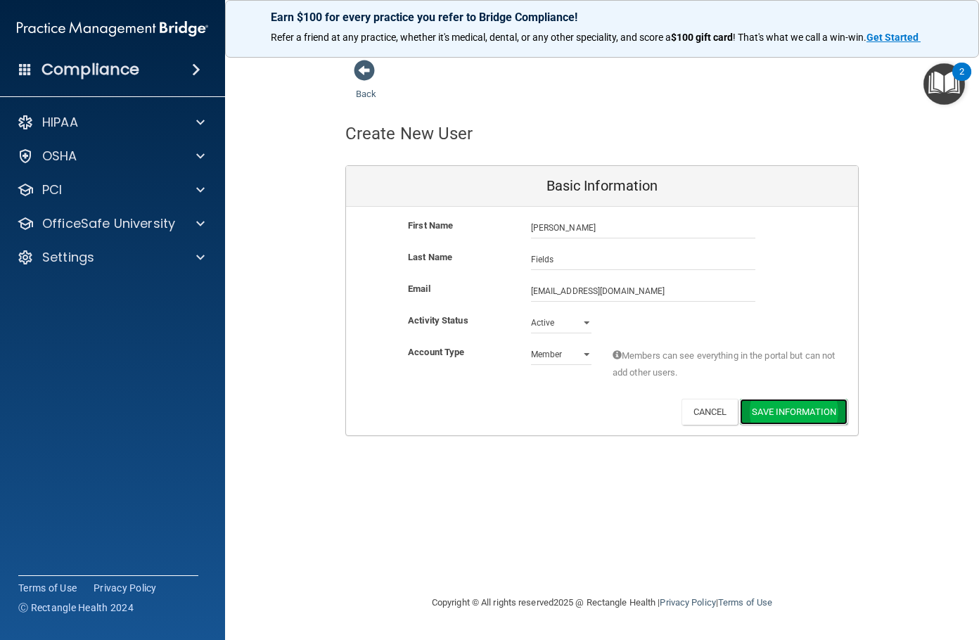
click at [785, 418] on button "Save Information" at bounding box center [794, 412] width 108 height 26
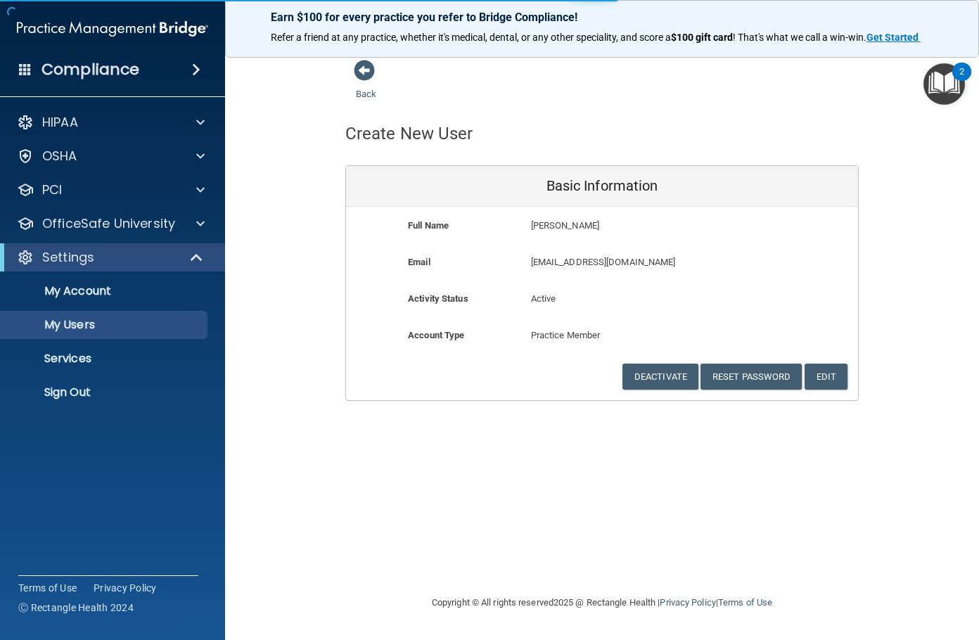
select select "20"
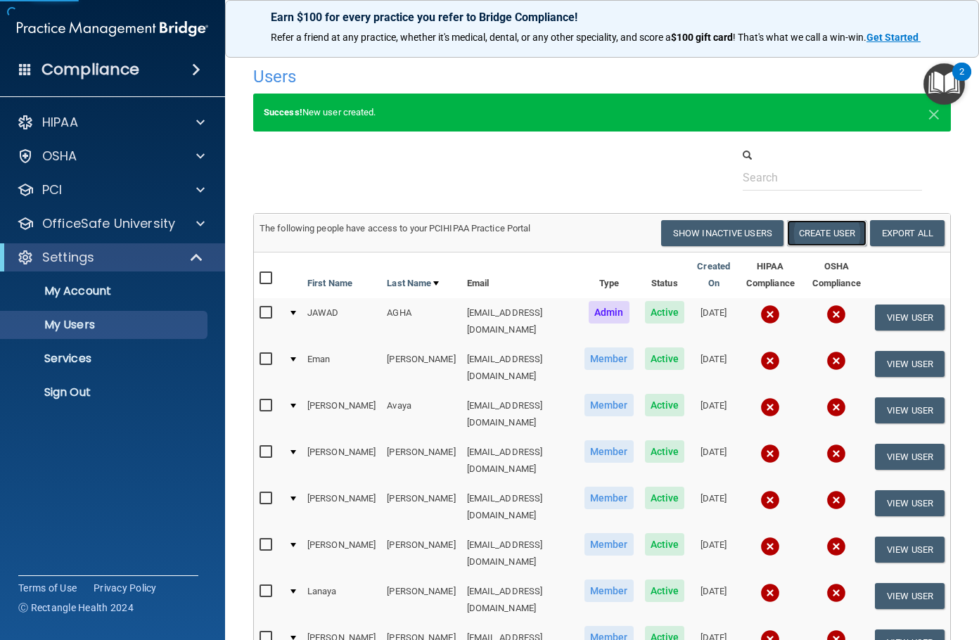
click at [788, 238] on button "Create User" at bounding box center [826, 233] width 79 height 26
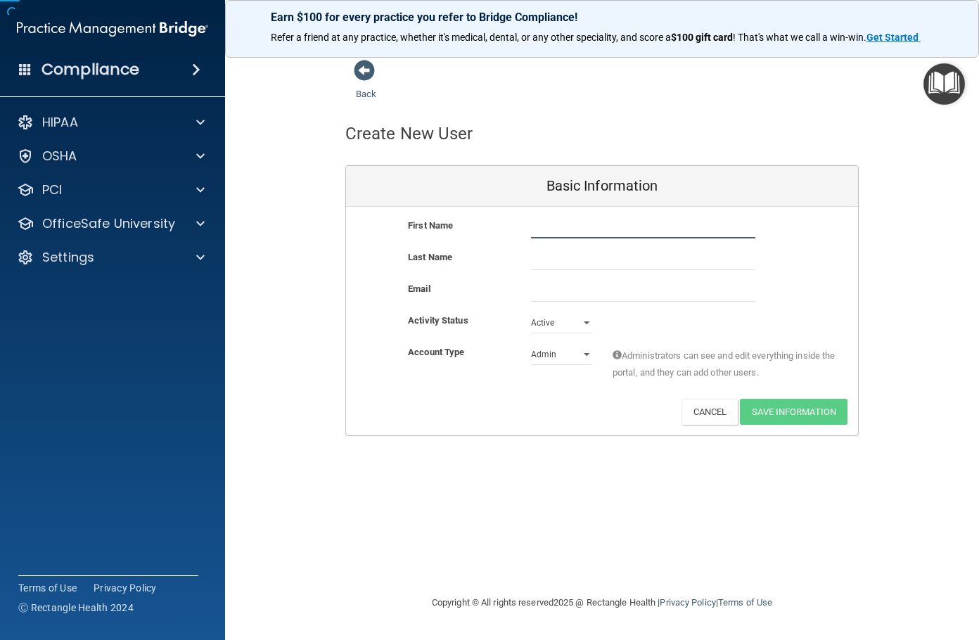
click at [605, 233] on input "text" at bounding box center [643, 227] width 224 height 21
type input "[PERSON_NAME]"
click at [571, 290] on input "email" at bounding box center [643, 291] width 224 height 21
paste input "[EMAIL_ADDRESS][DOMAIN_NAME]"
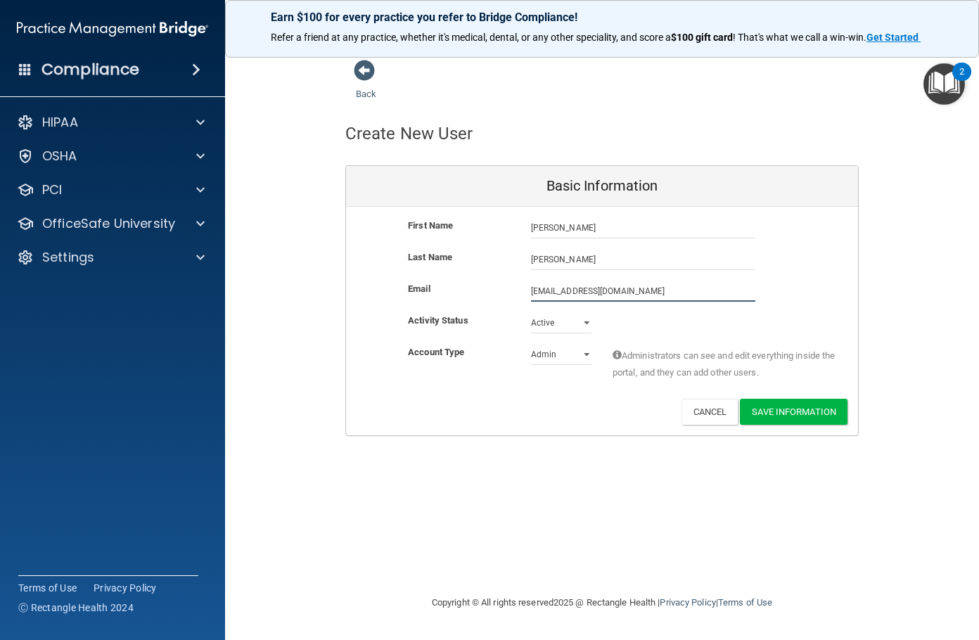
type input "[EMAIL_ADDRESS][DOMAIN_NAME]"
click at [556, 352] on select "Admin Member" at bounding box center [561, 354] width 60 height 21
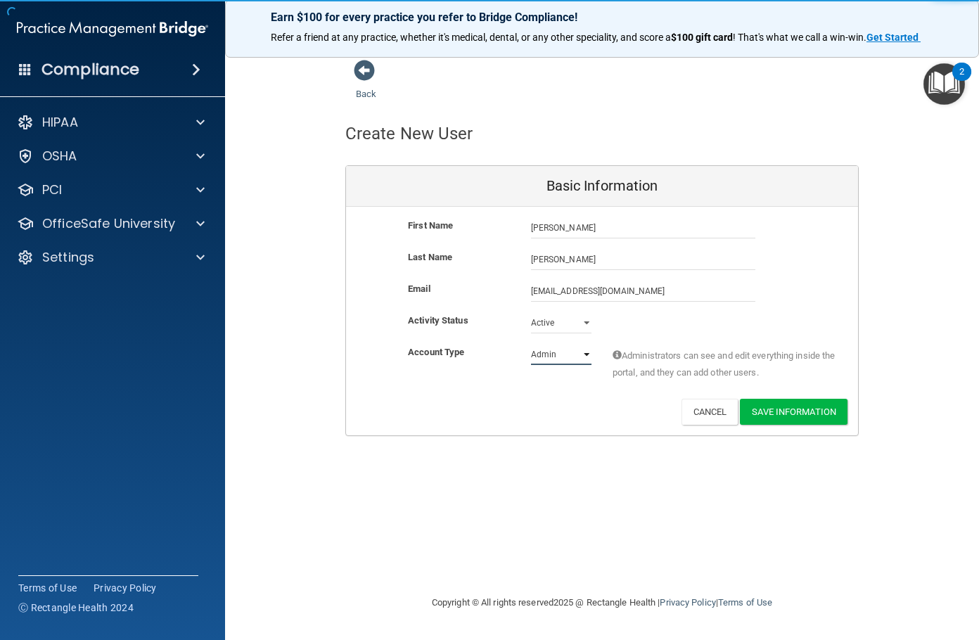
select select "practice_member"
click at [531, 344] on select "Admin Member" at bounding box center [561, 354] width 60 height 21
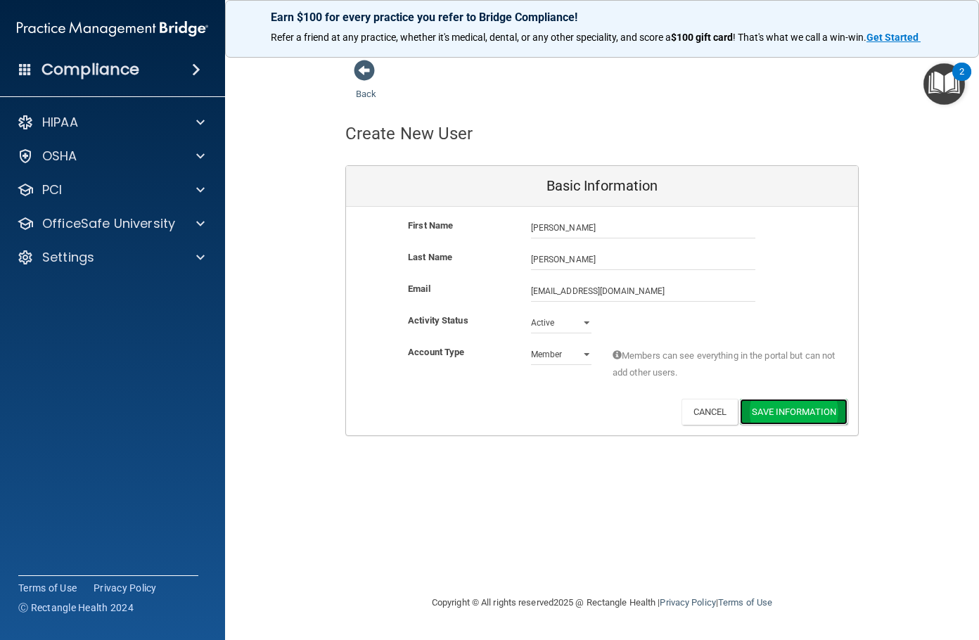
click at [757, 407] on button "Save Information" at bounding box center [794, 412] width 108 height 26
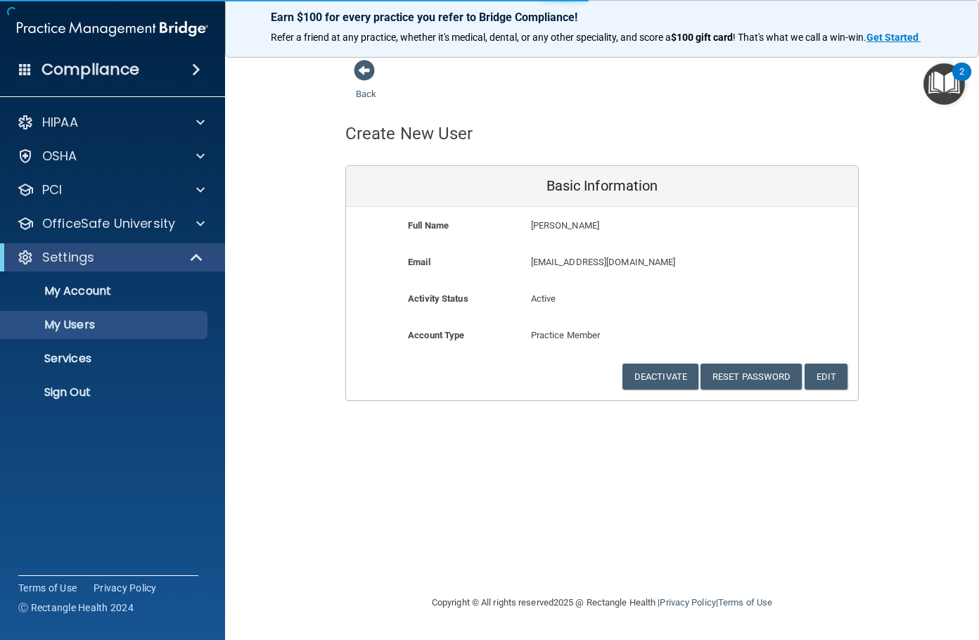
select select "20"
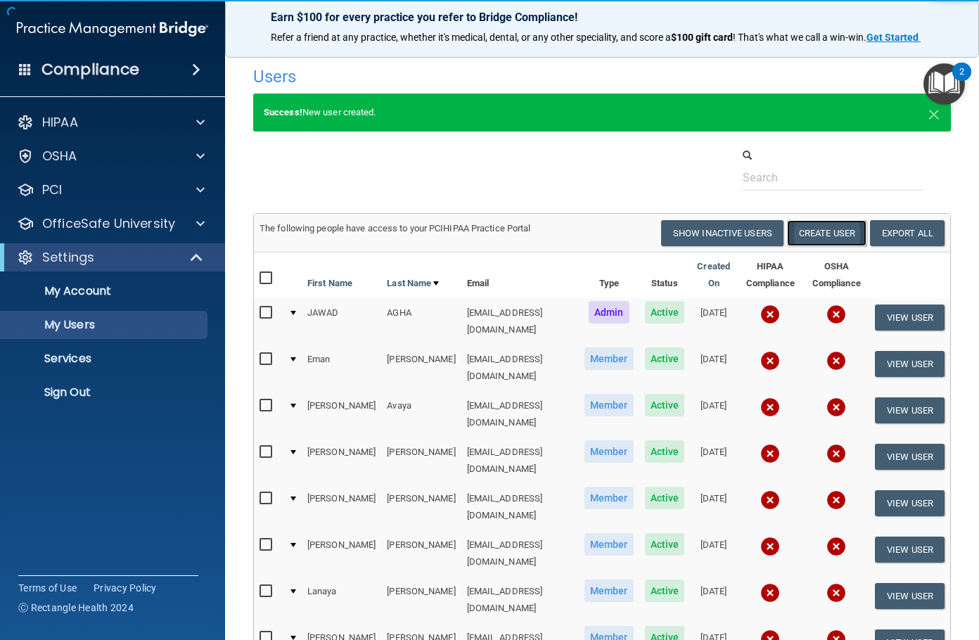
click at [788, 228] on button "Create User" at bounding box center [826, 233] width 79 height 26
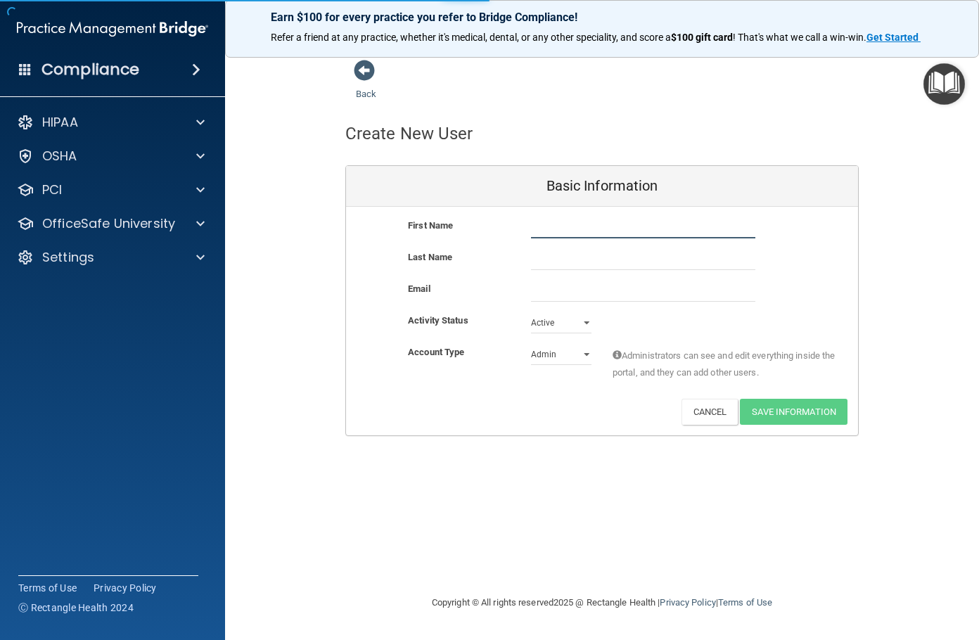
click at [649, 225] on input "text" at bounding box center [643, 227] width 224 height 21
type input "[PERSON_NAME]"
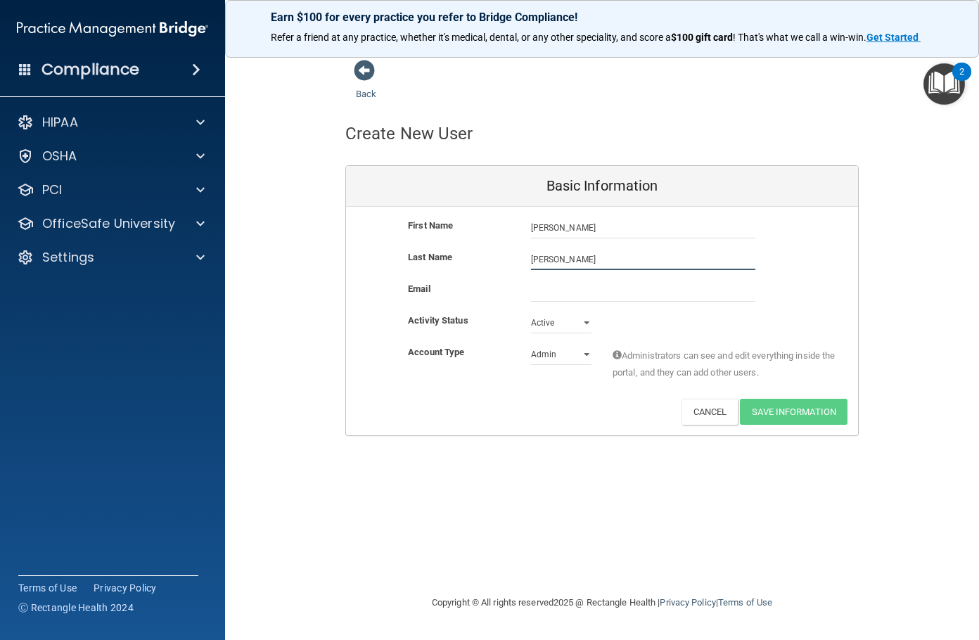
type input "[PERSON_NAME]"
paste input "[EMAIL_ADDRESS][DOMAIN_NAME]"
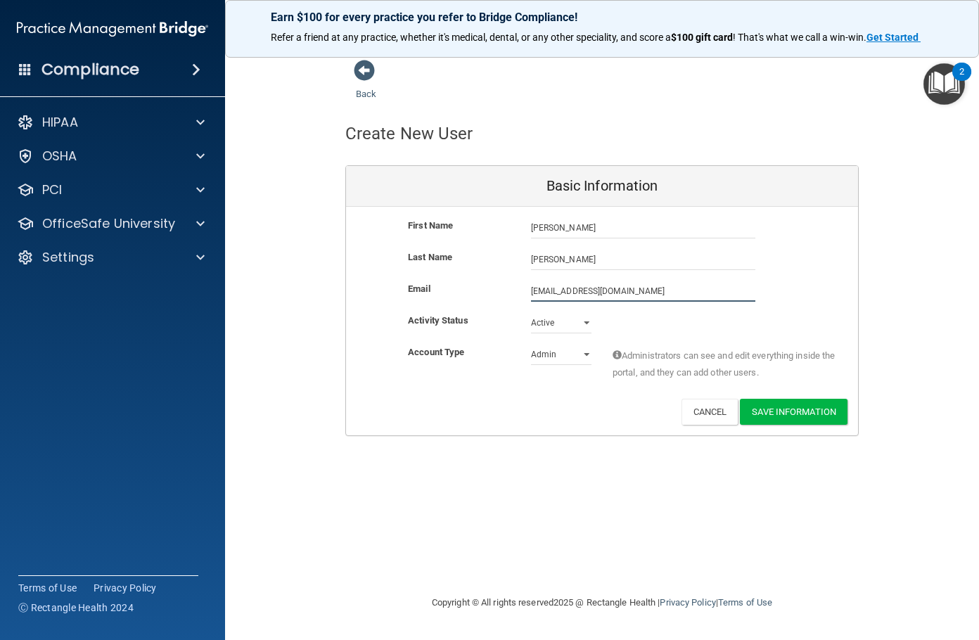
type input "[EMAIL_ADDRESS][DOMAIN_NAME]"
click at [572, 347] on select "Admin Member" at bounding box center [561, 354] width 60 height 21
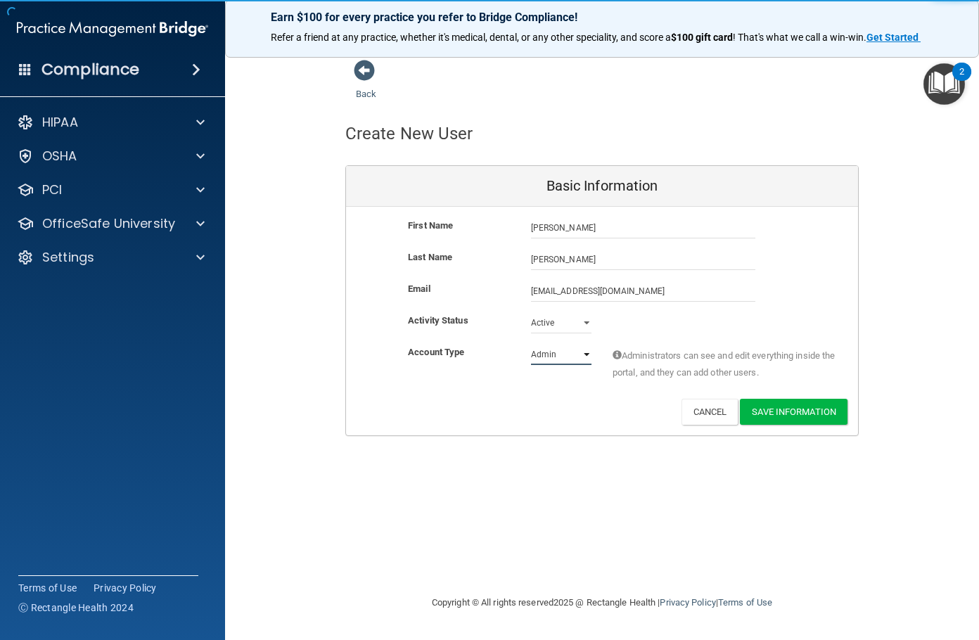
select select "practice_member"
click at [531, 344] on select "Admin Member" at bounding box center [561, 354] width 60 height 21
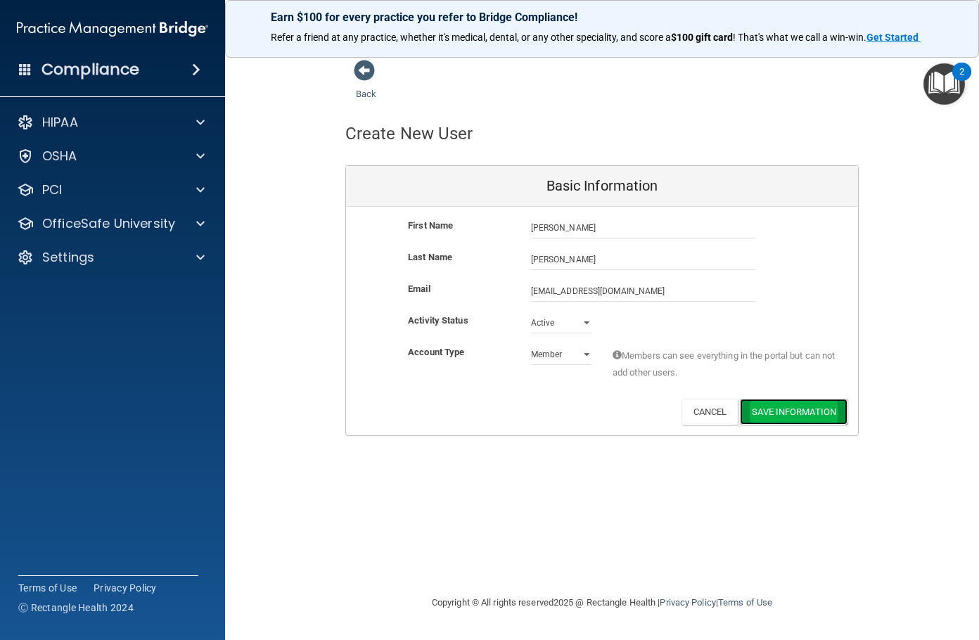
click at [820, 416] on button "Save Information" at bounding box center [794, 412] width 108 height 26
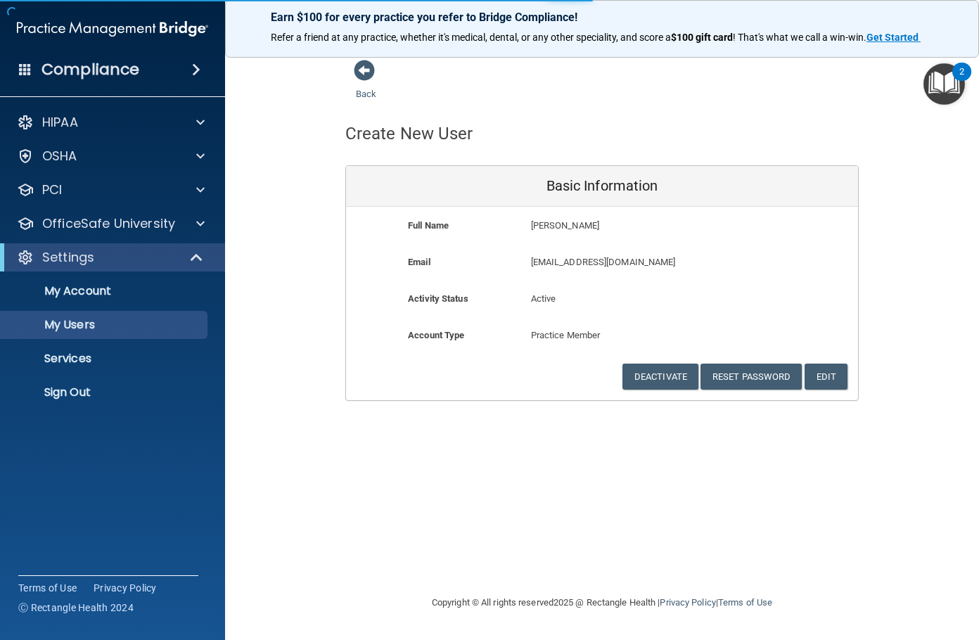
select select "20"
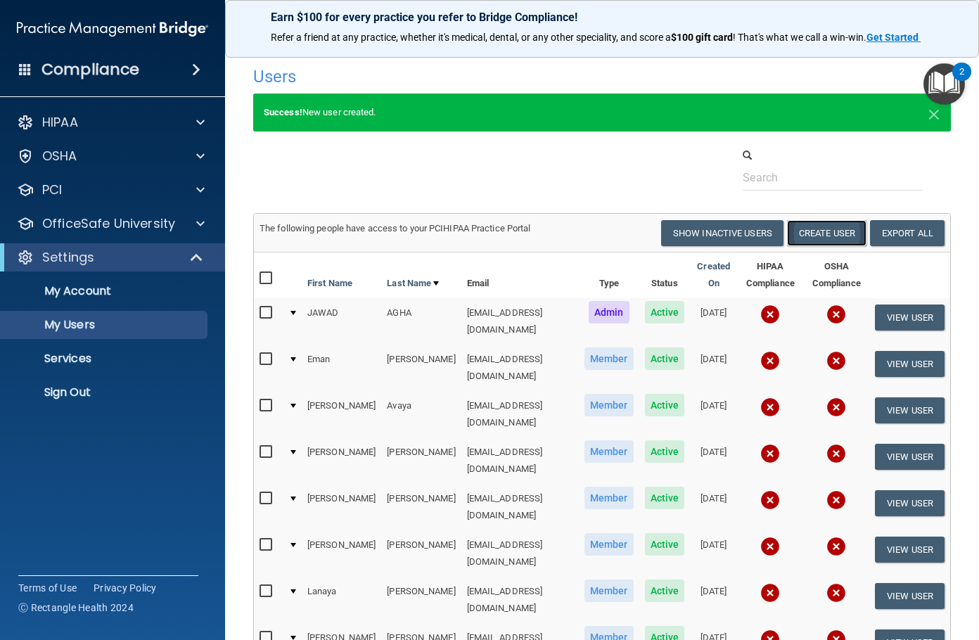
click at [822, 241] on button "Create User" at bounding box center [826, 233] width 79 height 26
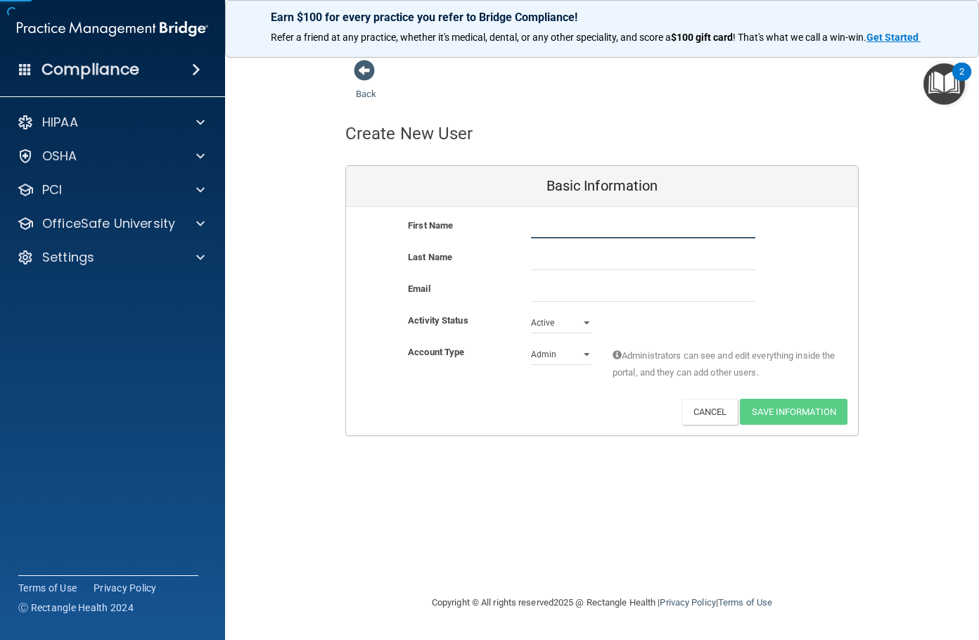
click at [574, 233] on input "text" at bounding box center [643, 227] width 224 height 21
type input "Vania"
type input "[PERSON_NAME]"
paste input "[EMAIL_ADDRESS][PERSON_NAME][DOMAIN_NAME]"
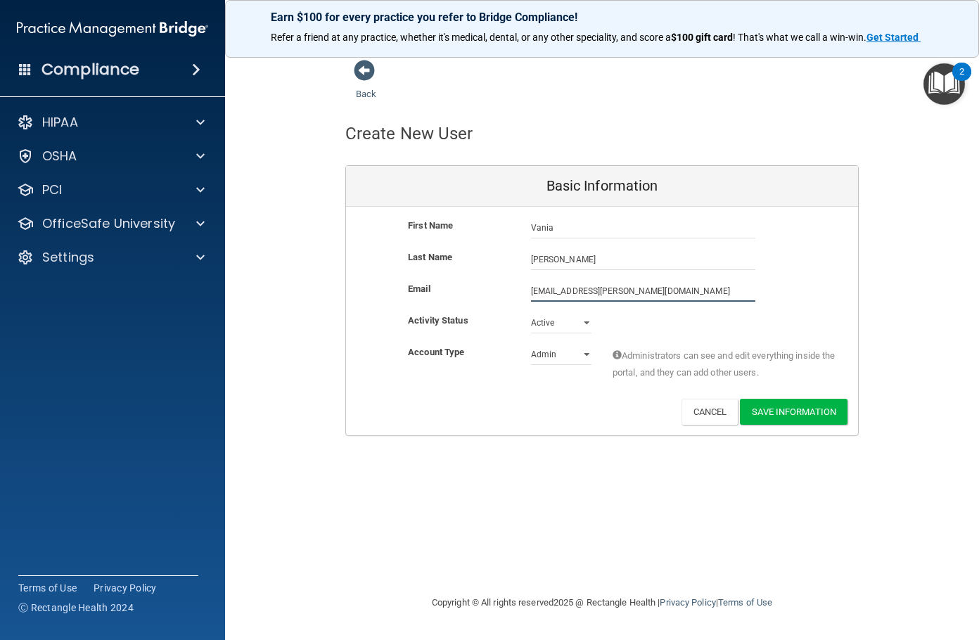
type input "[EMAIL_ADDRESS][PERSON_NAME][DOMAIN_NAME]"
click at [553, 351] on select "Admin Member" at bounding box center [561, 354] width 60 height 21
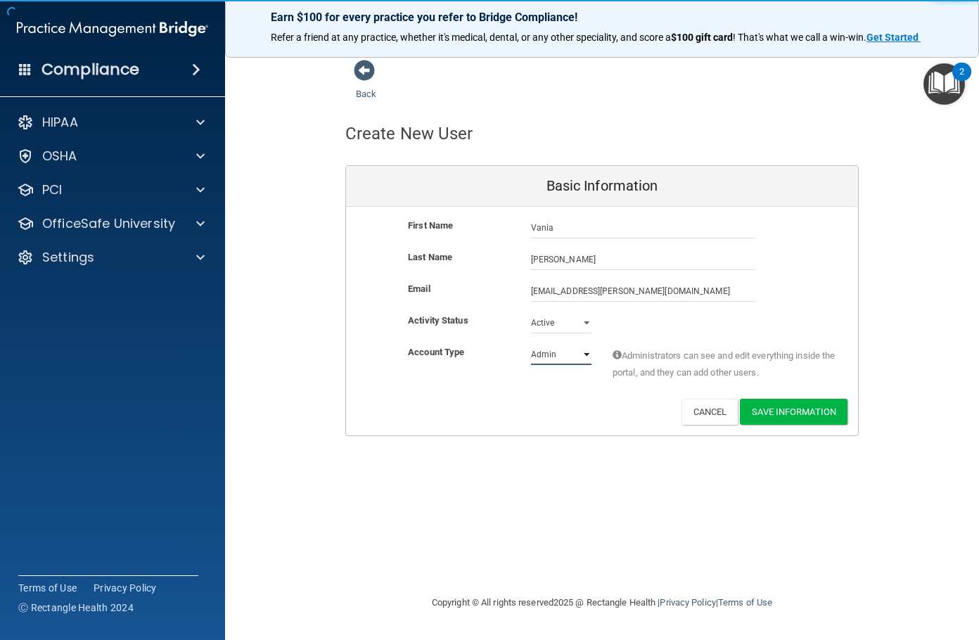
select select "practice_member"
click at [531, 344] on select "Admin Member" at bounding box center [561, 354] width 60 height 21
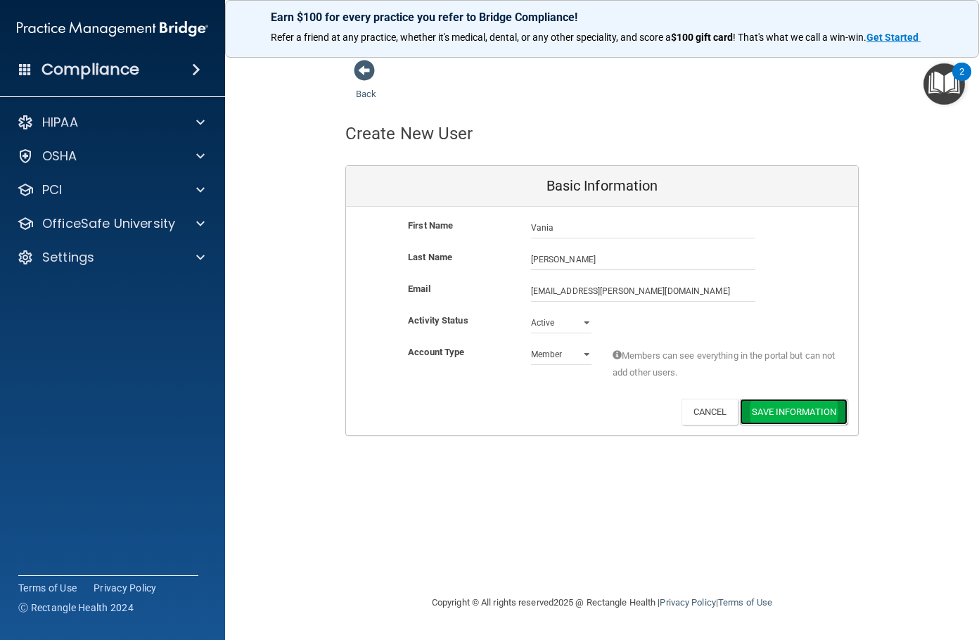
click at [796, 408] on button "Save Information" at bounding box center [794, 412] width 108 height 26
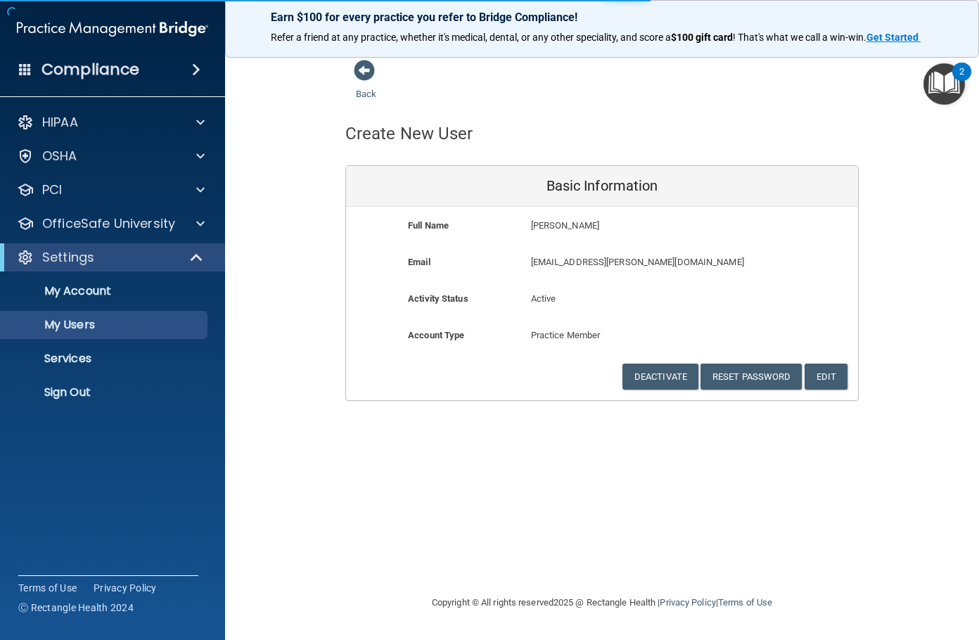
select select "20"
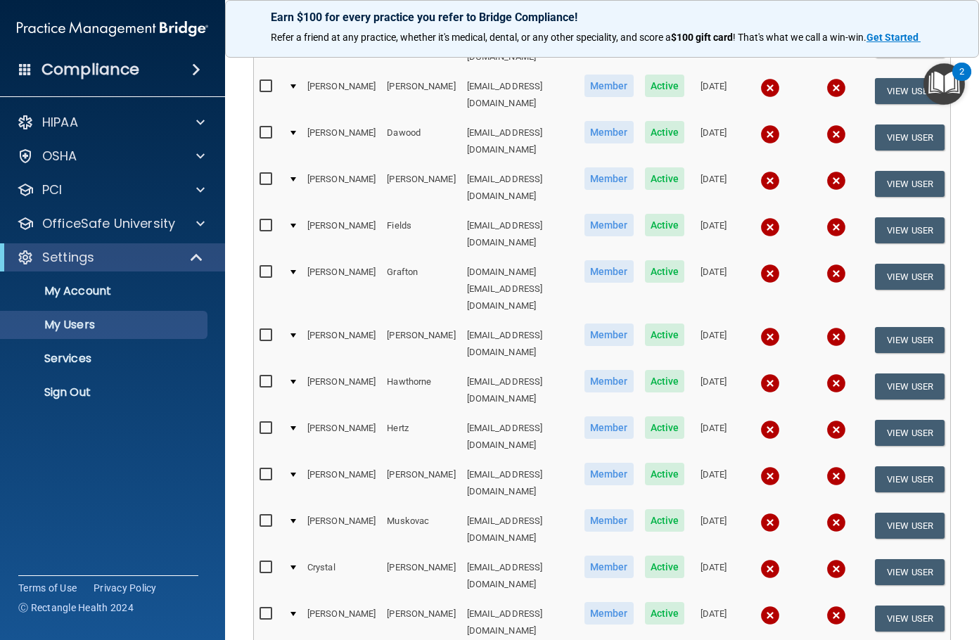
scroll to position [615, 0]
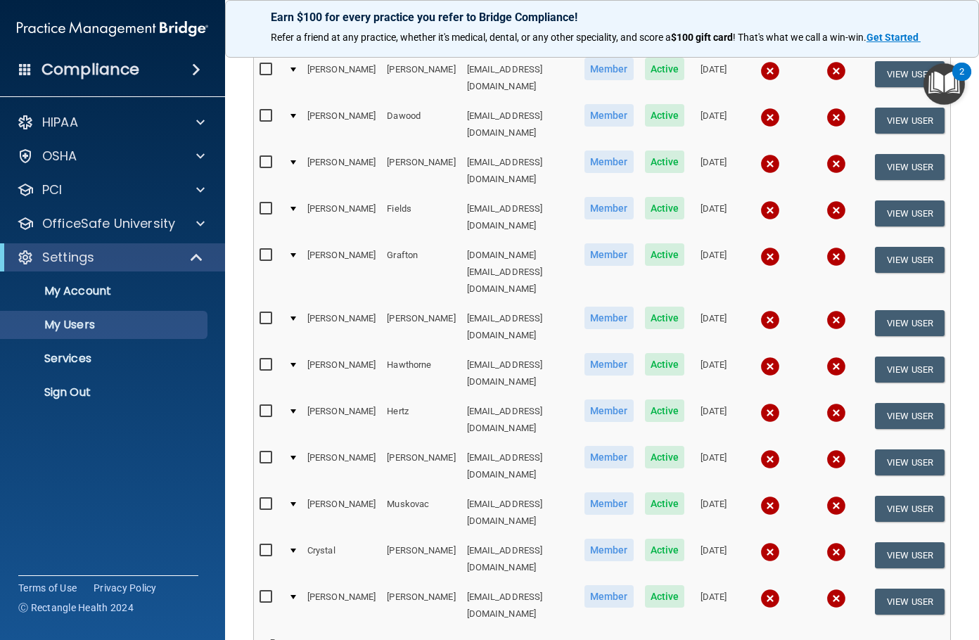
select select "20"
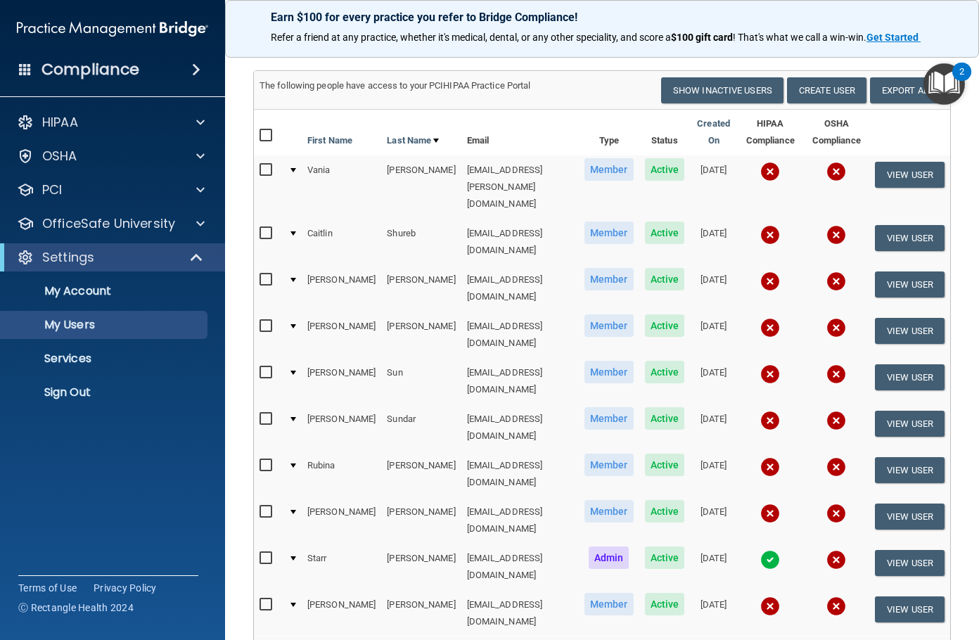
scroll to position [166, 0]
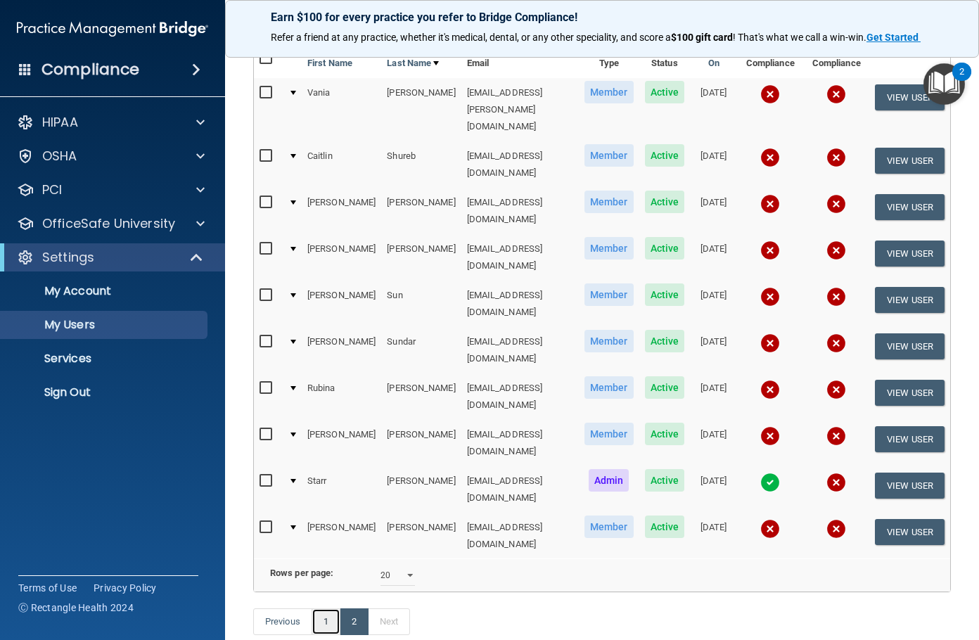
click at [321, 608] on link "1" at bounding box center [326, 621] width 29 height 27
select select "20"
